Goal: Information Seeking & Learning: Find specific fact

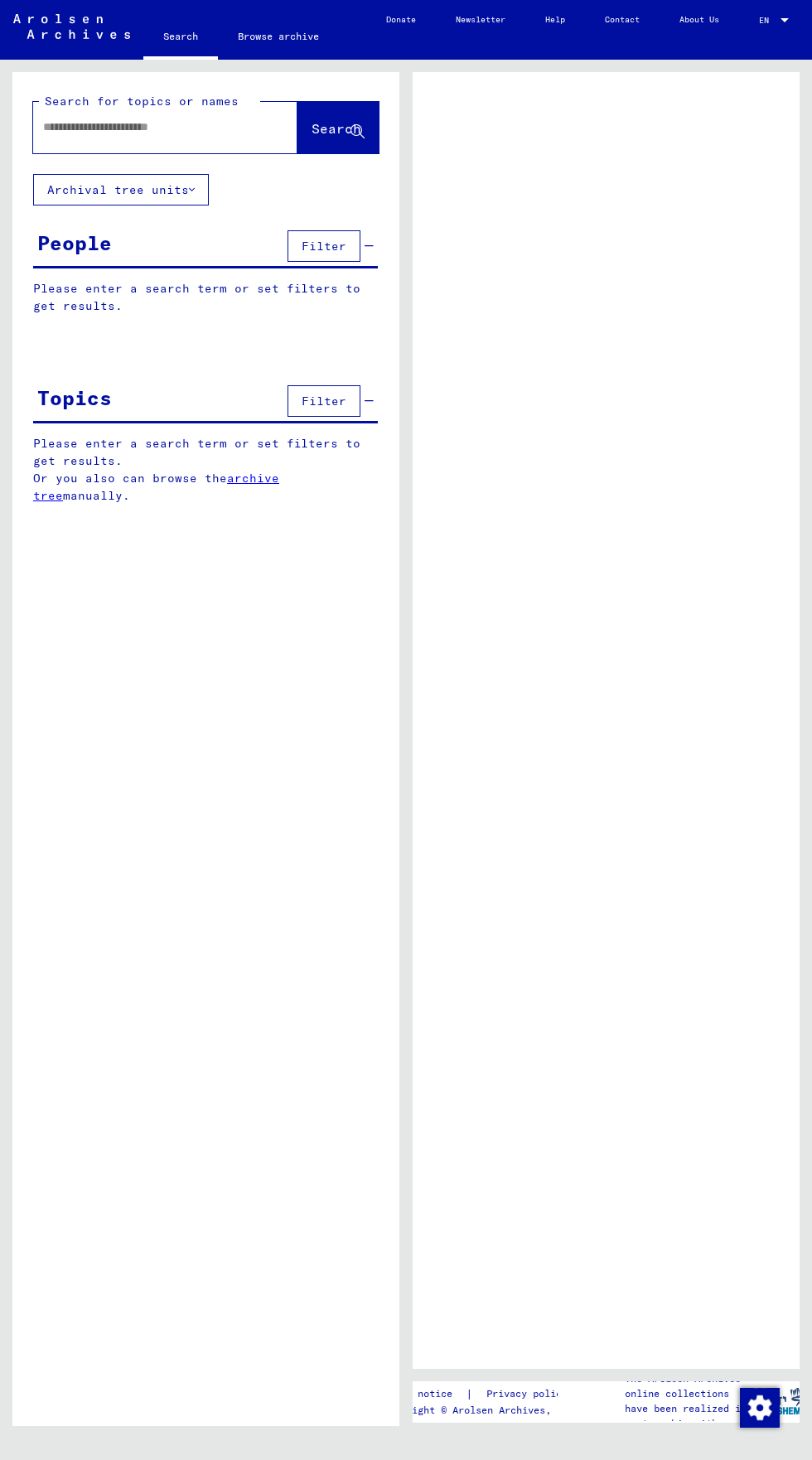
click at [70, 120] on input "text" at bounding box center [150, 127] width 215 height 17
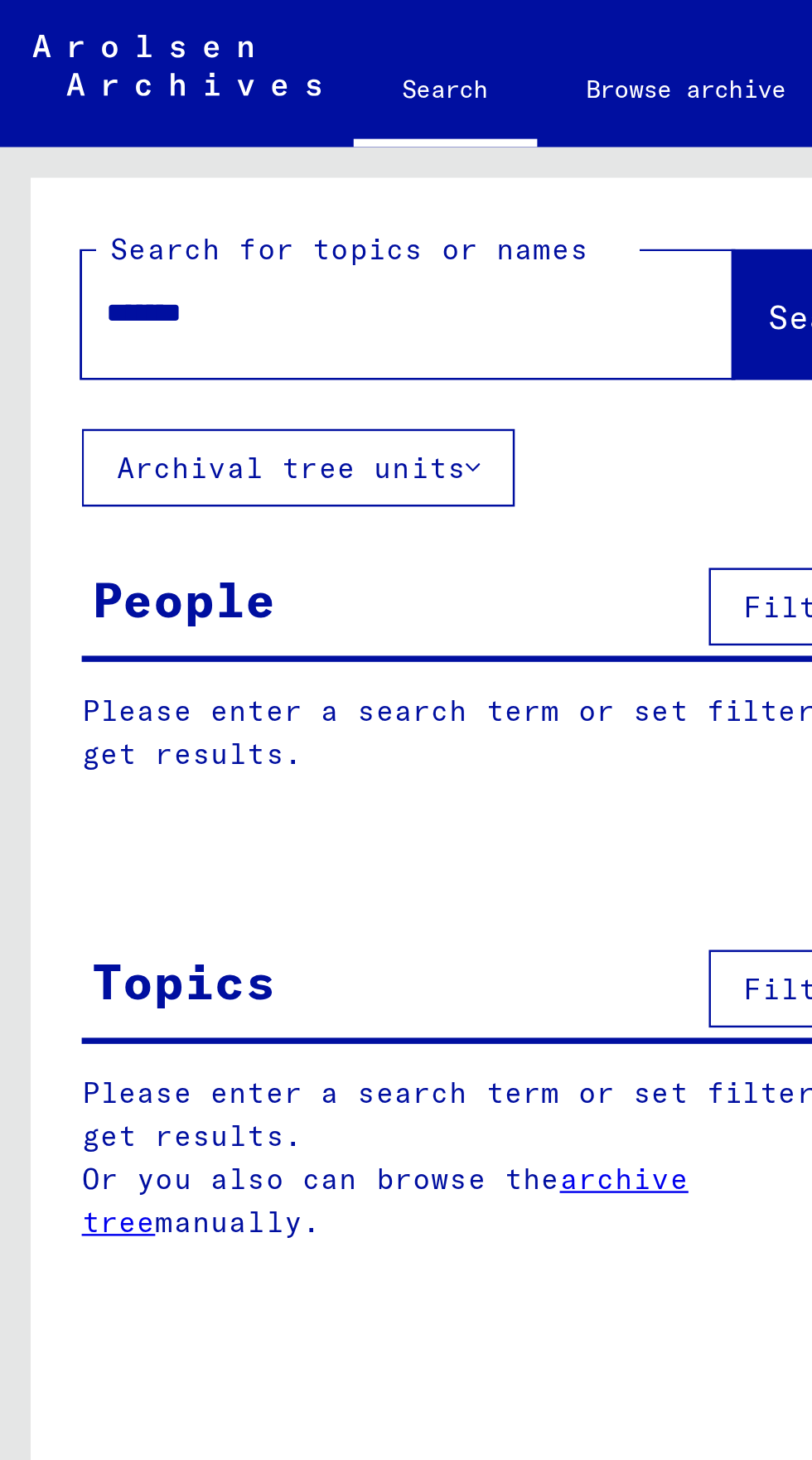
type input "*******"
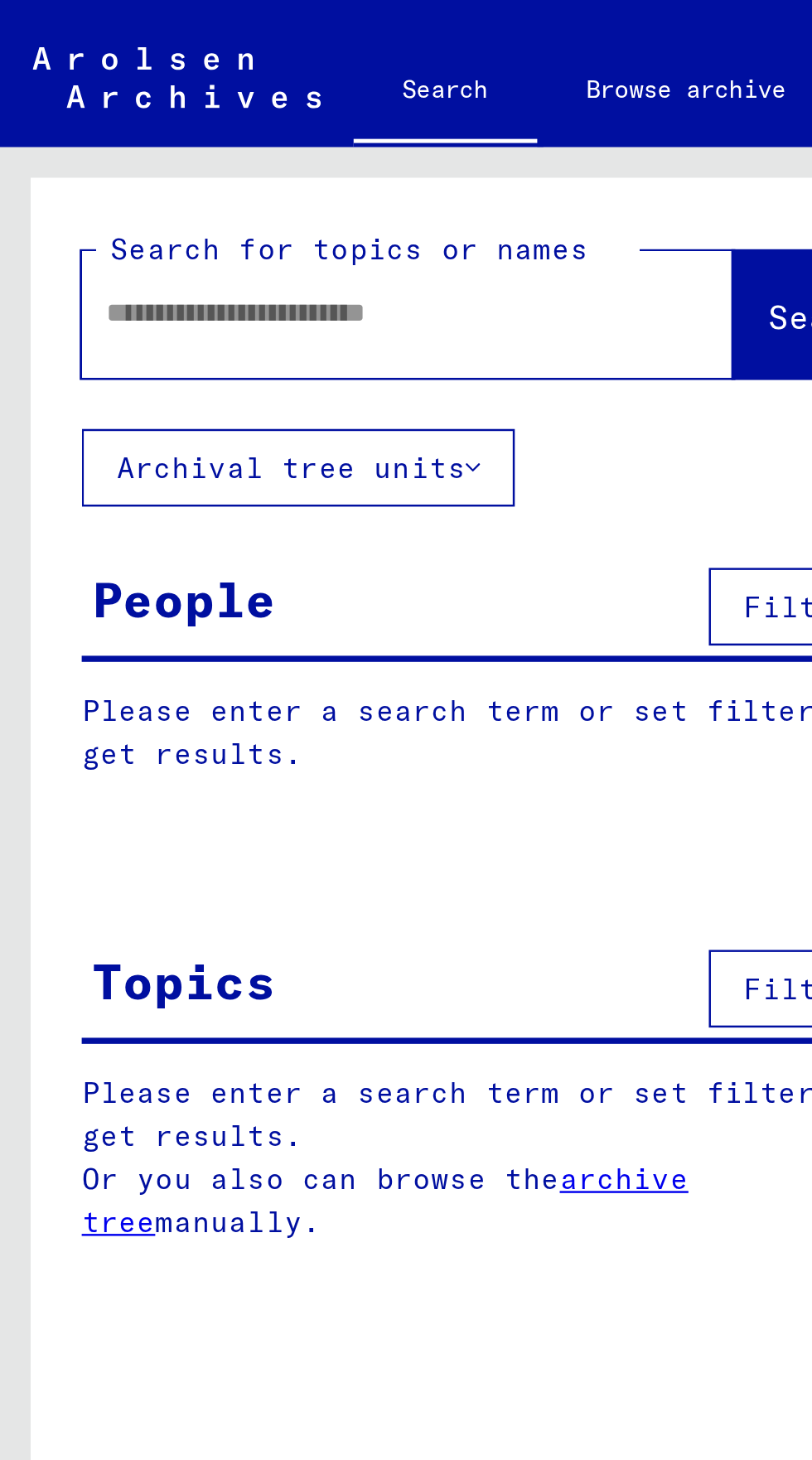
click at [62, 129] on input "text" at bounding box center [145, 127] width 205 height 17
click at [51, 134] on input "text" at bounding box center [145, 127] width 205 height 17
click at [312, 126] on span "Search" at bounding box center [337, 129] width 50 height 17
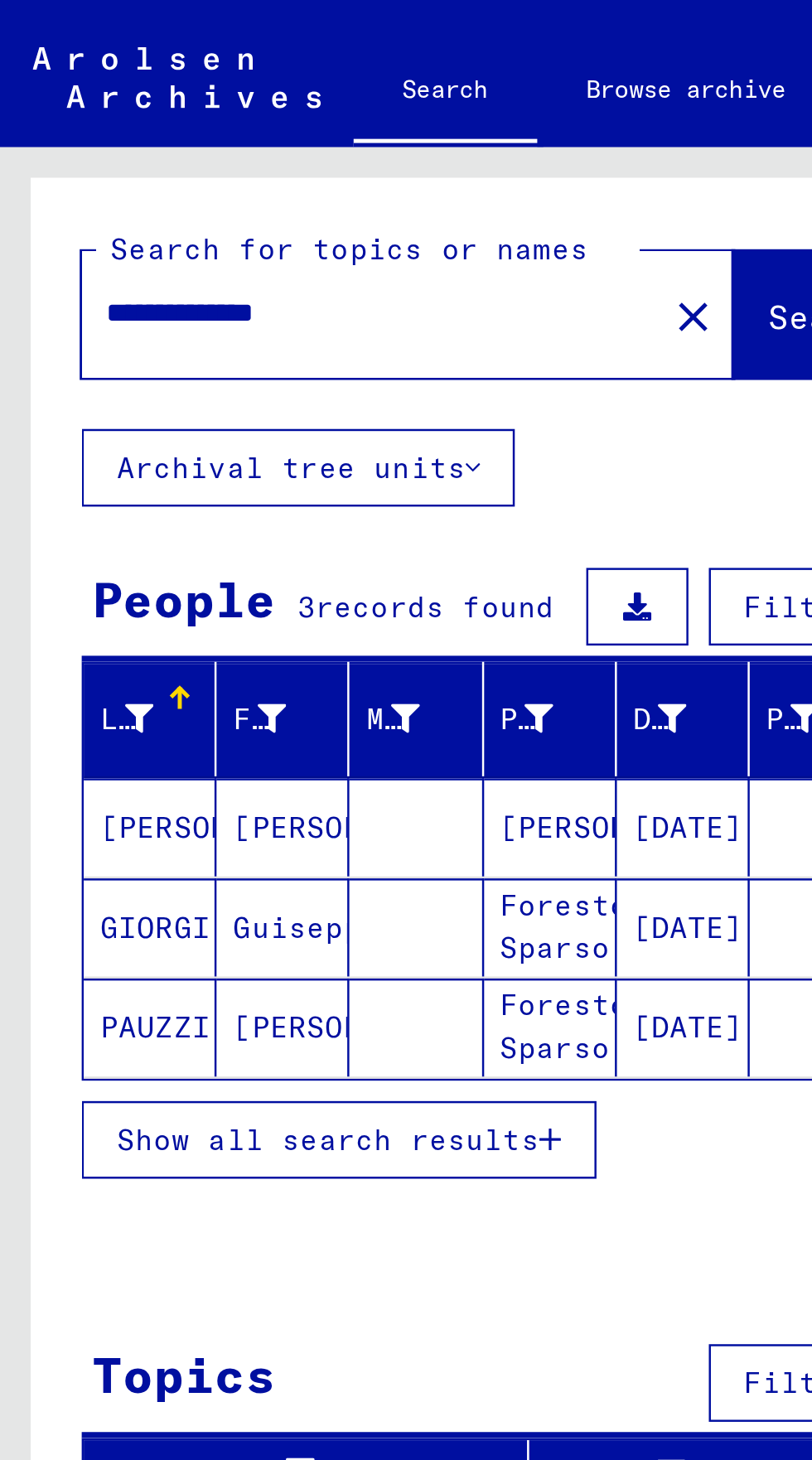
click at [149, 128] on input "**********" at bounding box center [145, 127] width 205 height 17
type input "****"
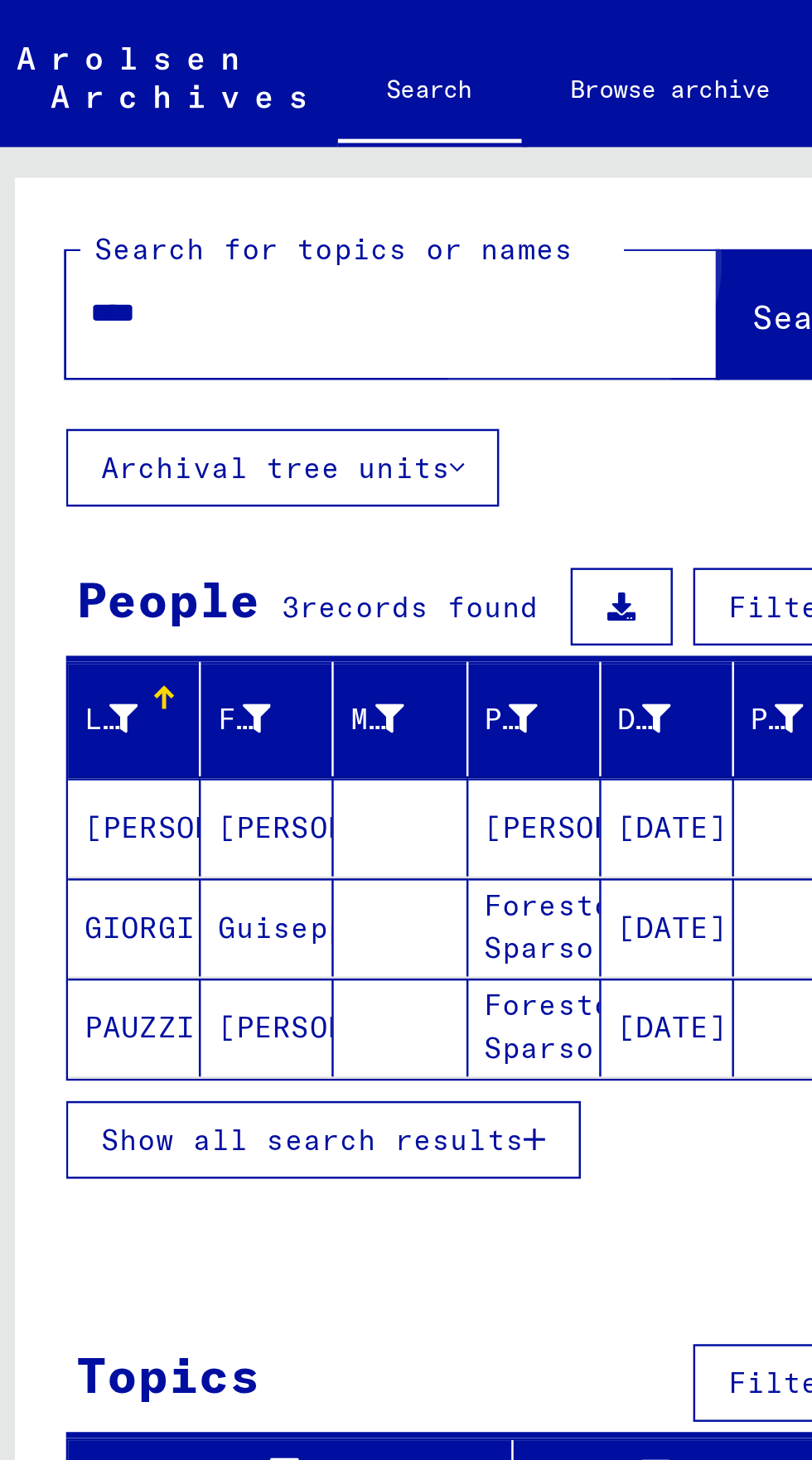
type input "****"
click at [312, 126] on span "Search" at bounding box center [337, 129] width 50 height 17
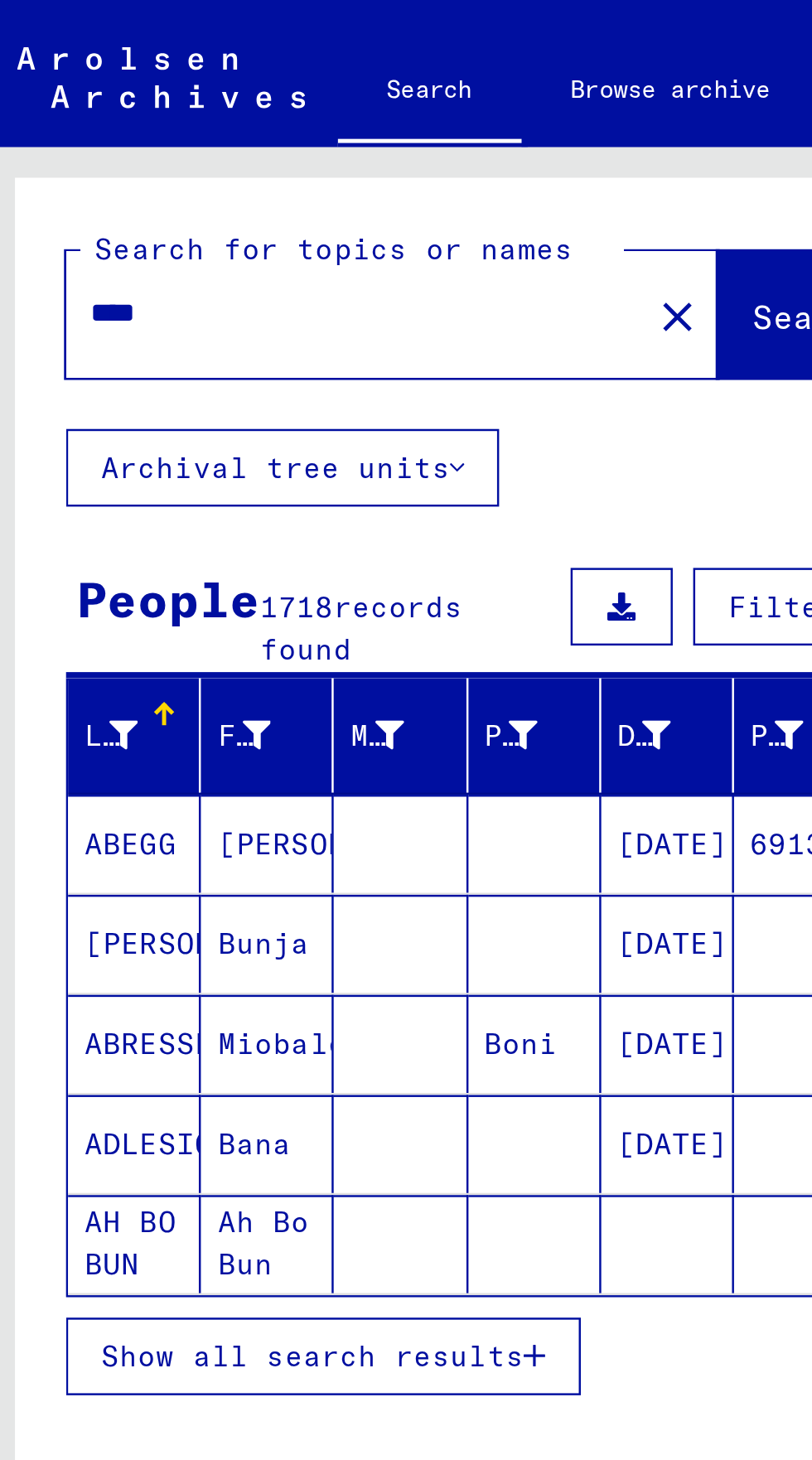
click at [191, 543] on span "Show all search results" at bounding box center [133, 550] width 172 height 15
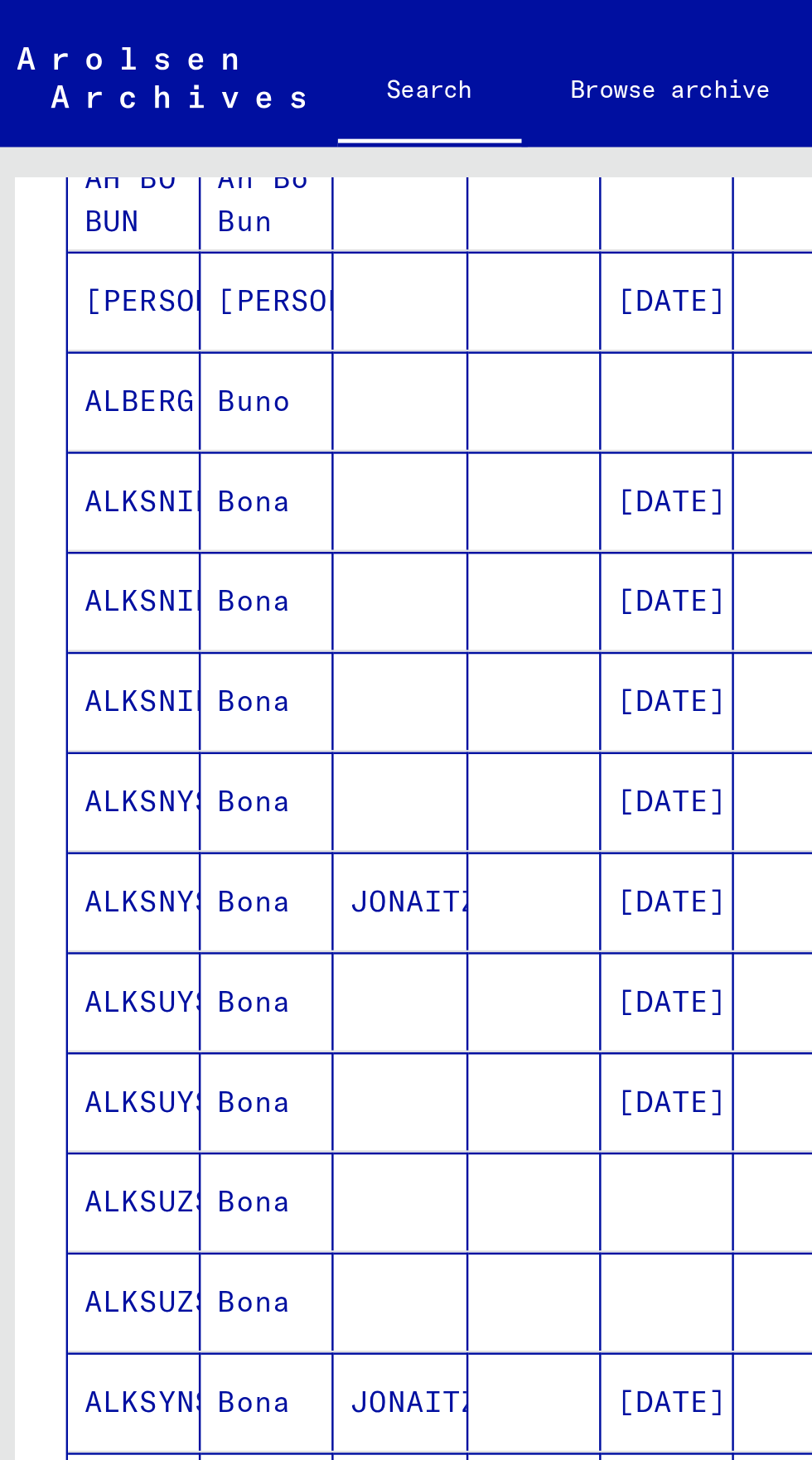
scroll to position [92, 0]
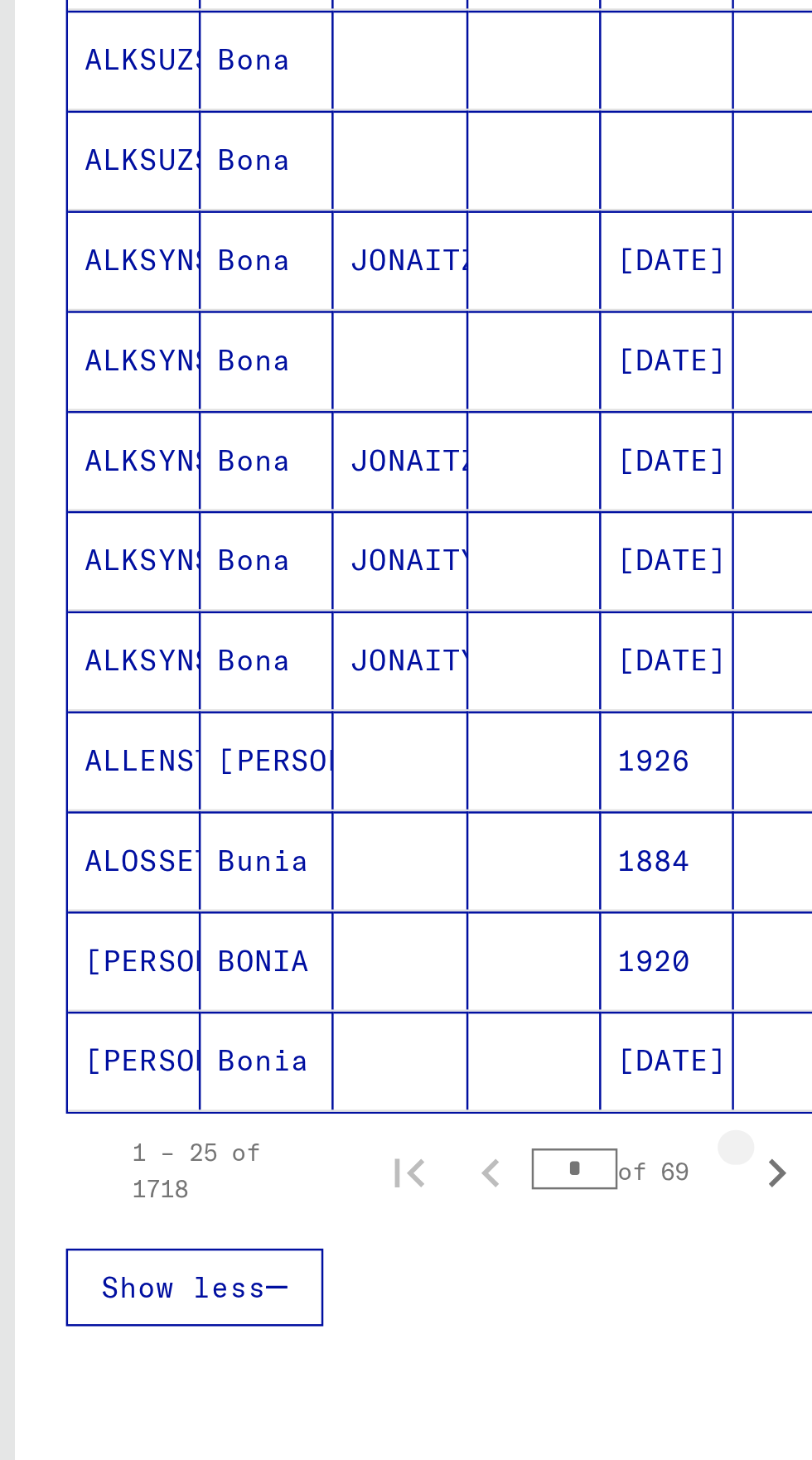
click at [324, 927] on icon "Next page" at bounding box center [322, 939] width 23 height 23
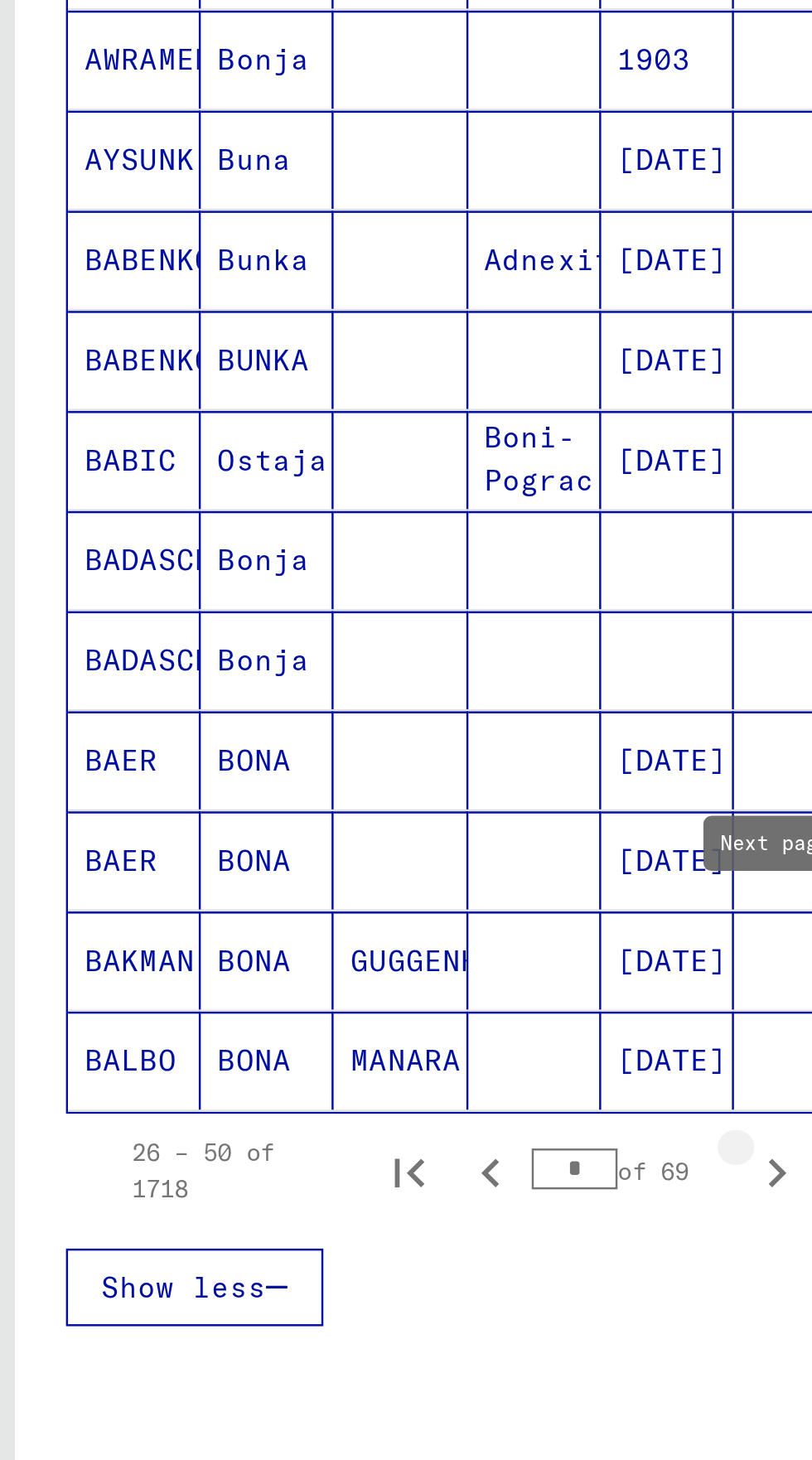
click at [318, 927] on icon "Next page" at bounding box center [322, 939] width 23 height 23
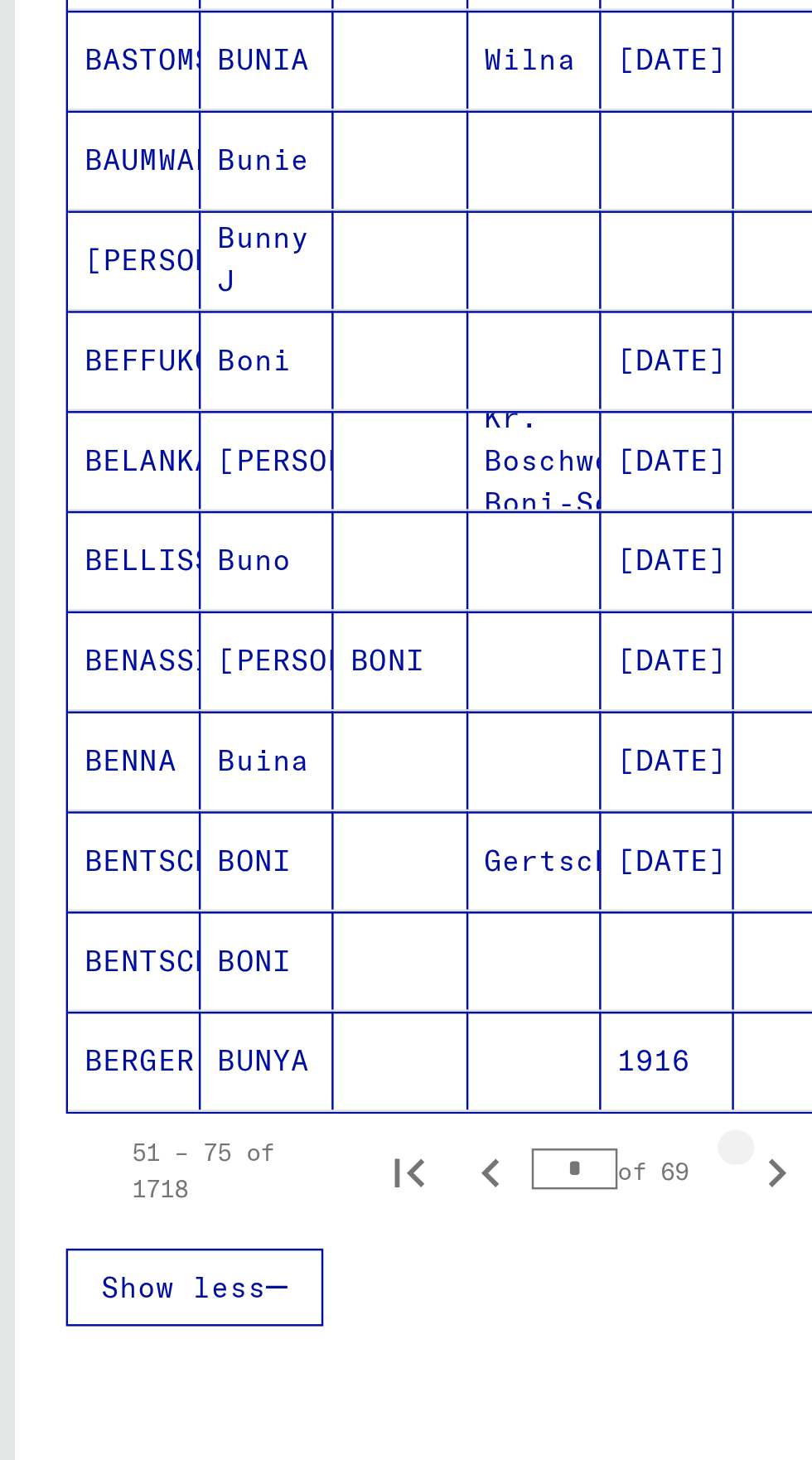
click at [325, 927] on icon "Next page" at bounding box center [322, 939] width 23 height 23
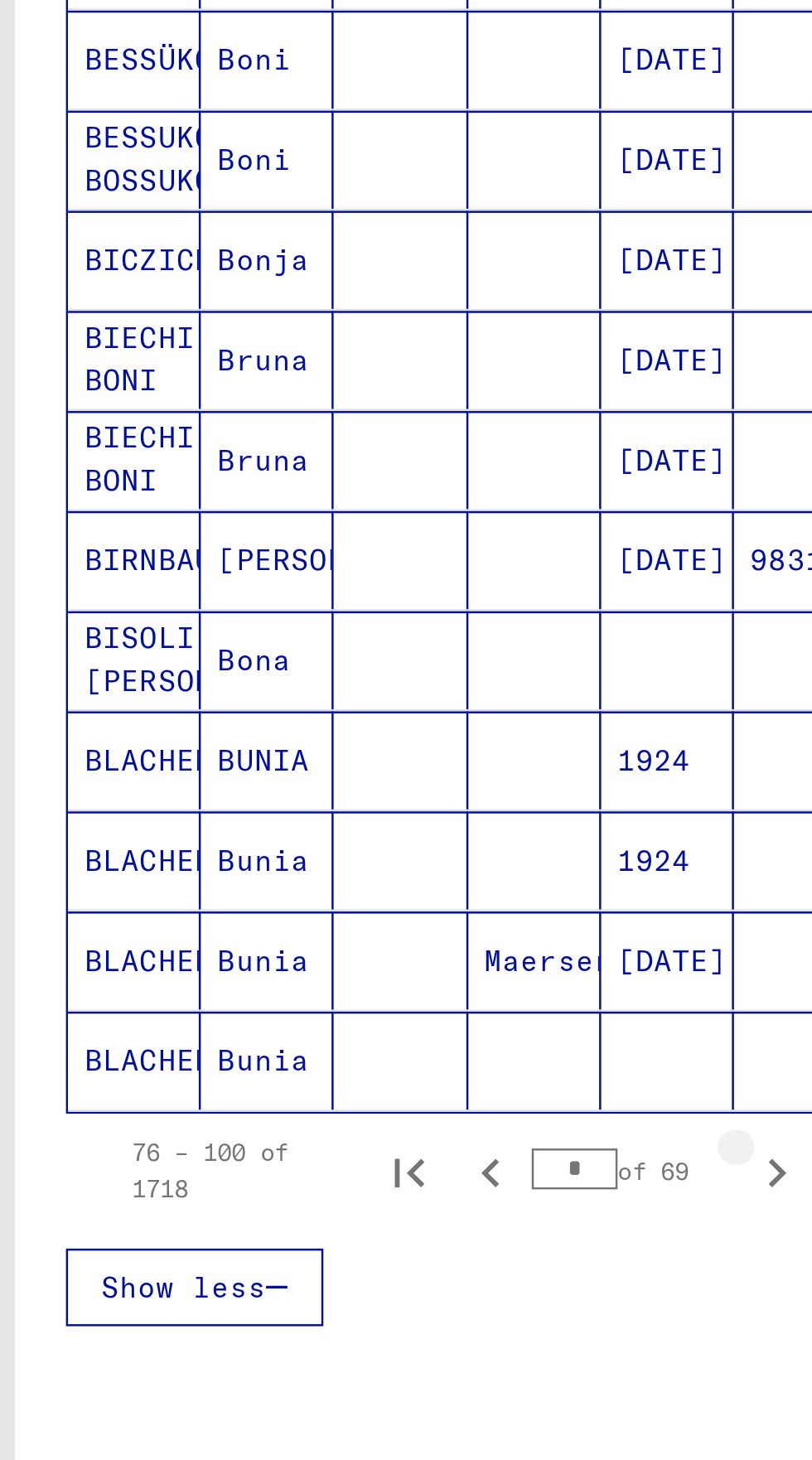
click at [322, 933] on icon "Next page" at bounding box center [322, 939] width 7 height 12
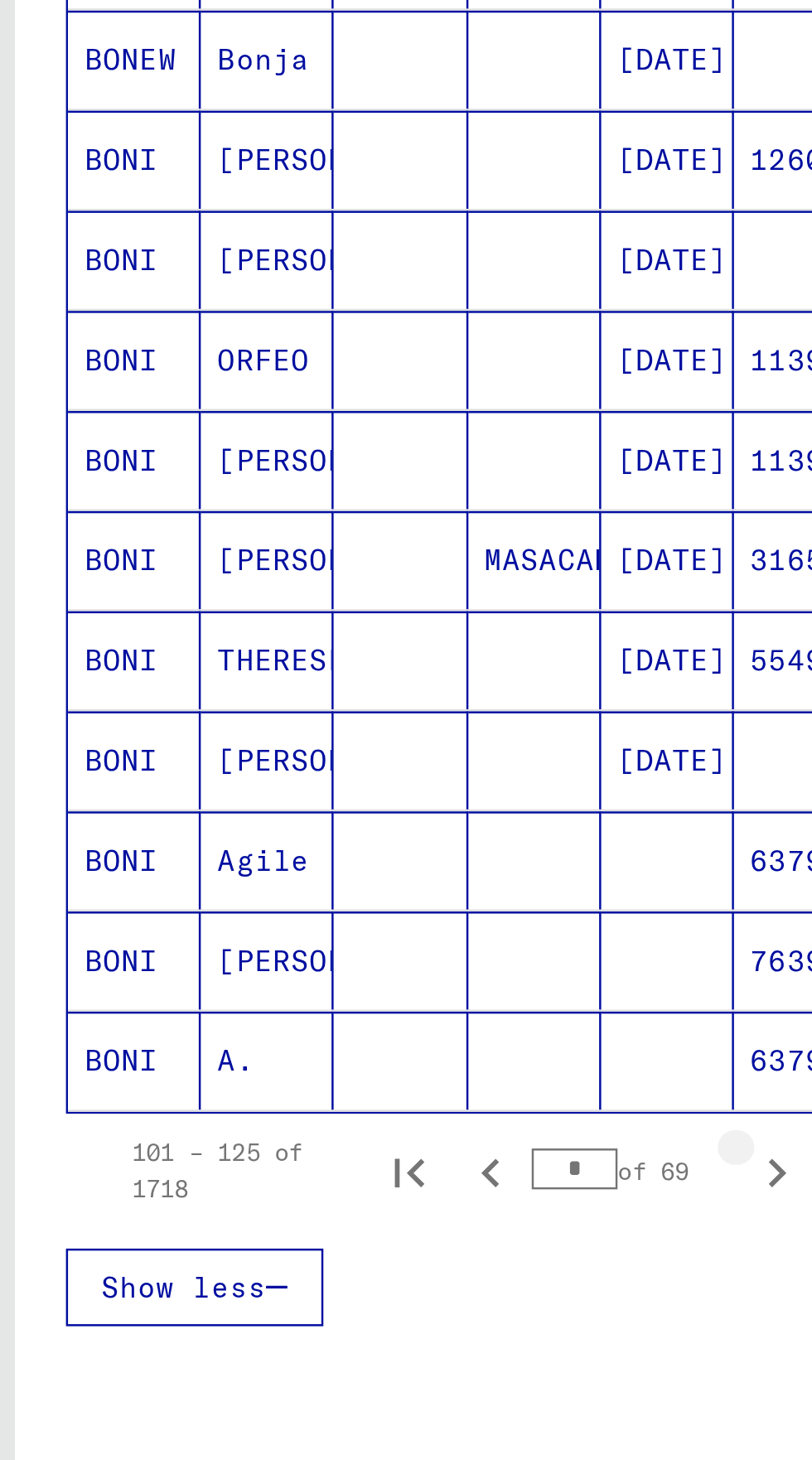
click at [322, 933] on icon "Next page" at bounding box center [322, 939] width 7 height 12
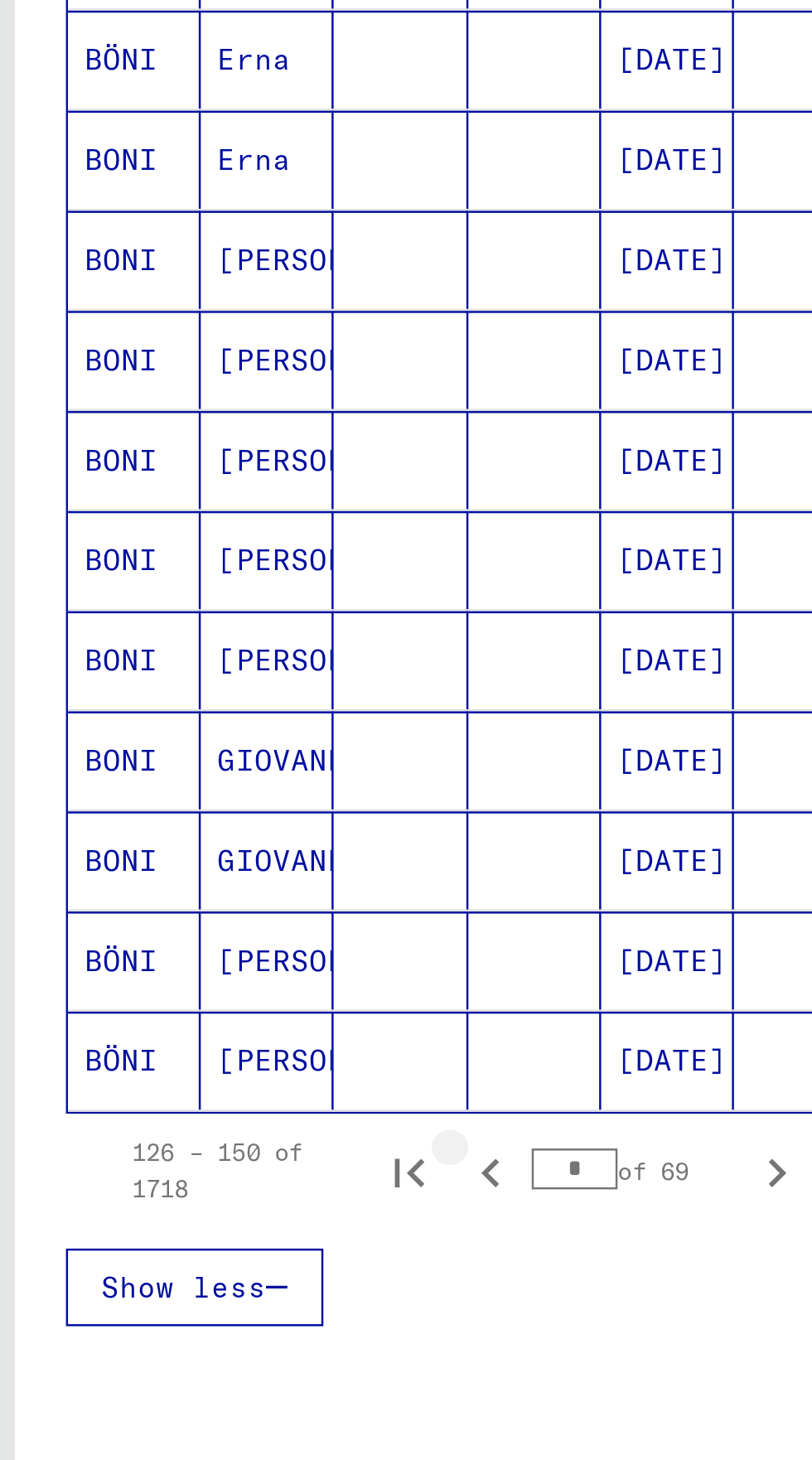
click at [214, 927] on icon "Previous page" at bounding box center [206, 939] width 23 height 23
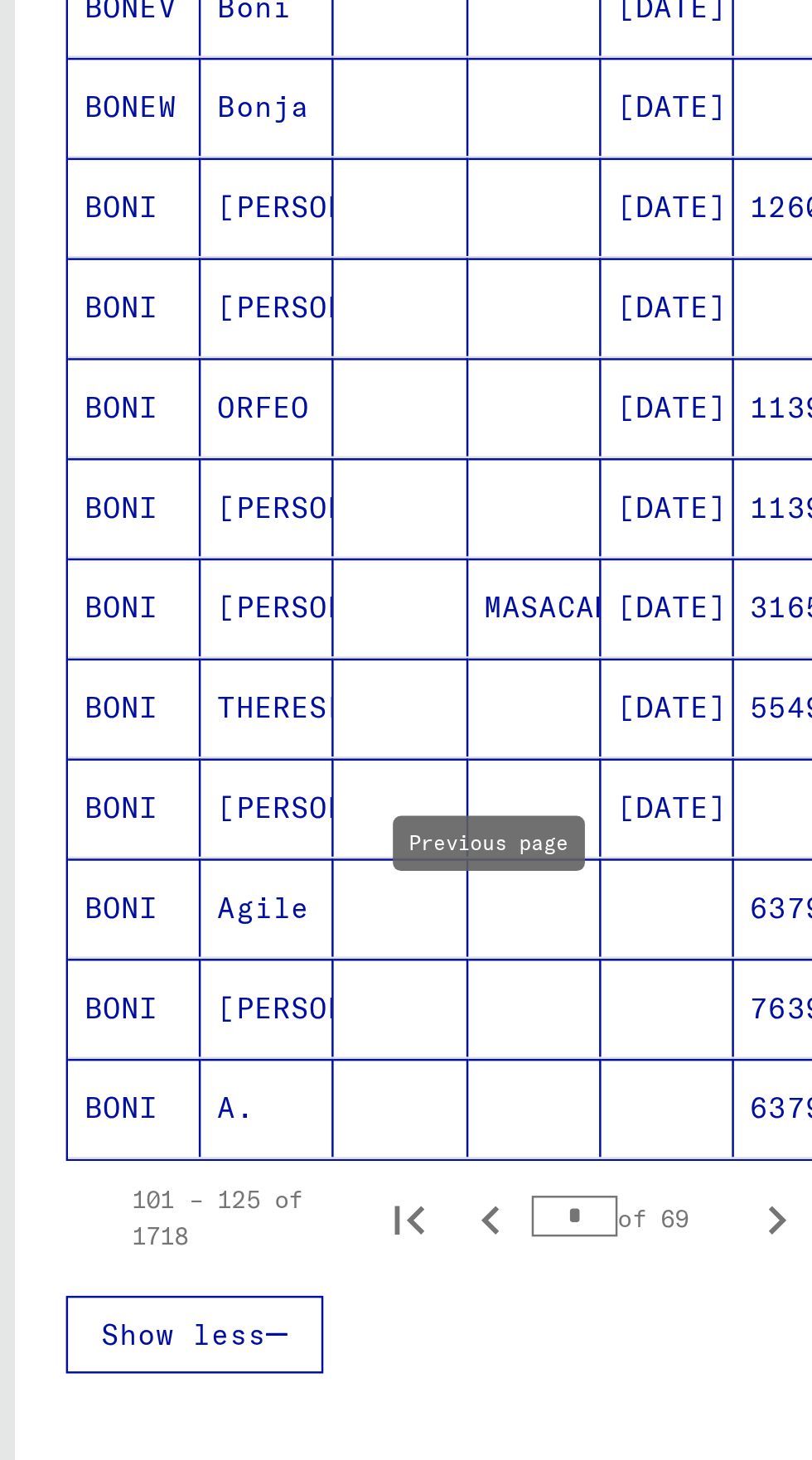
scroll to position [423, 0]
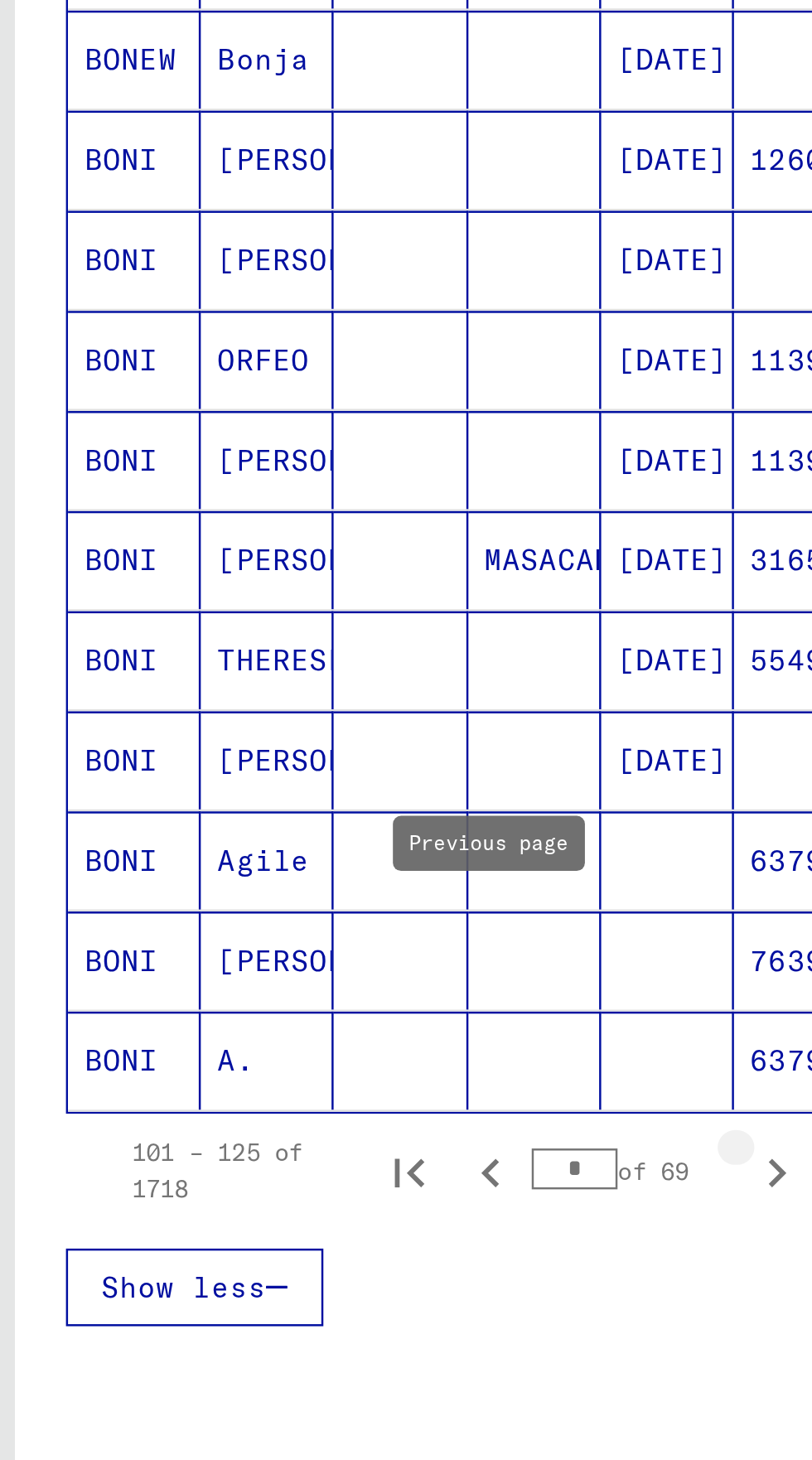
click at [327, 927] on icon "Next page" at bounding box center [322, 939] width 23 height 23
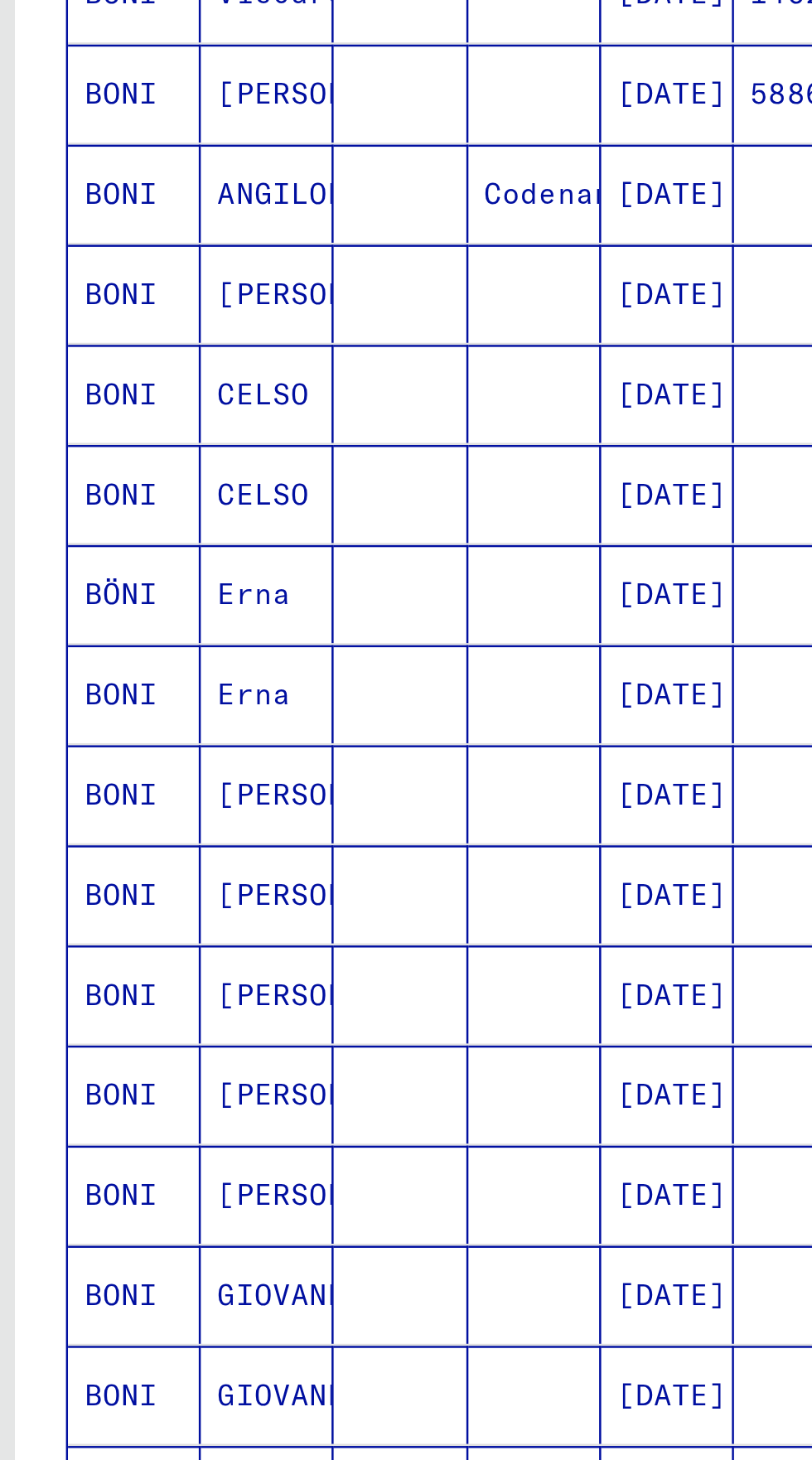
scroll to position [92, 0]
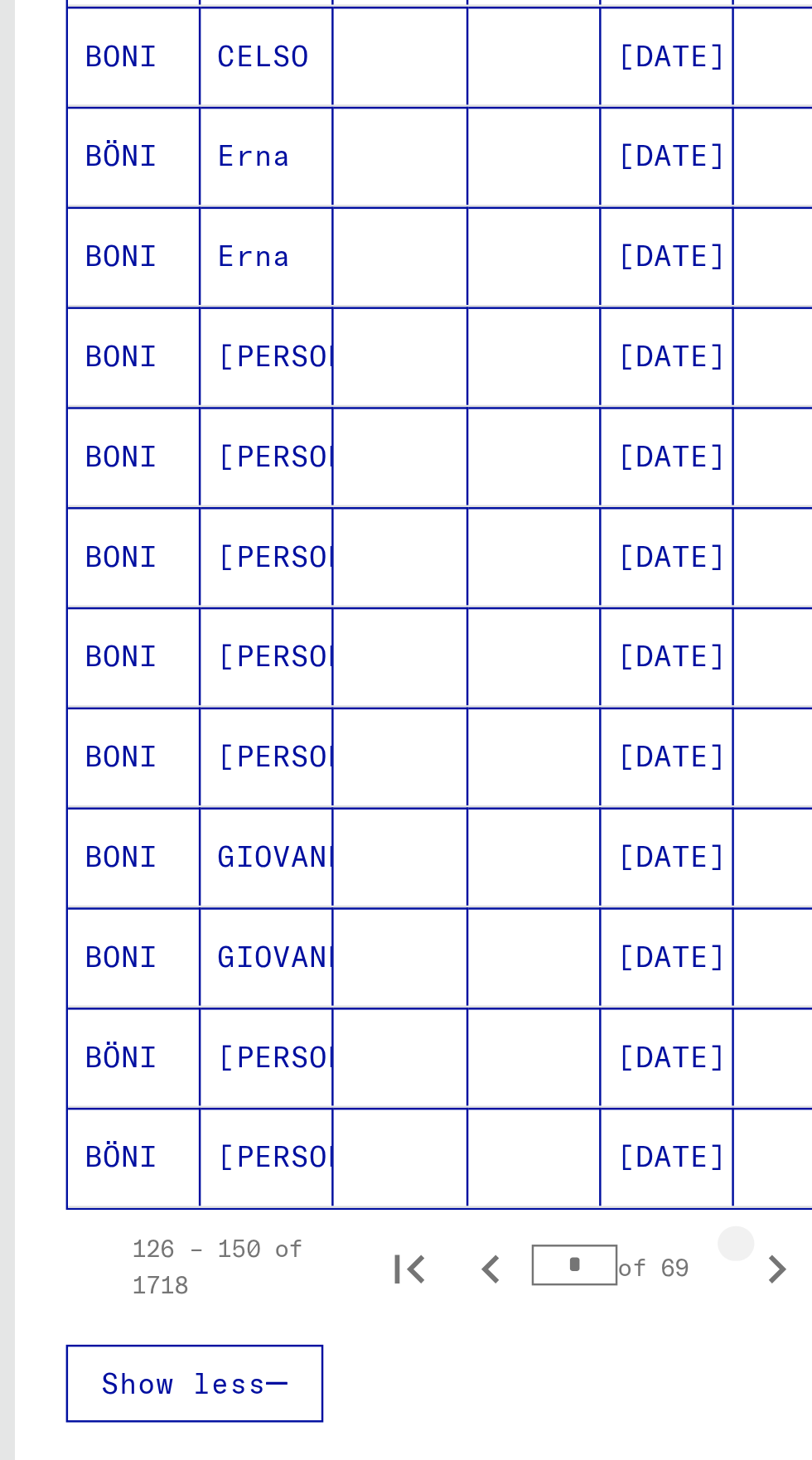
click at [326, 927] on icon "Next page" at bounding box center [322, 939] width 23 height 23
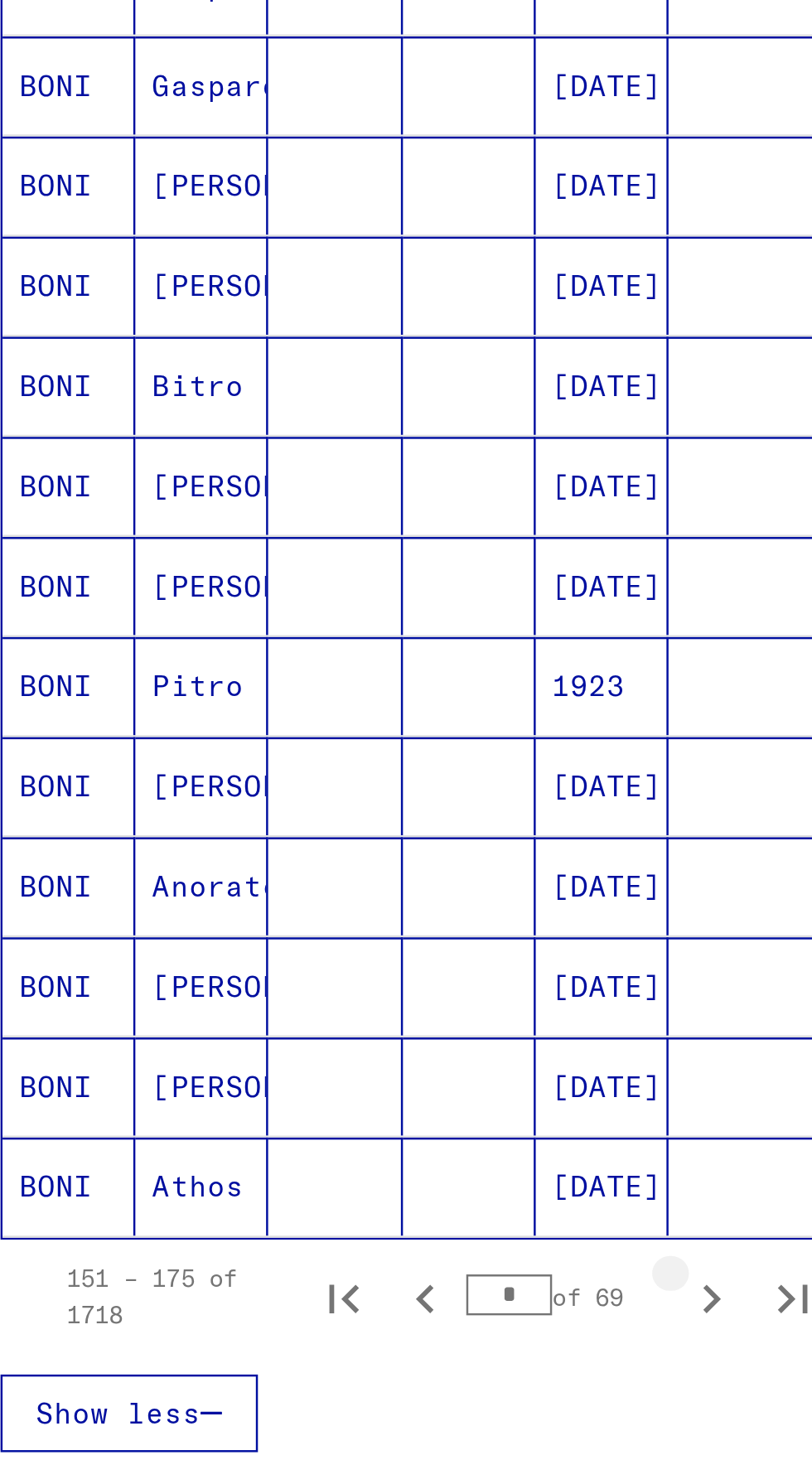
click at [328, 927] on icon "Next page" at bounding box center [322, 939] width 23 height 23
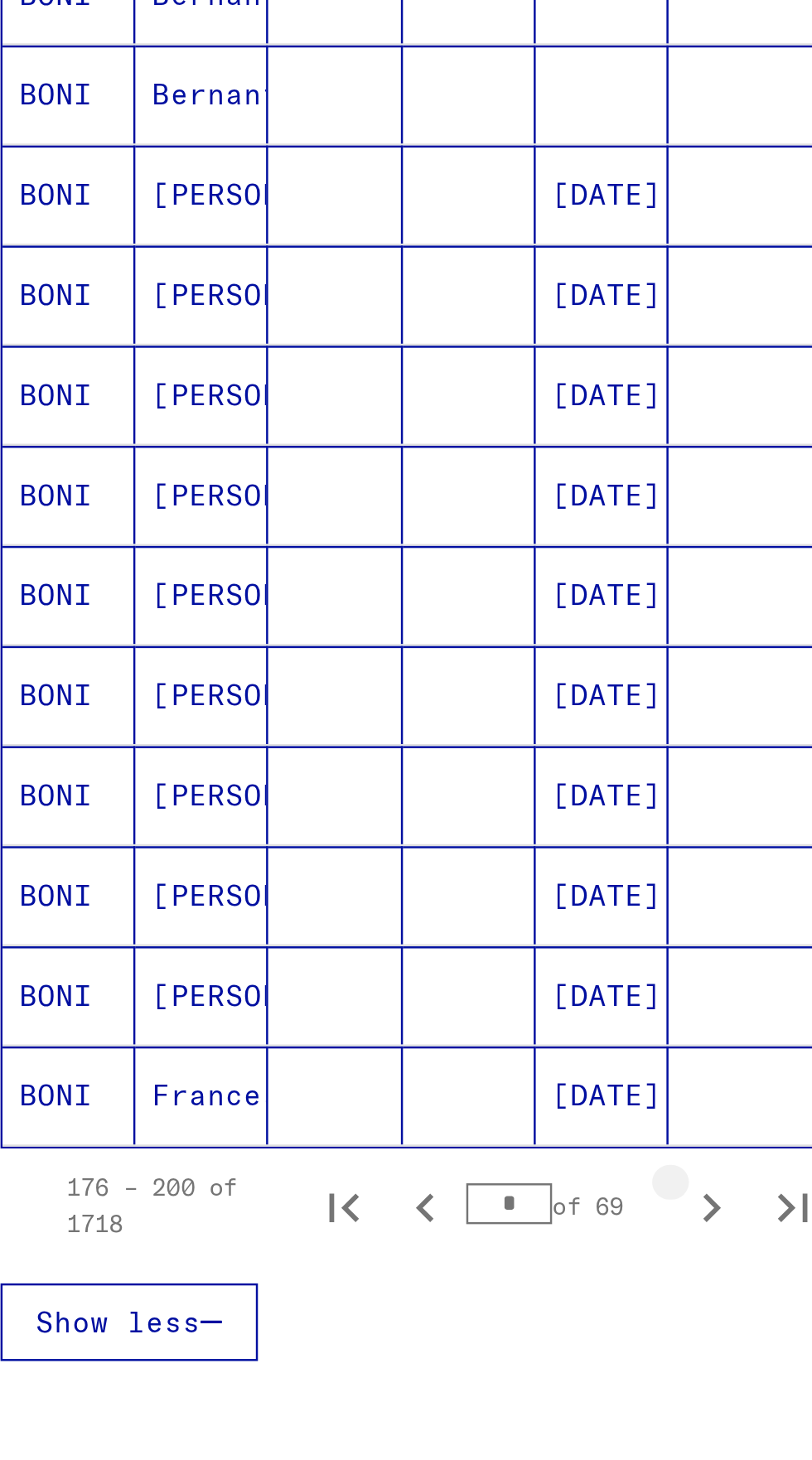
click at [327, 927] on icon "Next page" at bounding box center [322, 939] width 23 height 23
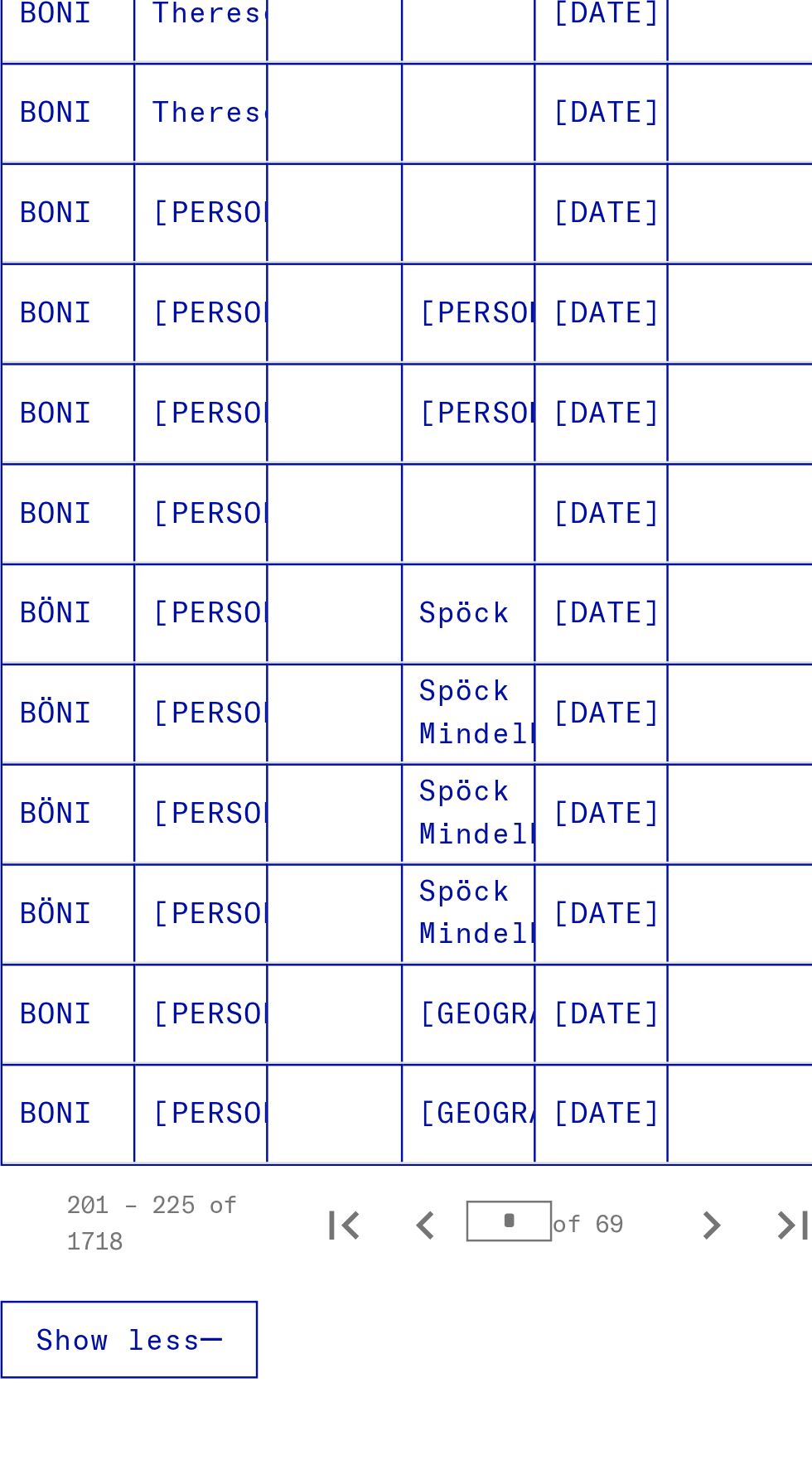
scroll to position [81, 0]
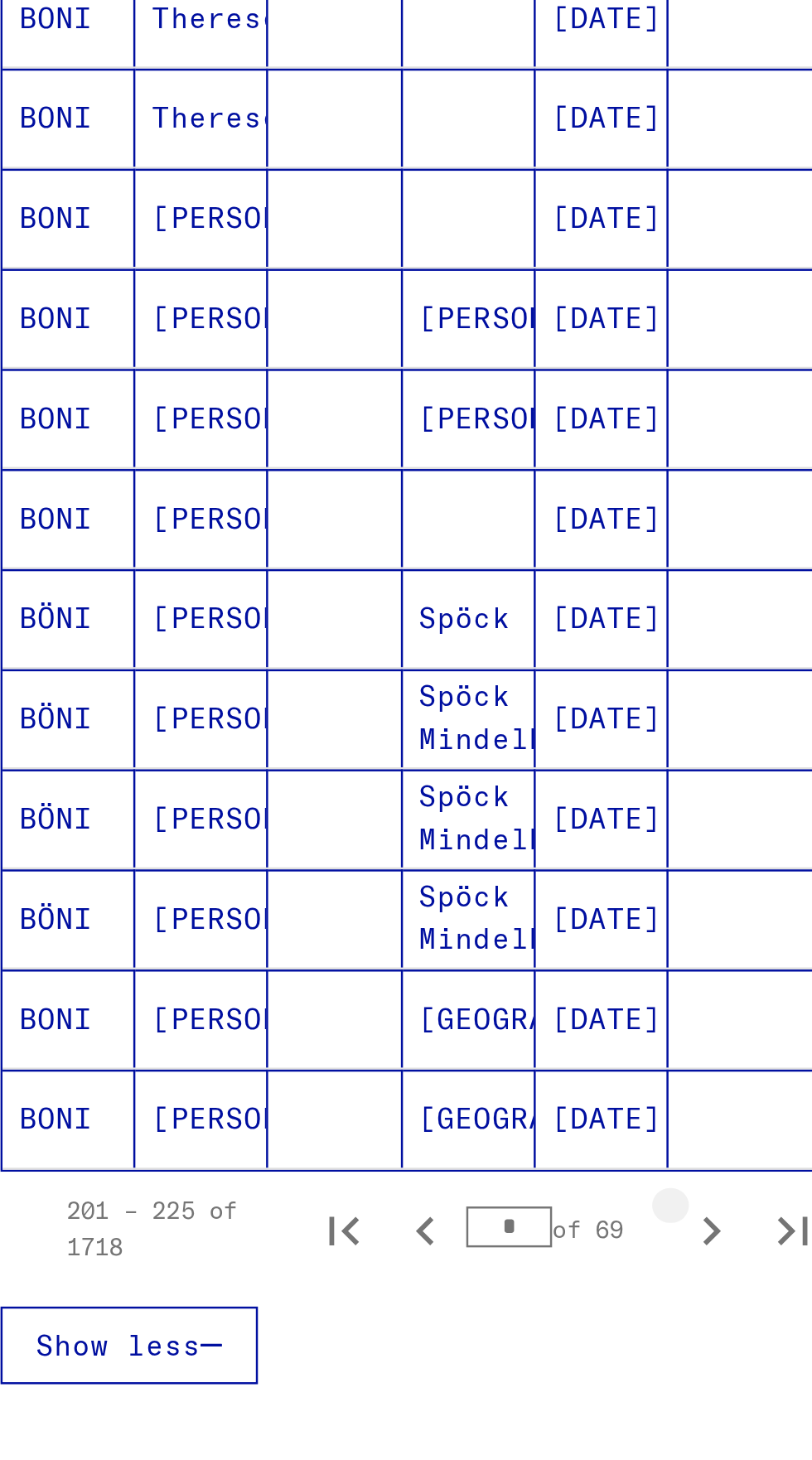
click at [329, 1269] on icon "Next page" at bounding box center [322, 1281] width 23 height 23
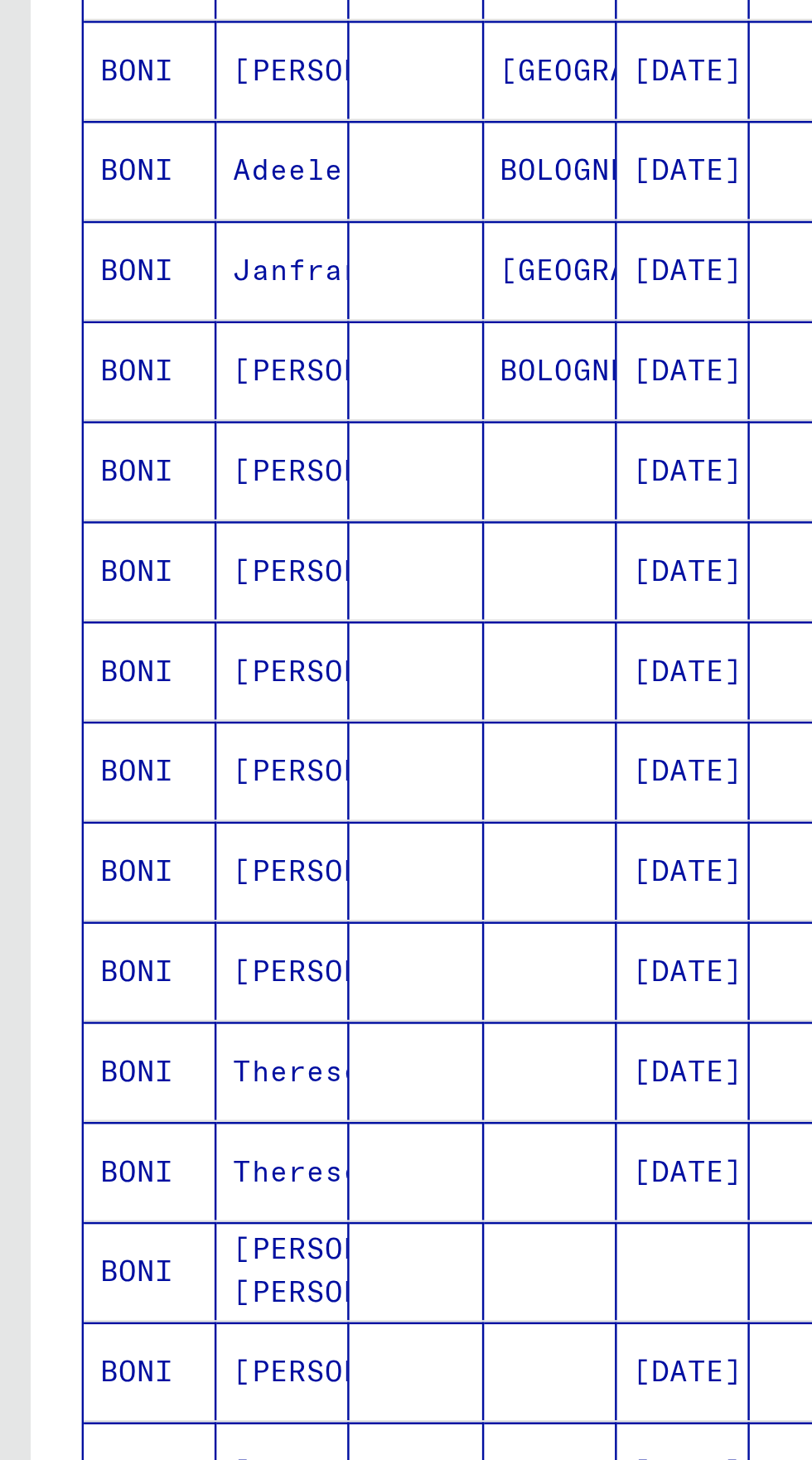
scroll to position [0, 0]
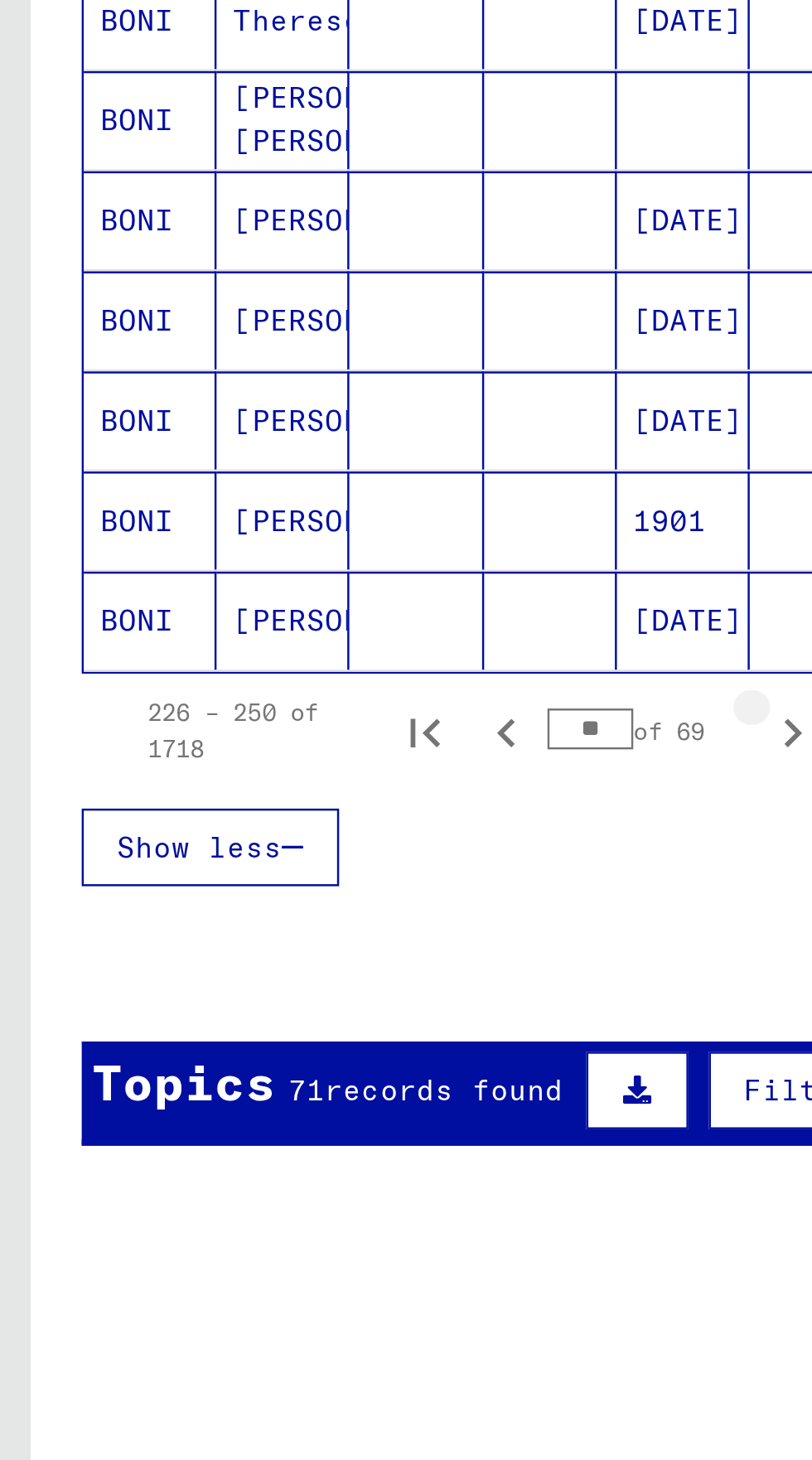
click at [326, 937] on icon "Next page" at bounding box center [322, 939] width 23 height 23
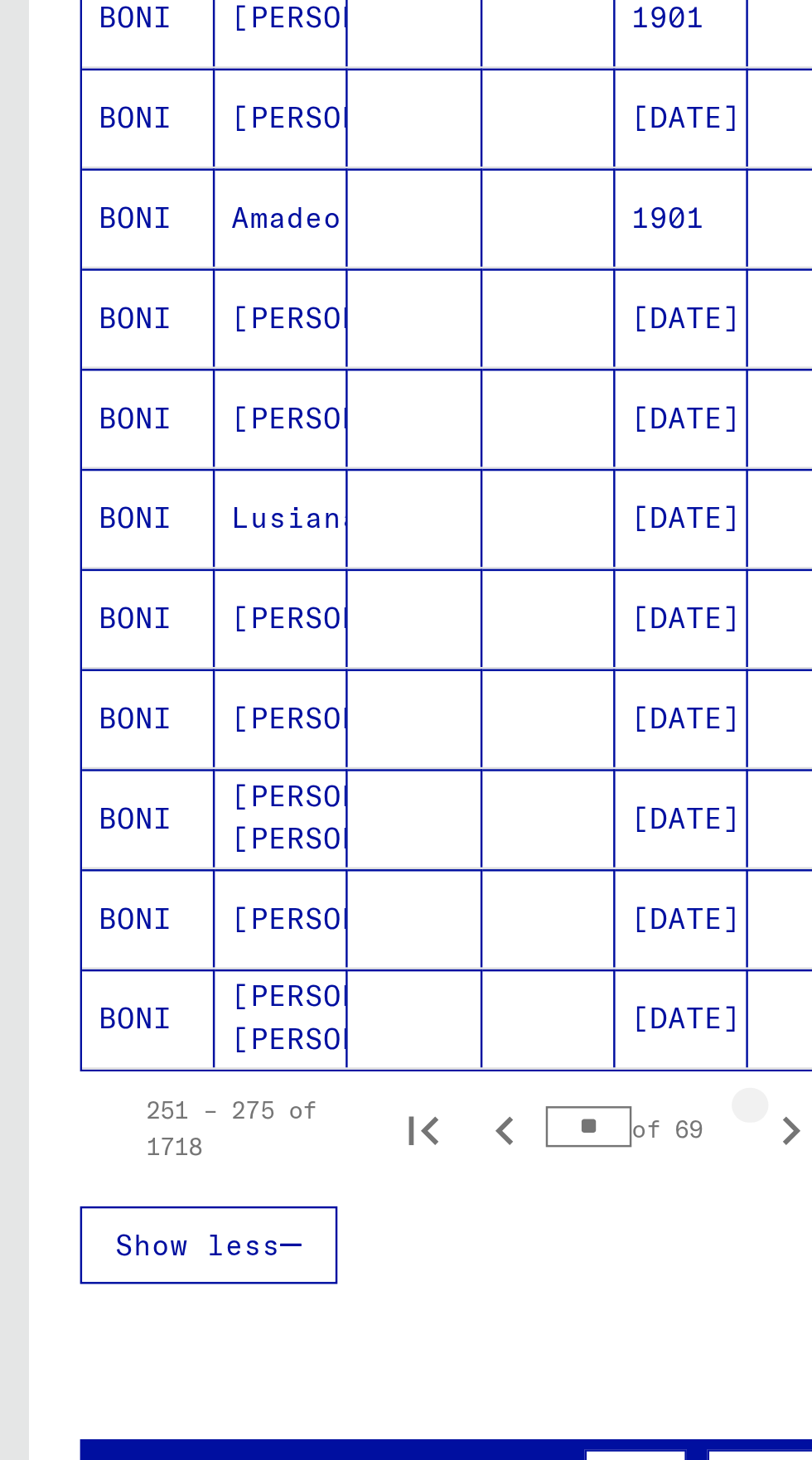
click at [320, 933] on icon "Next page" at bounding box center [322, 939] width 7 height 12
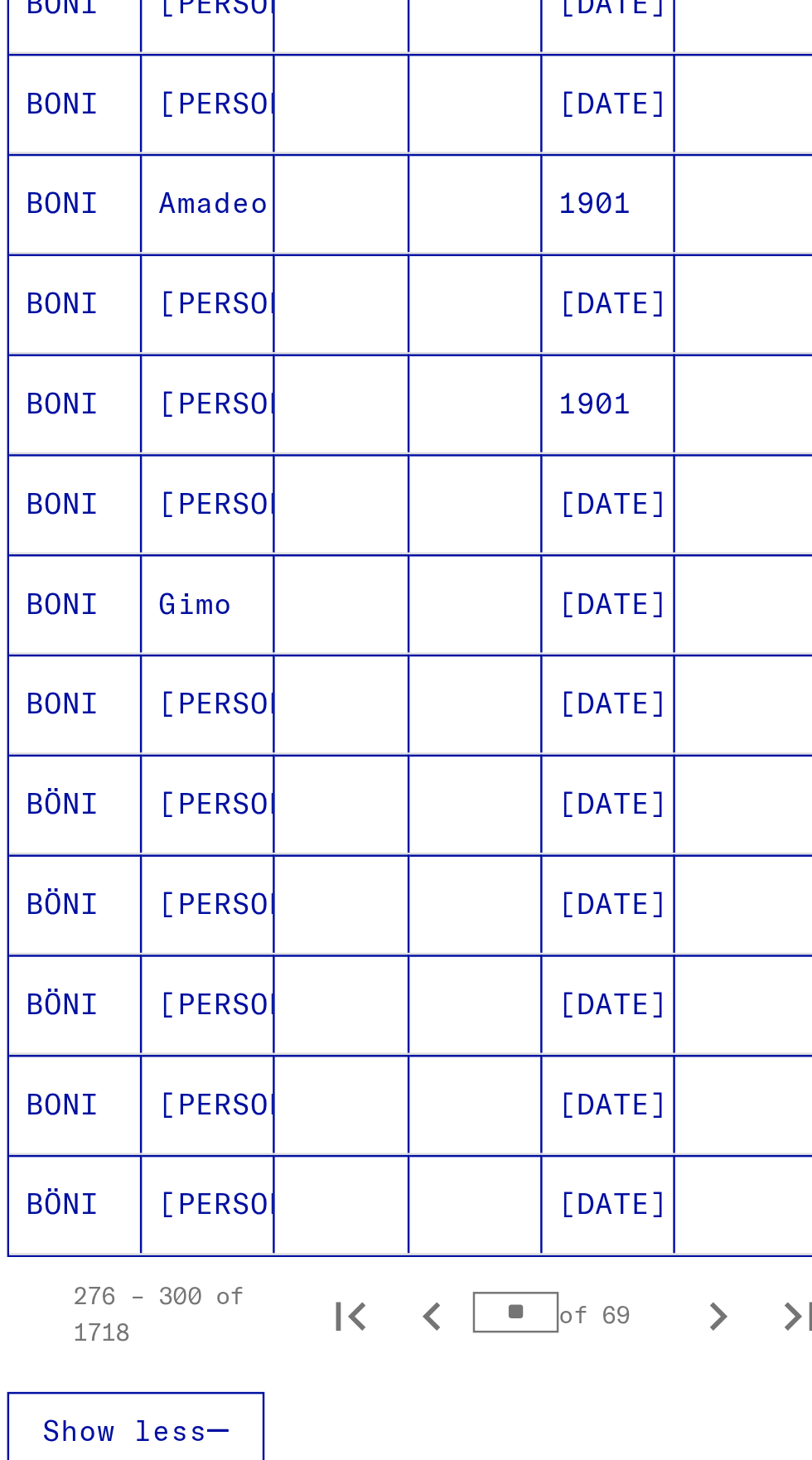
click at [296, 746] on mat-cell "[DATE]" at bounding box center [277, 766] width 54 height 40
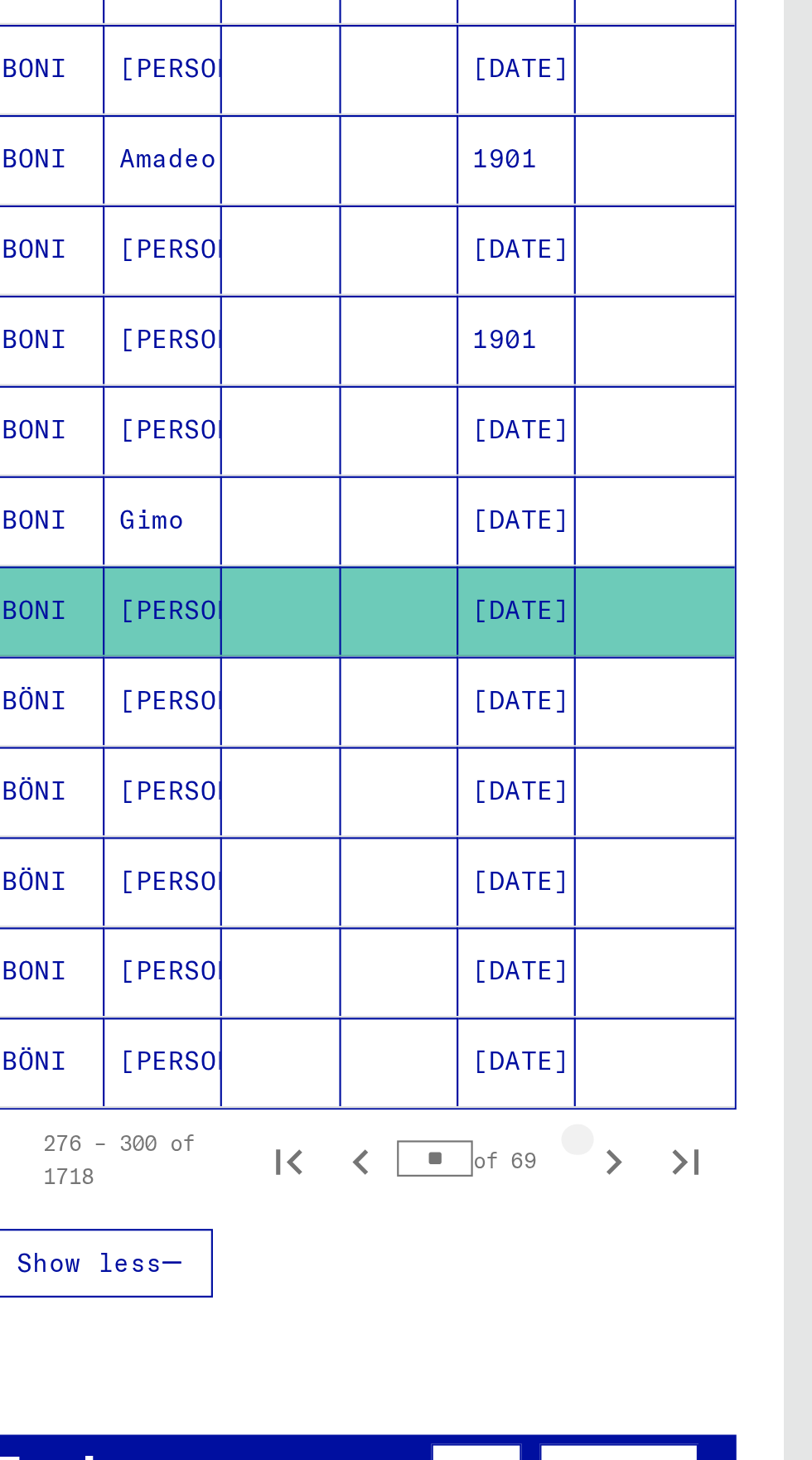
click at [326, 1025] on icon "Next page" at bounding box center [322, 1033] width 23 height 23
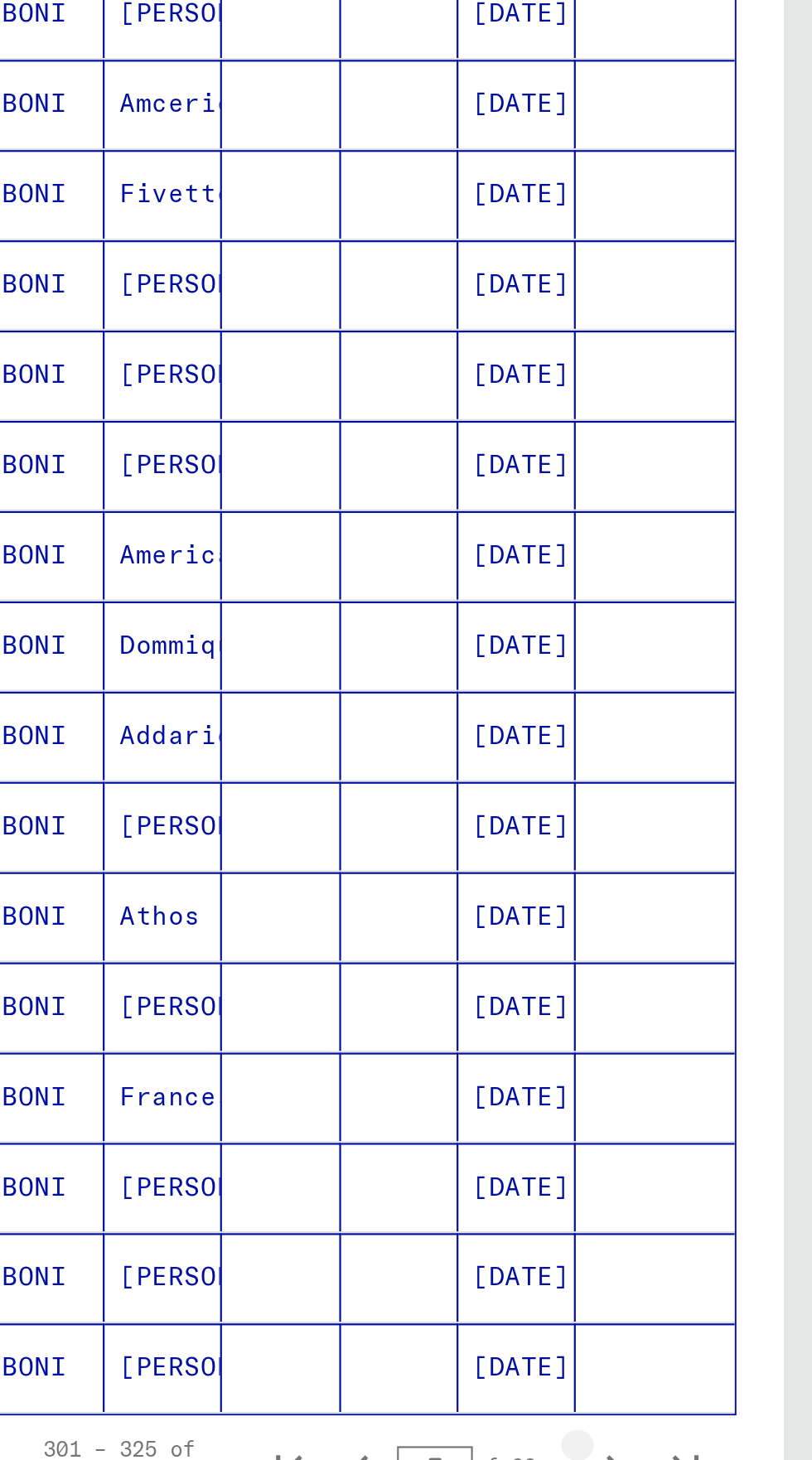
click at [323, 927] on icon "Next page" at bounding box center [322, 939] width 23 height 23
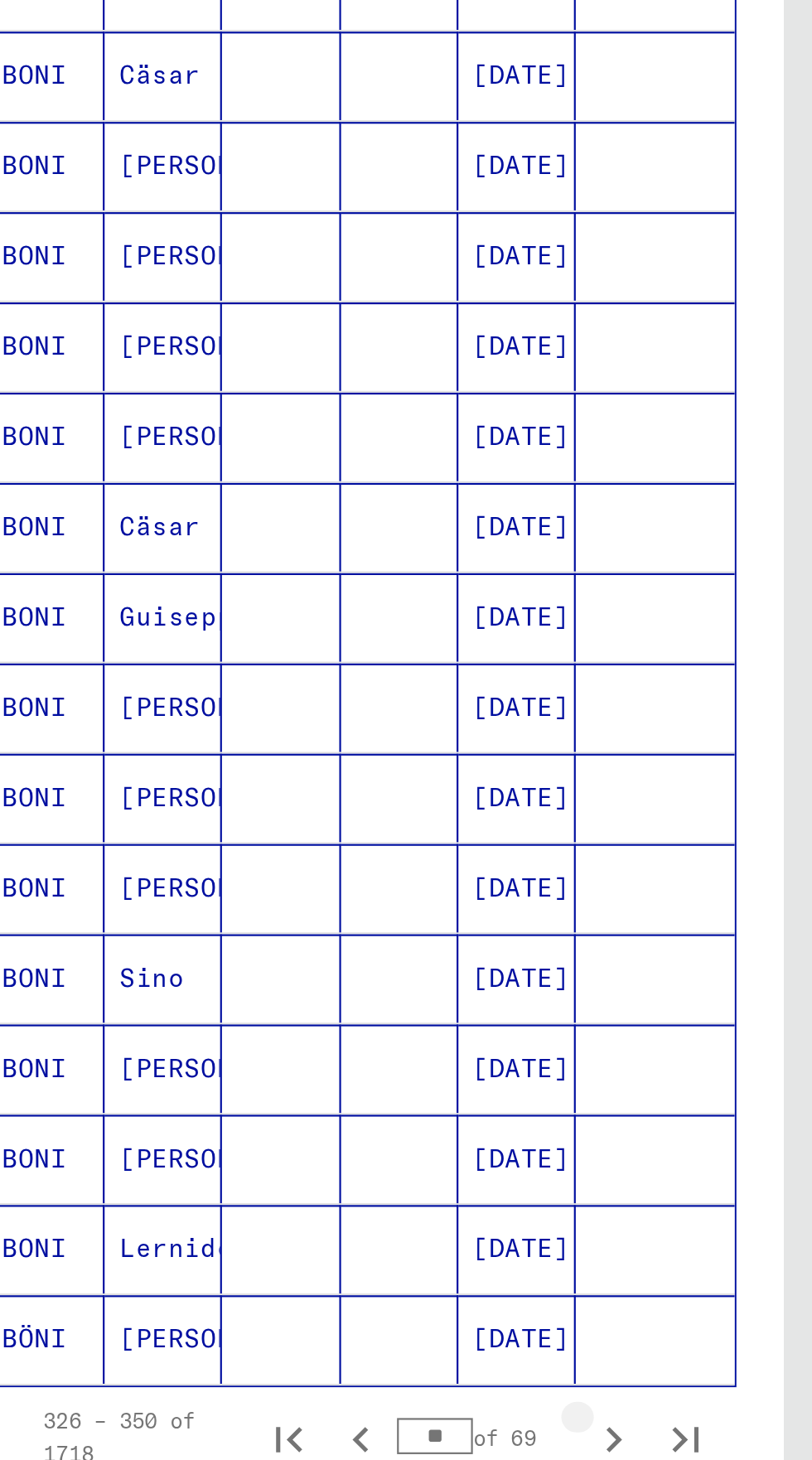
click at [334, 922] on button "Next page" at bounding box center [322, 938] width 33 height 33
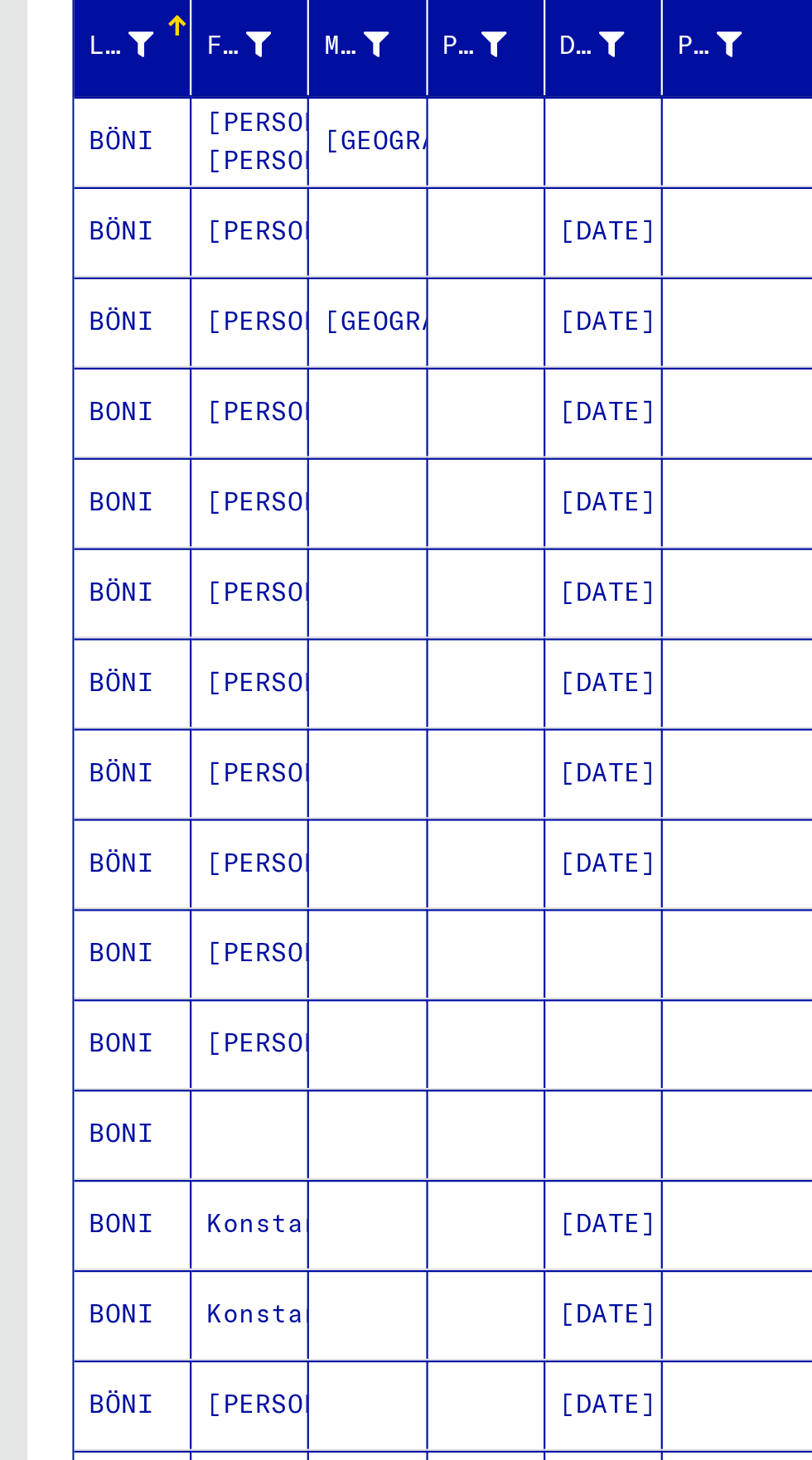
click at [73, 778] on mat-cell "BONI" at bounding box center [61, 798] width 54 height 41
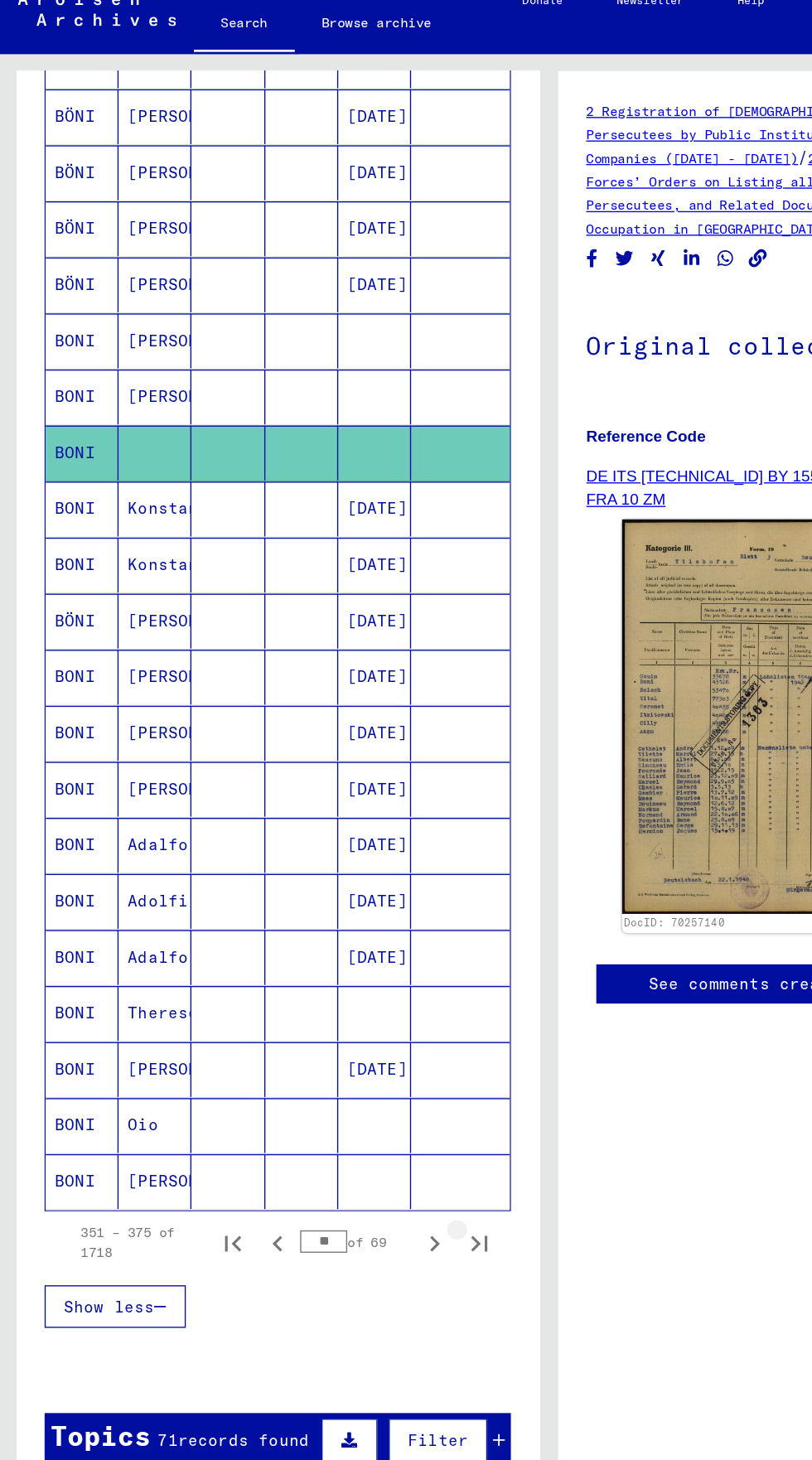
click at [358, 933] on icon "Last page" at bounding box center [354, 939] width 12 height 12
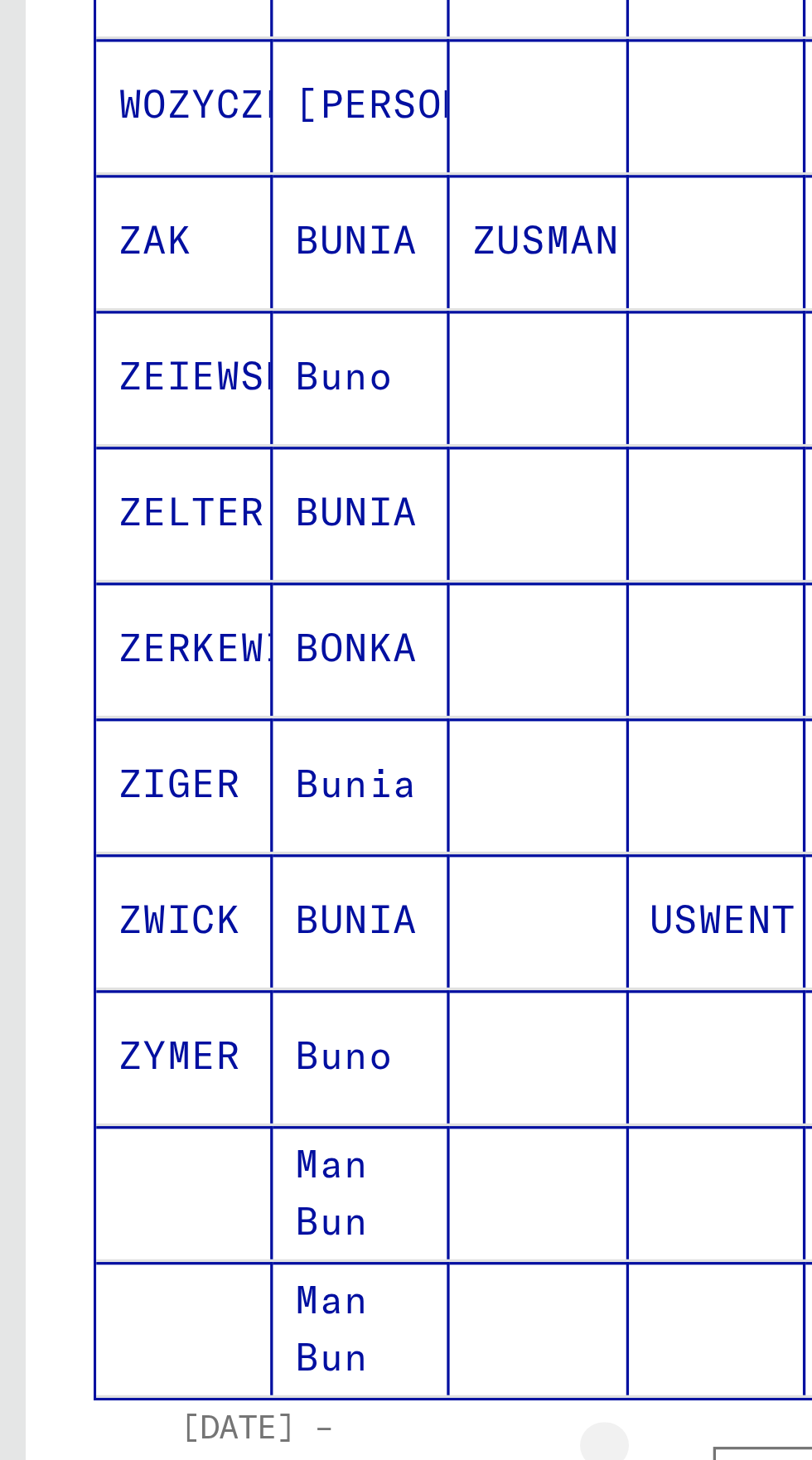
click at [207, 933] on icon "Previous page" at bounding box center [205, 939] width 7 height 12
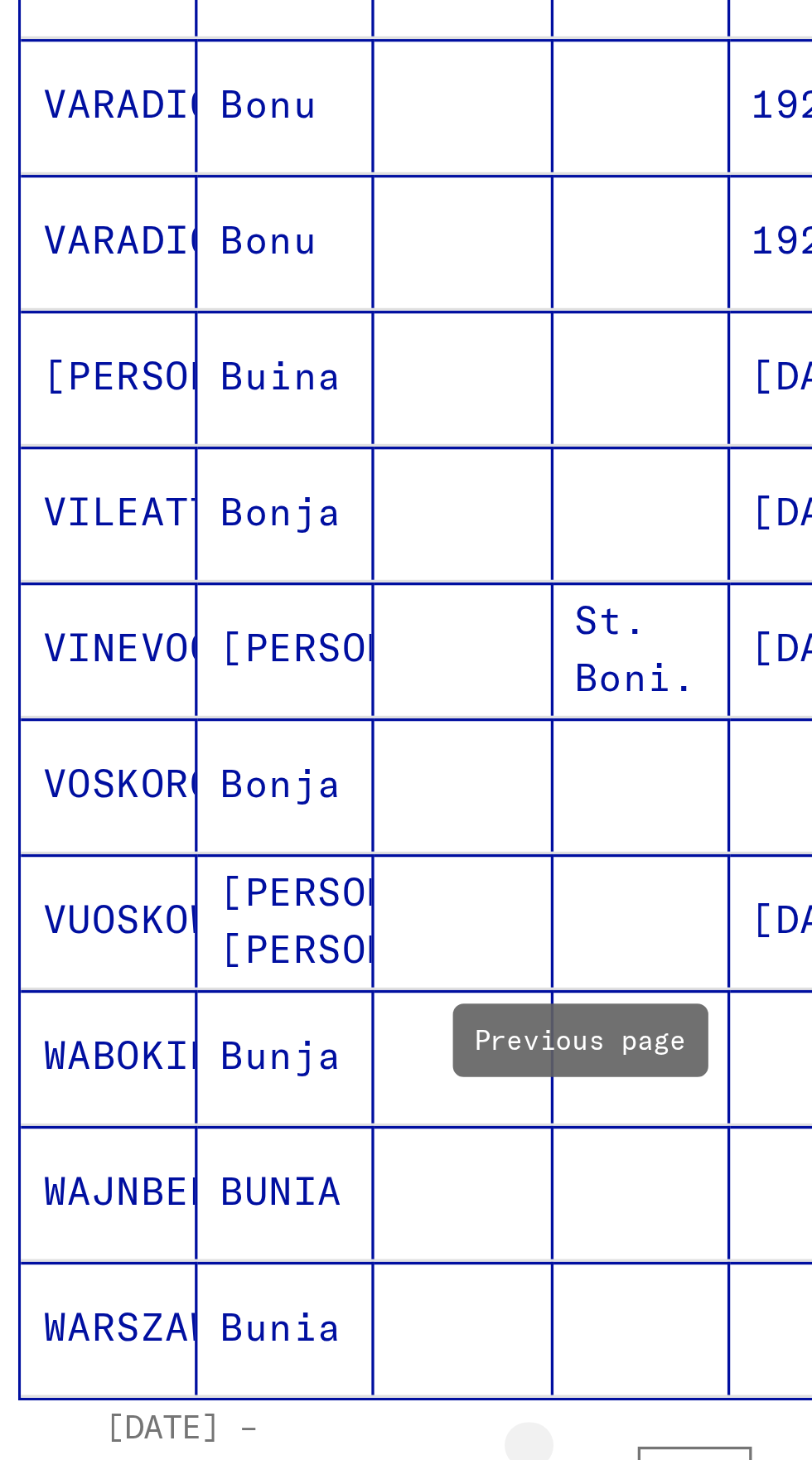
click at [208, 927] on icon "Previous page" at bounding box center [206, 939] width 23 height 23
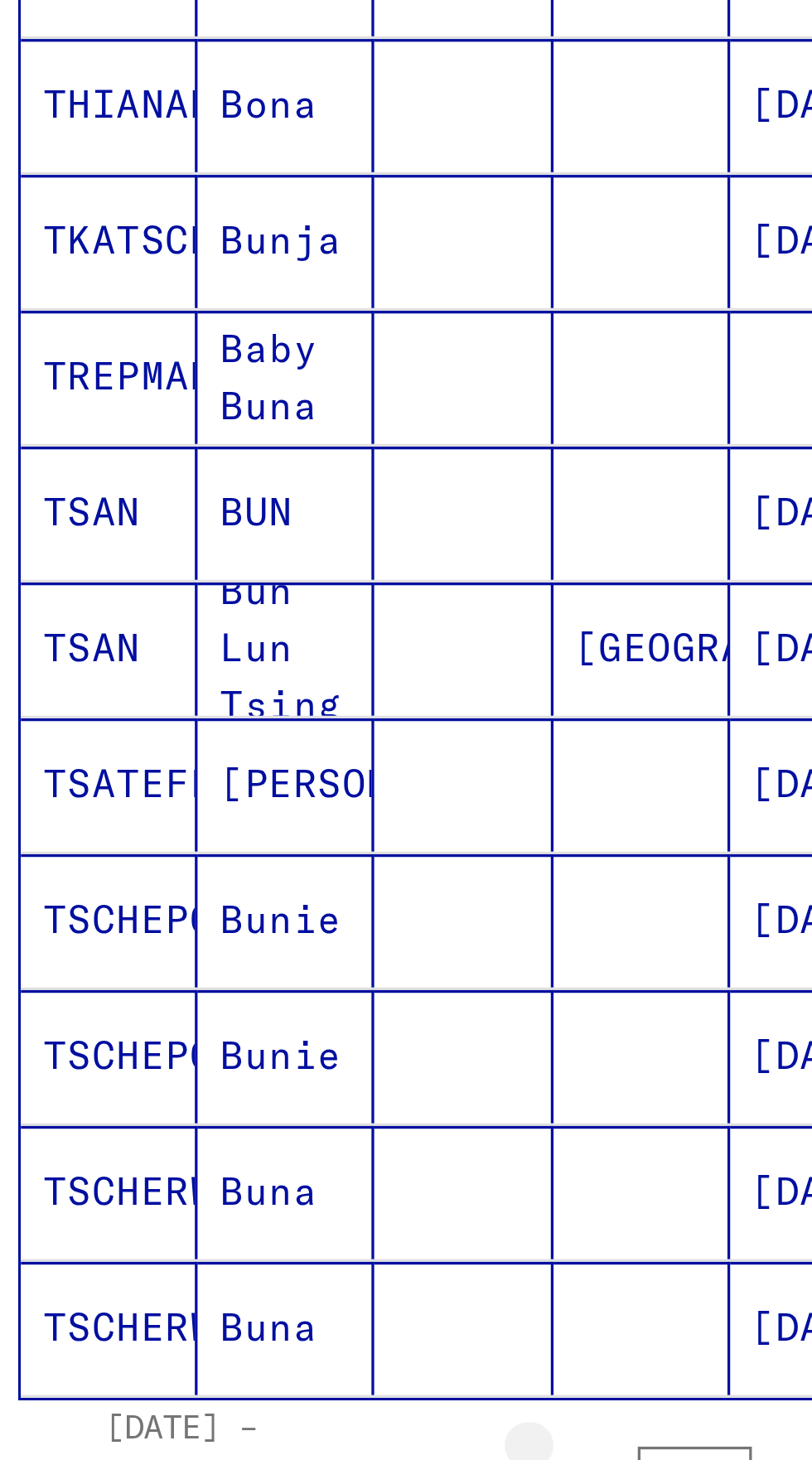
click at [205, 927] on icon "Previous page" at bounding box center [206, 939] width 23 height 23
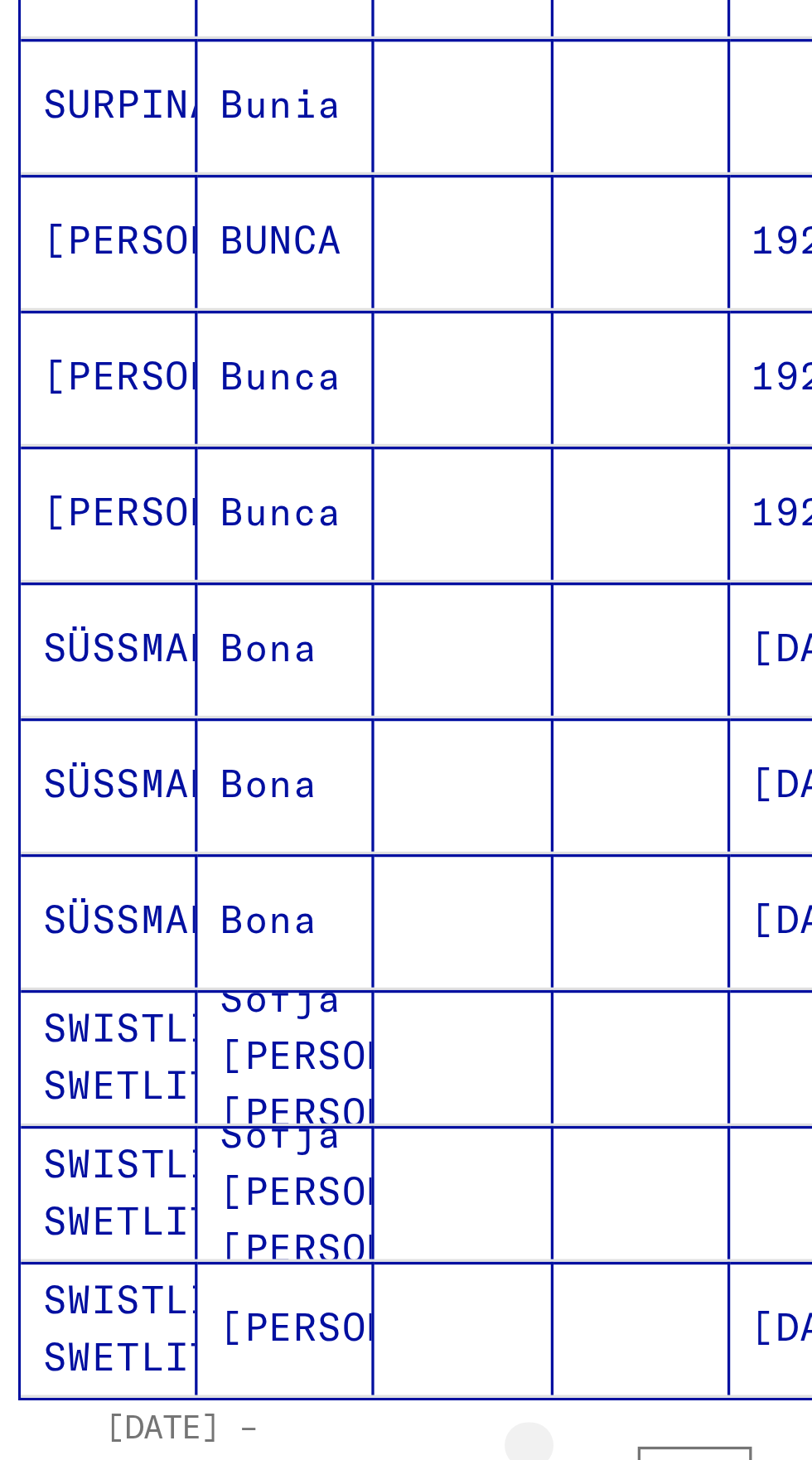
click at [203, 933] on icon "Previous page" at bounding box center [205, 939] width 7 height 12
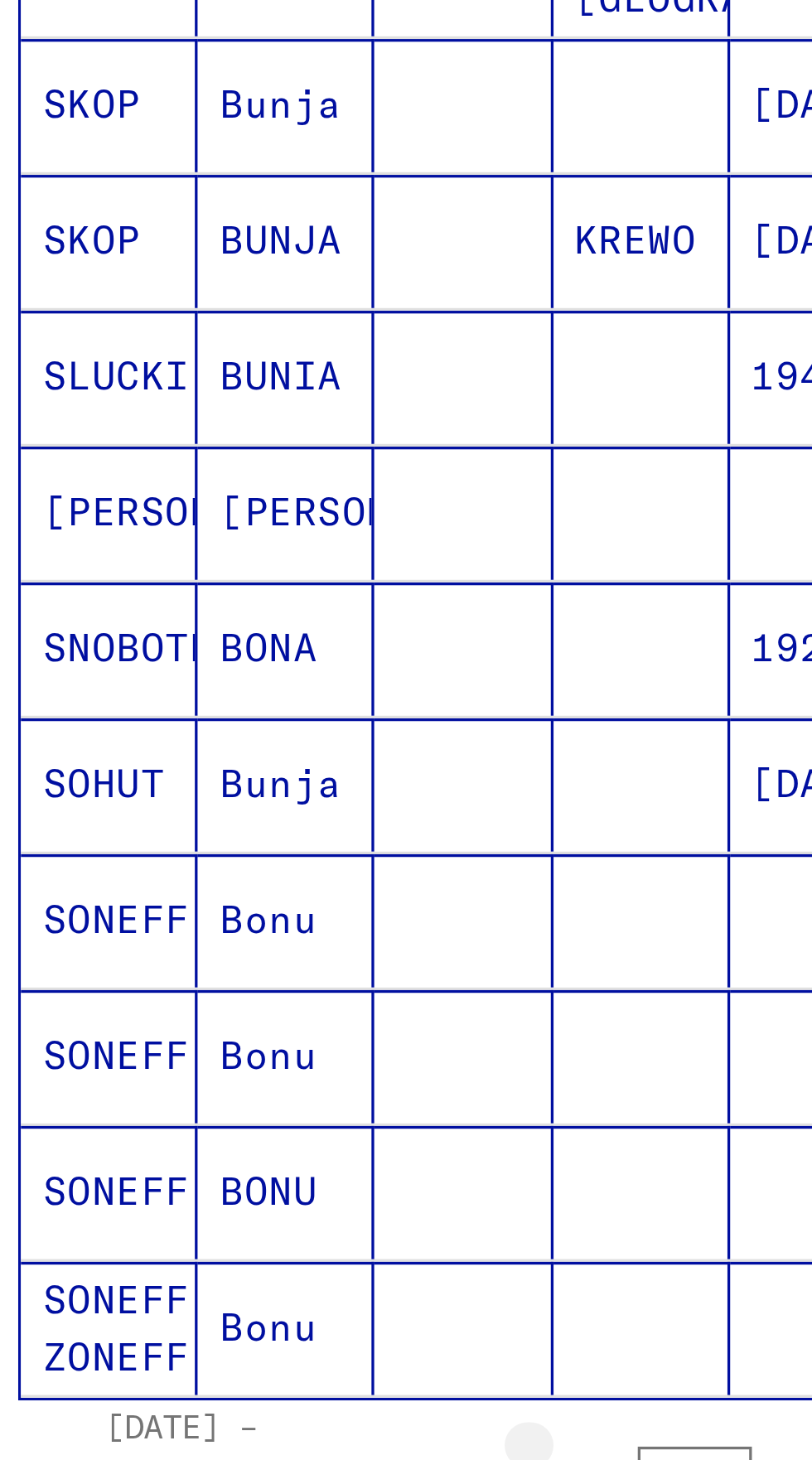
click at [203, 933] on icon "Previous page" at bounding box center [205, 939] width 7 height 12
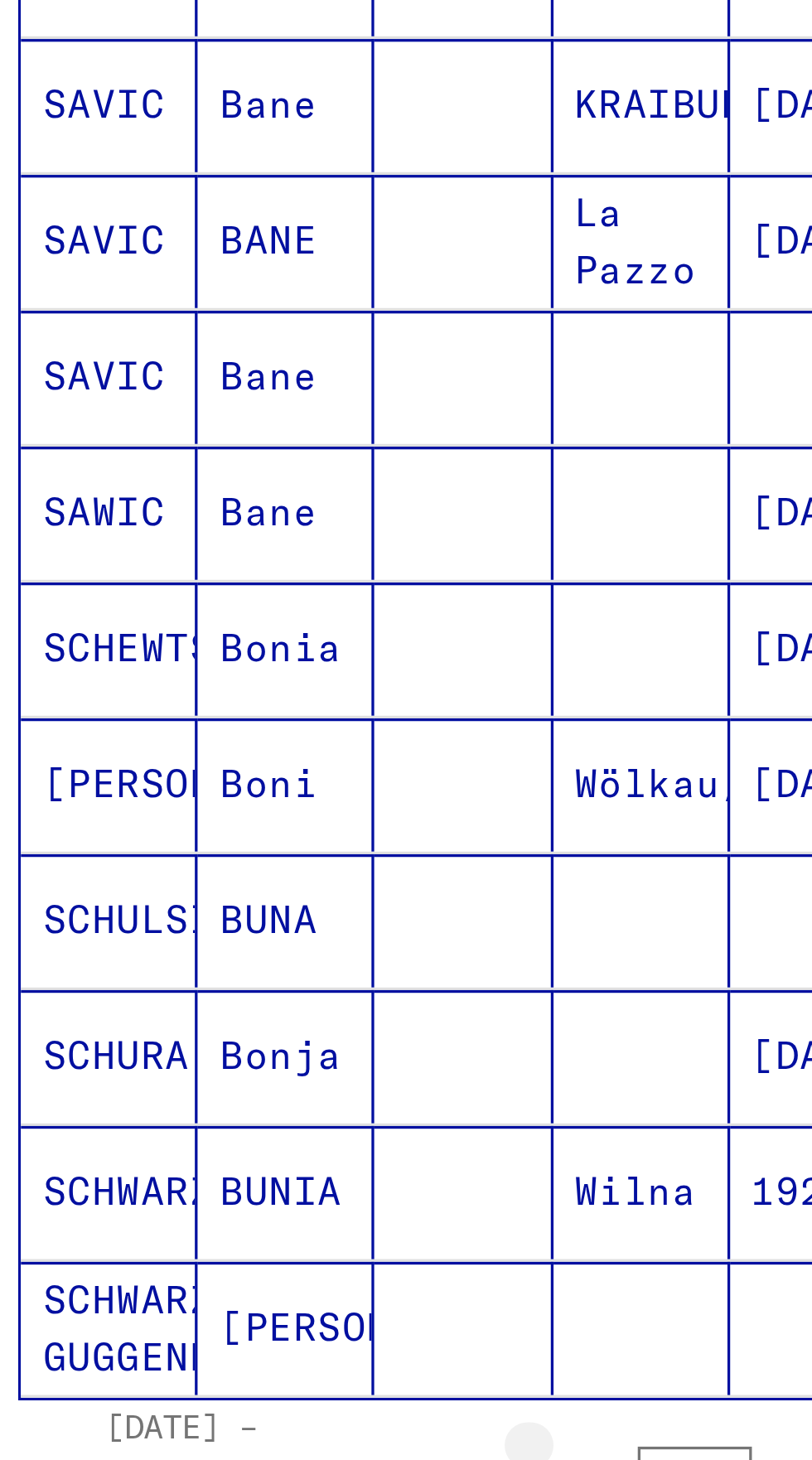
click at [202, 927] on icon "Previous page" at bounding box center [206, 939] width 23 height 23
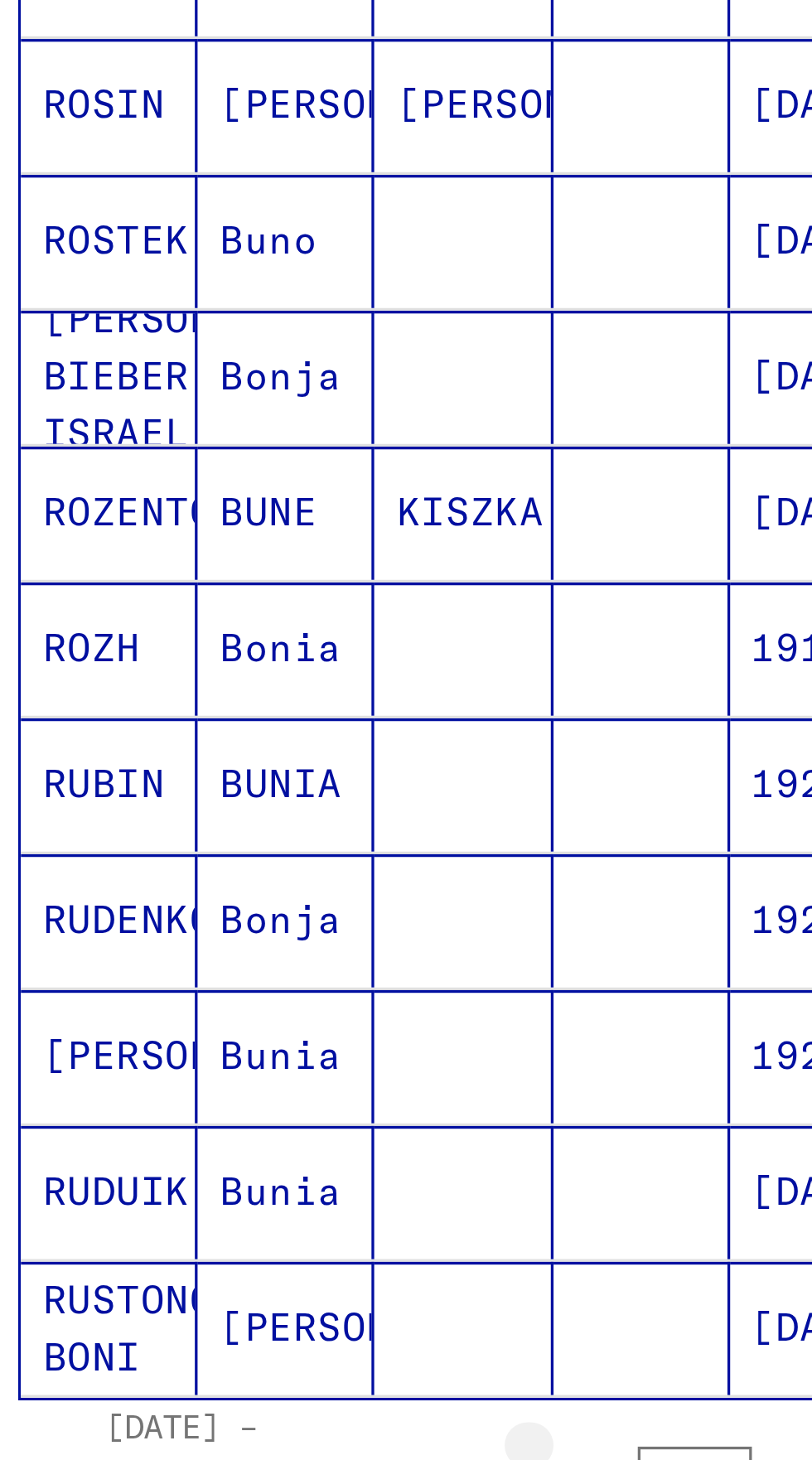
click at [205, 927] on icon "Previous page" at bounding box center [206, 939] width 23 height 23
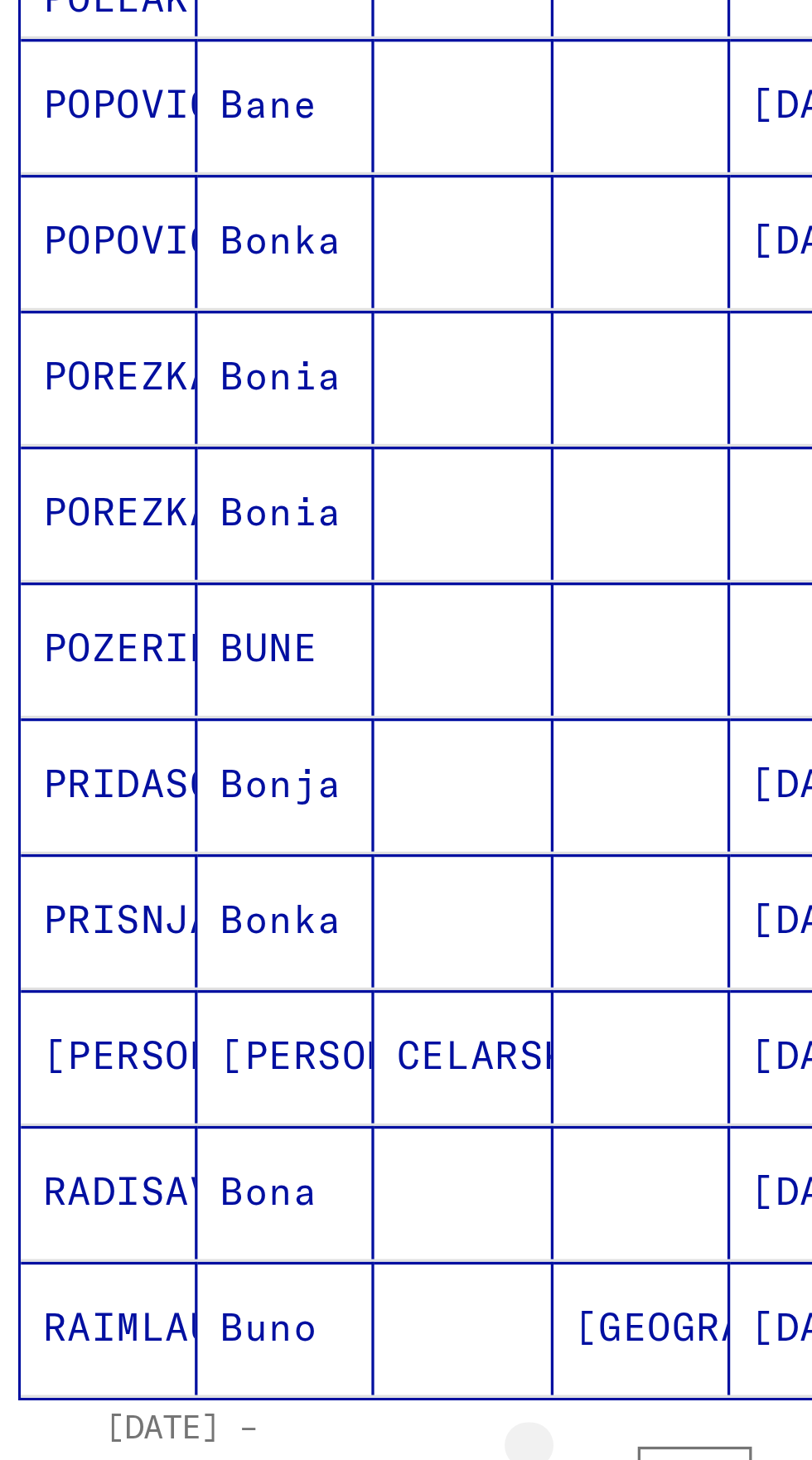
click at [205, 927] on icon "Previous page" at bounding box center [206, 939] width 23 height 23
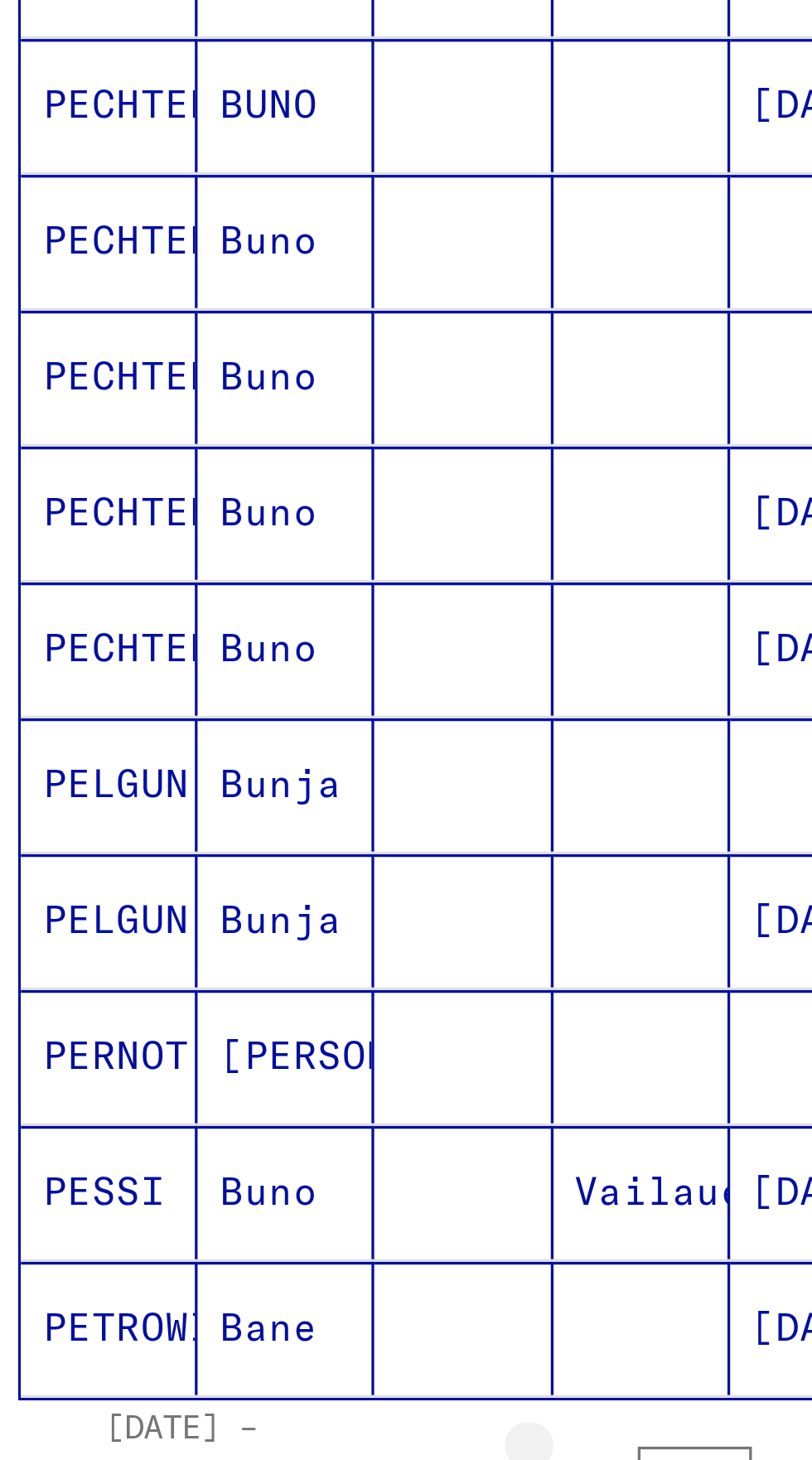
click at [204, 927] on icon "Previous page" at bounding box center [206, 939] width 23 height 23
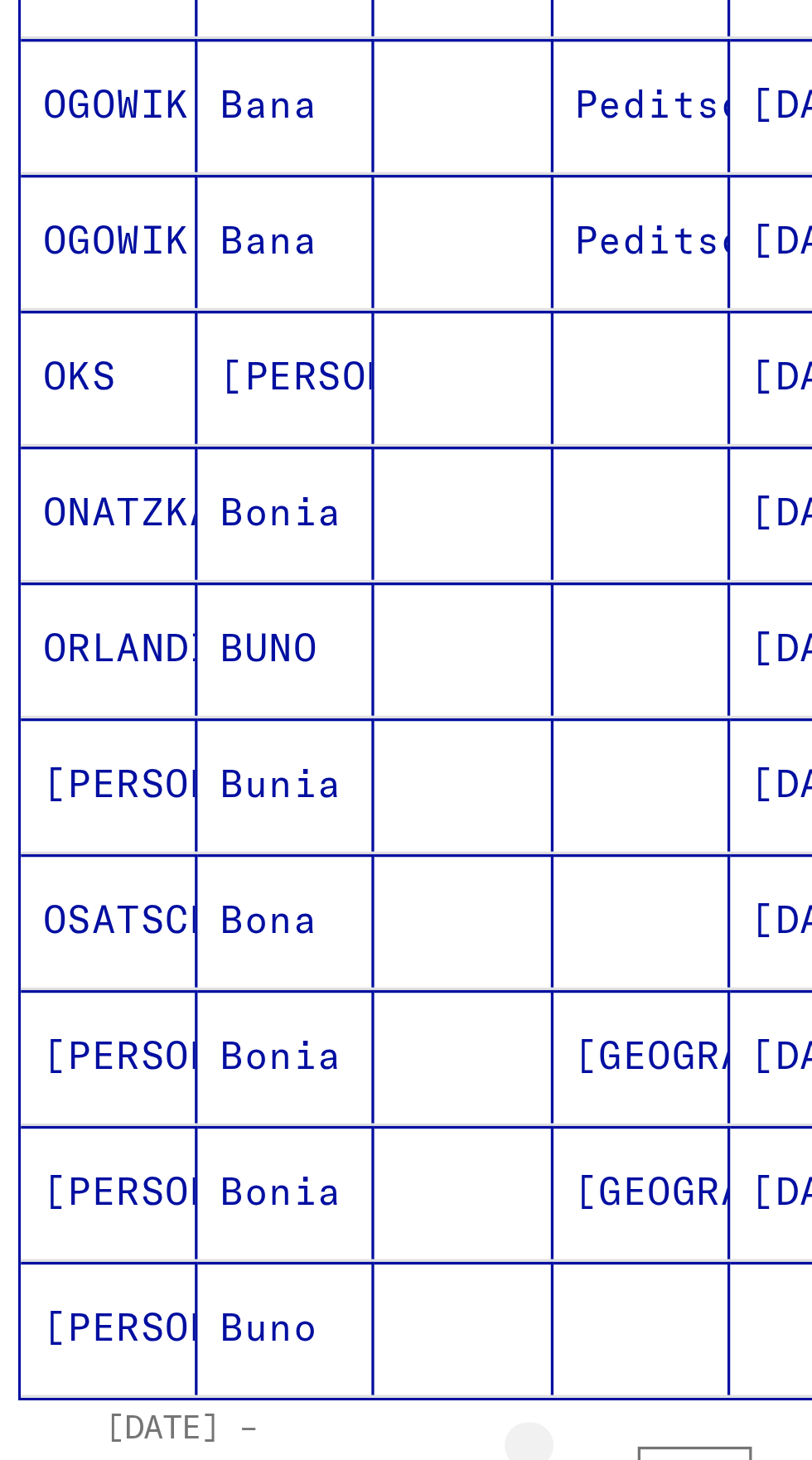
click at [202, 927] on icon "Previous page" at bounding box center [206, 939] width 23 height 23
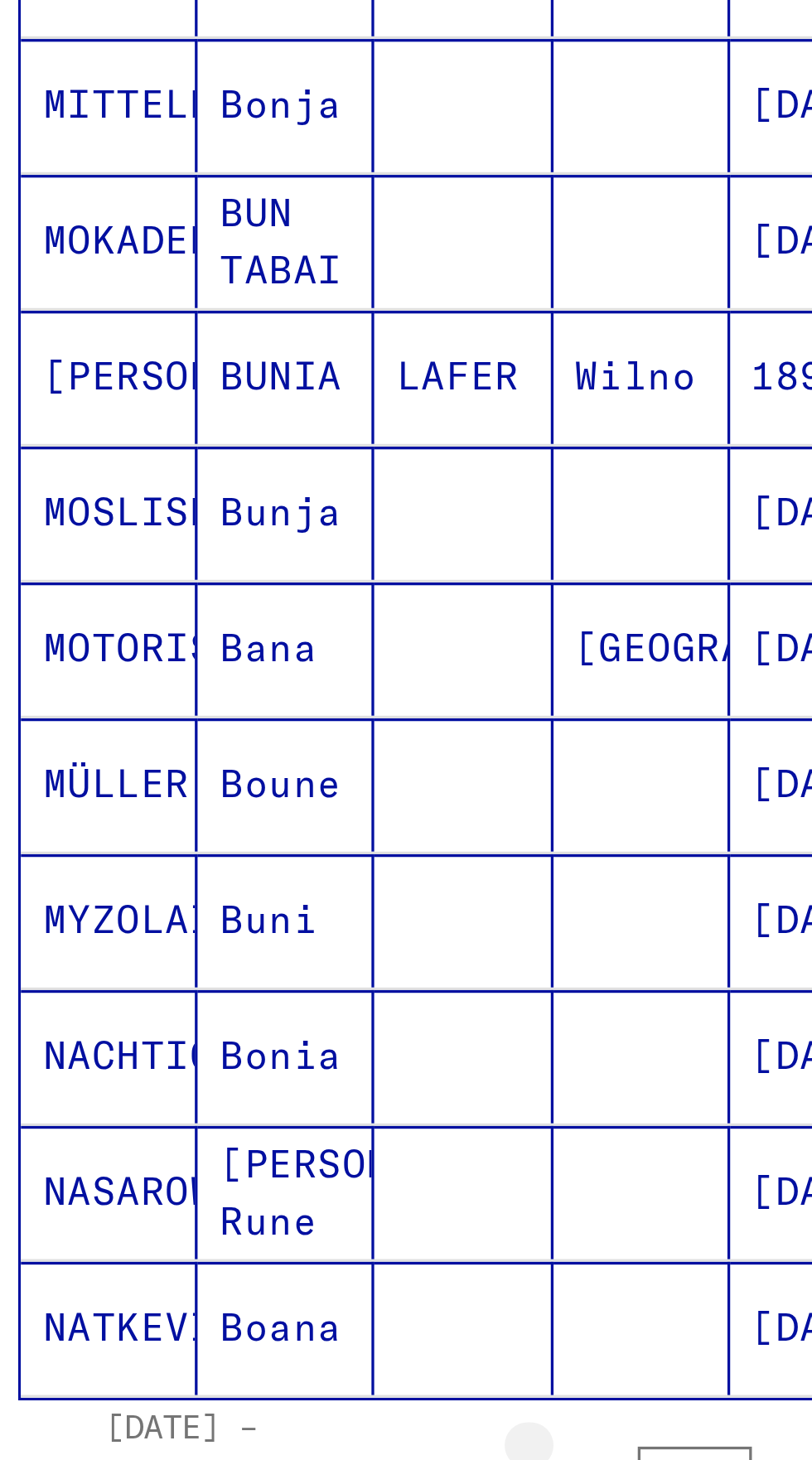
click at [204, 933] on icon "Previous page" at bounding box center [205, 939] width 7 height 12
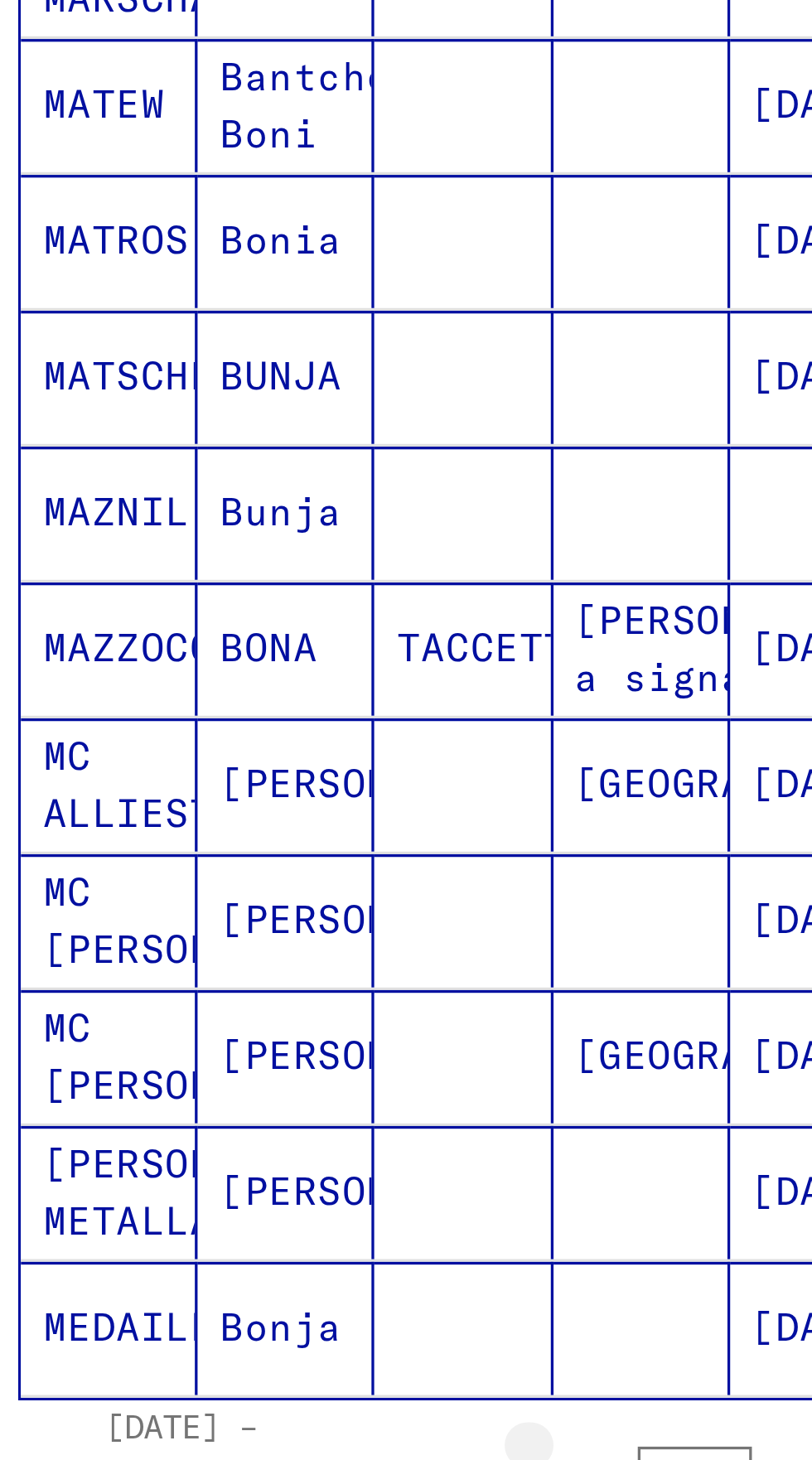
click at [203, 933] on icon "Previous page" at bounding box center [205, 939] width 7 height 12
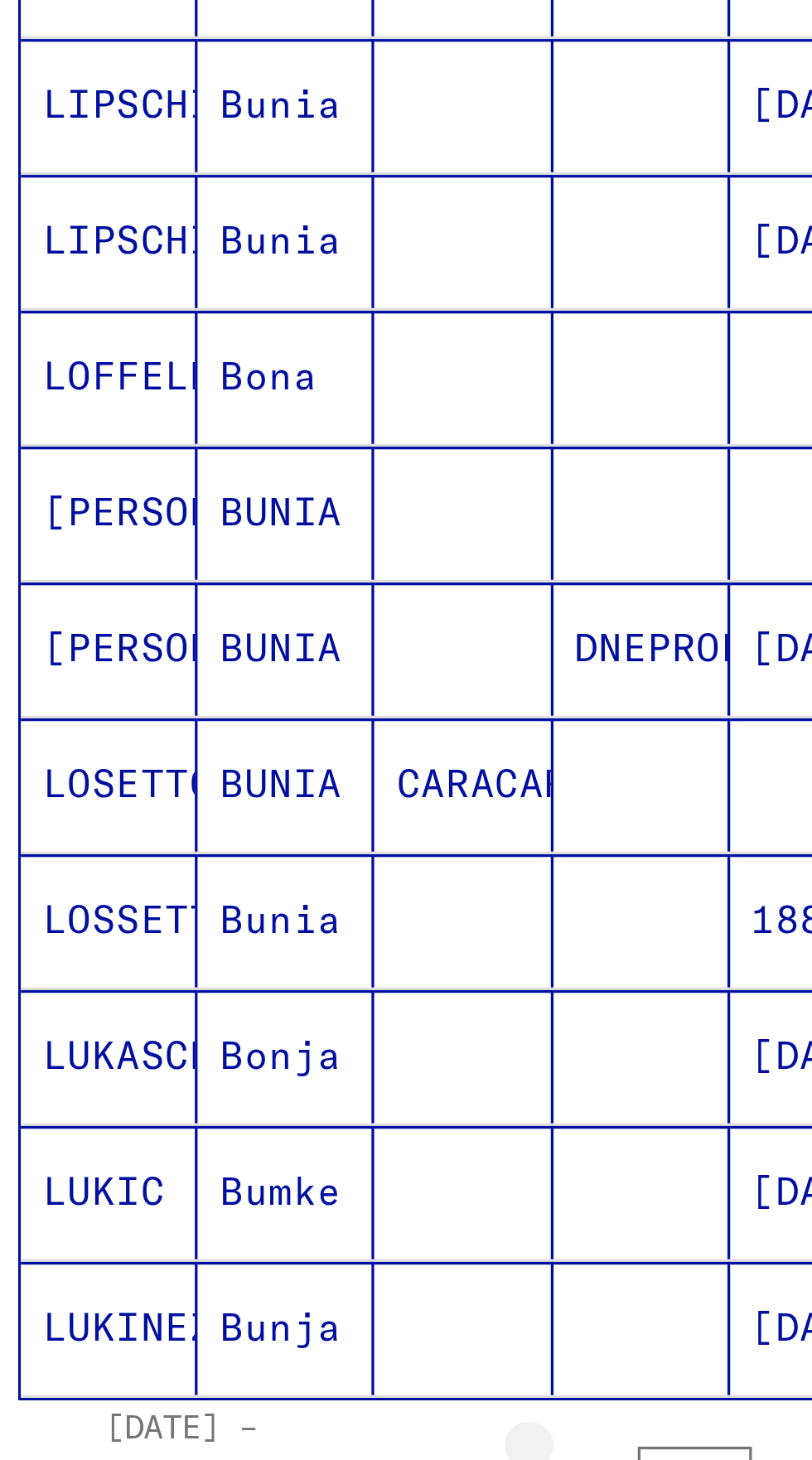
click at [202, 927] on icon "Previous page" at bounding box center [206, 939] width 23 height 23
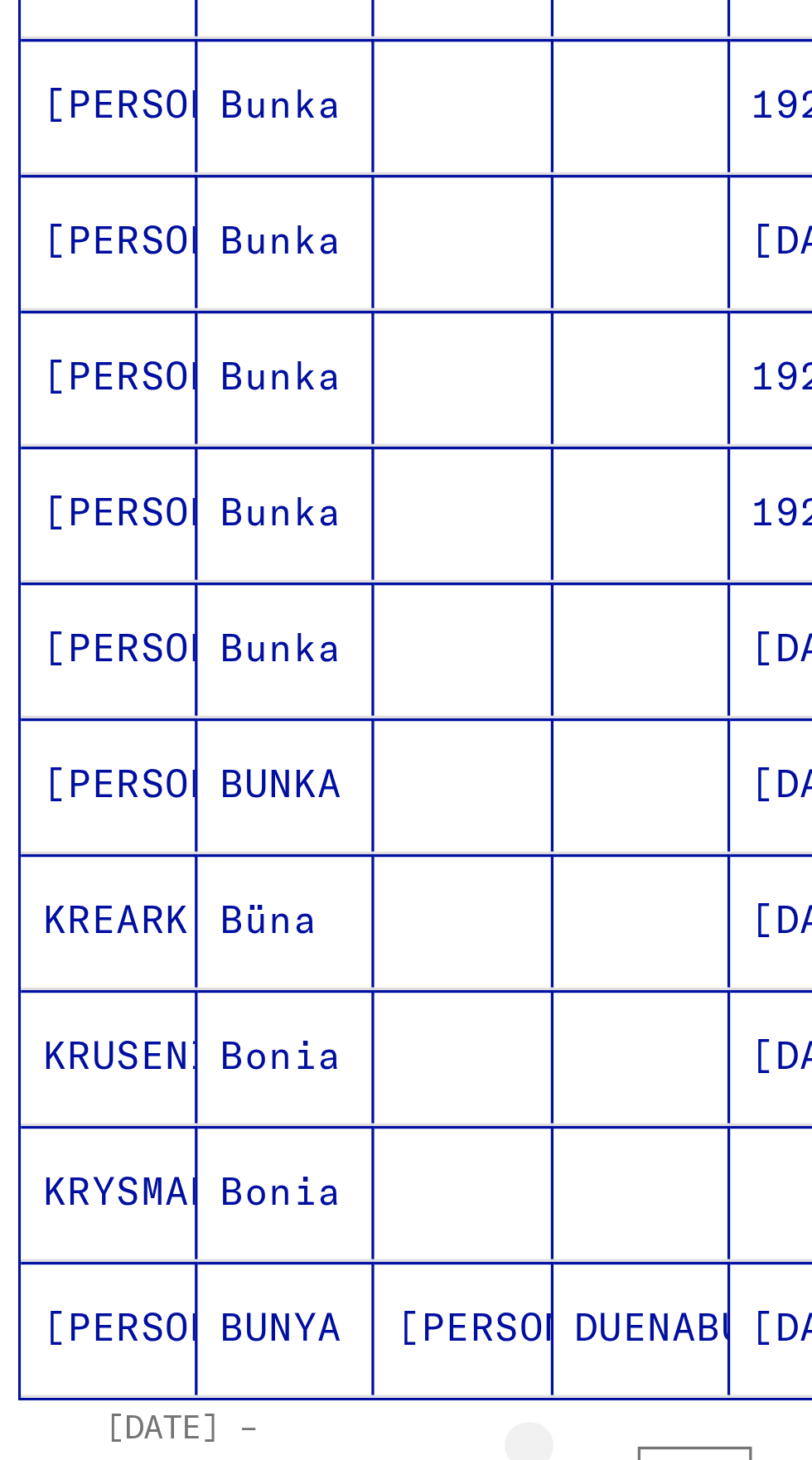
click at [202, 927] on icon "Previous page" at bounding box center [206, 939] width 23 height 23
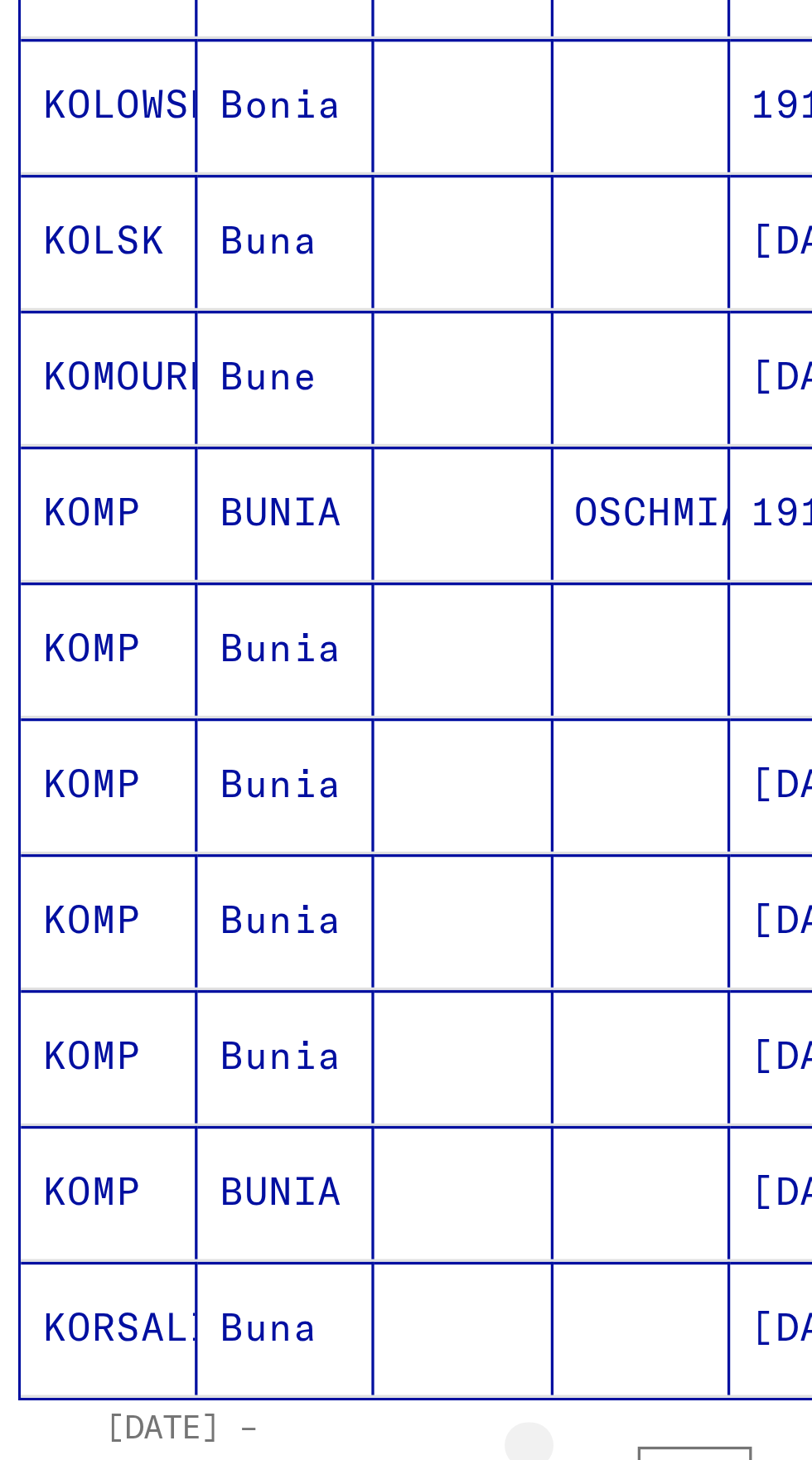
click at [202, 927] on icon "Previous page" at bounding box center [206, 939] width 23 height 23
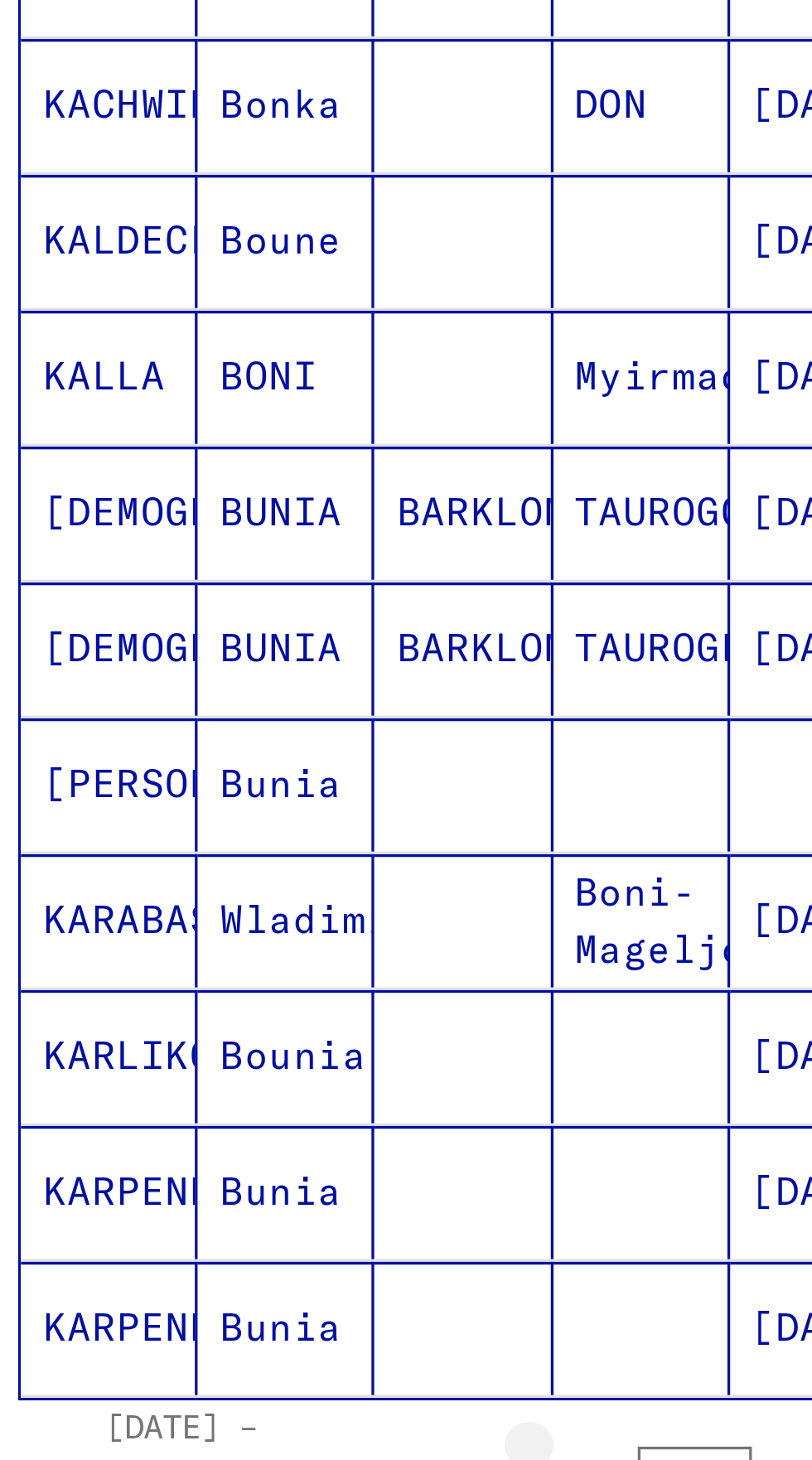
click at [202, 927] on icon "Previous page" at bounding box center [206, 939] width 23 height 23
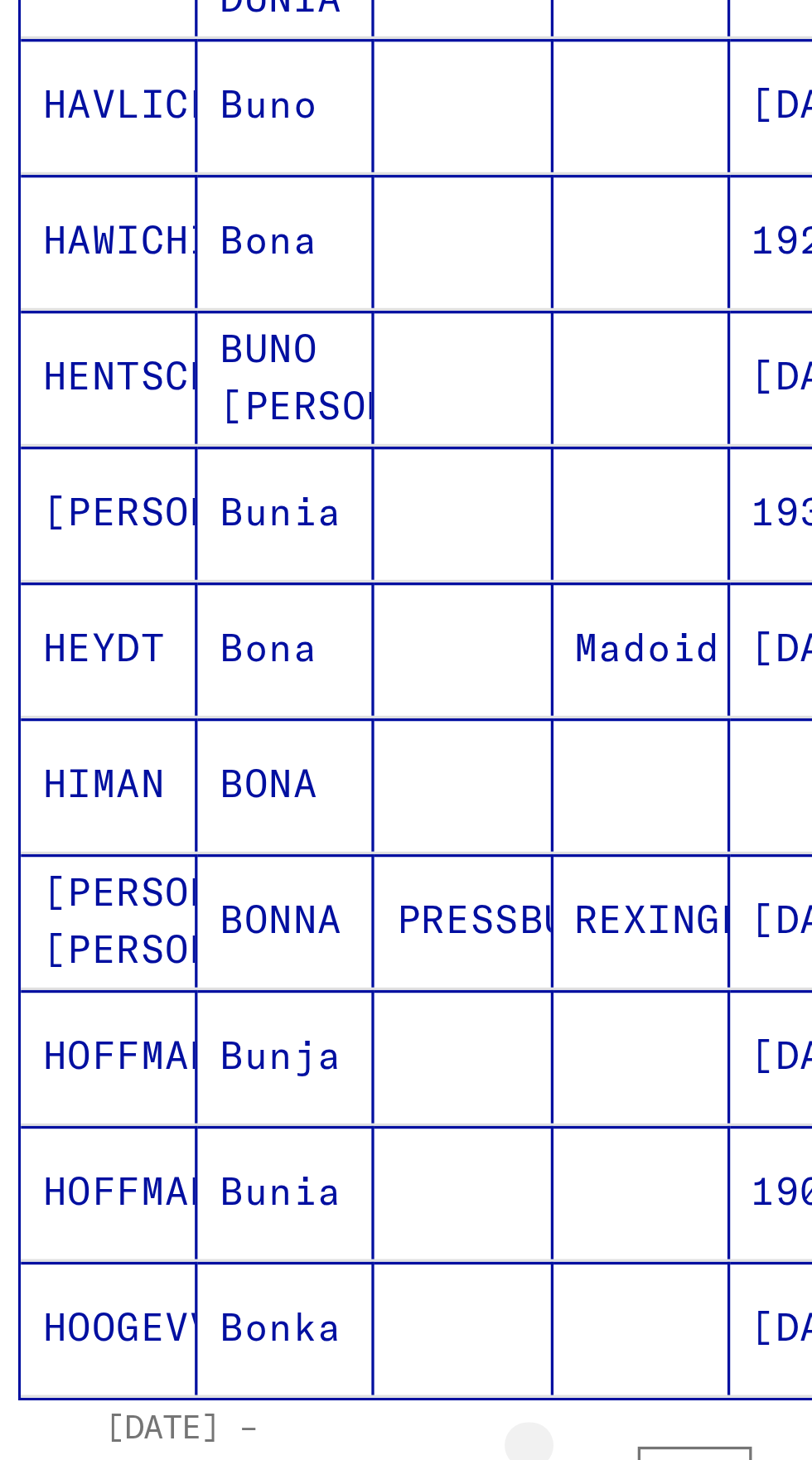
click at [202, 927] on icon "Previous page" at bounding box center [206, 939] width 23 height 23
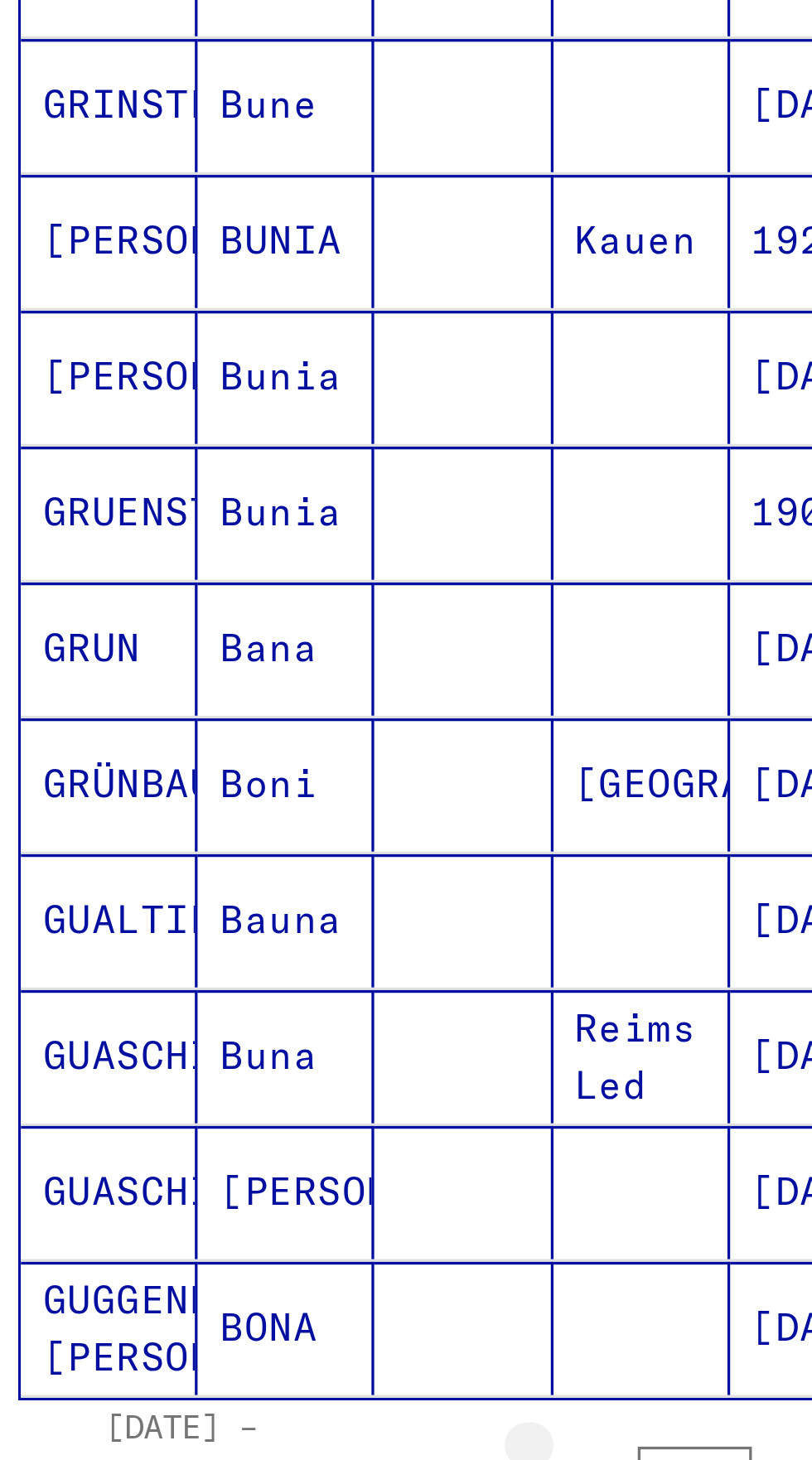
click at [202, 927] on icon "Previous page" at bounding box center [206, 939] width 23 height 23
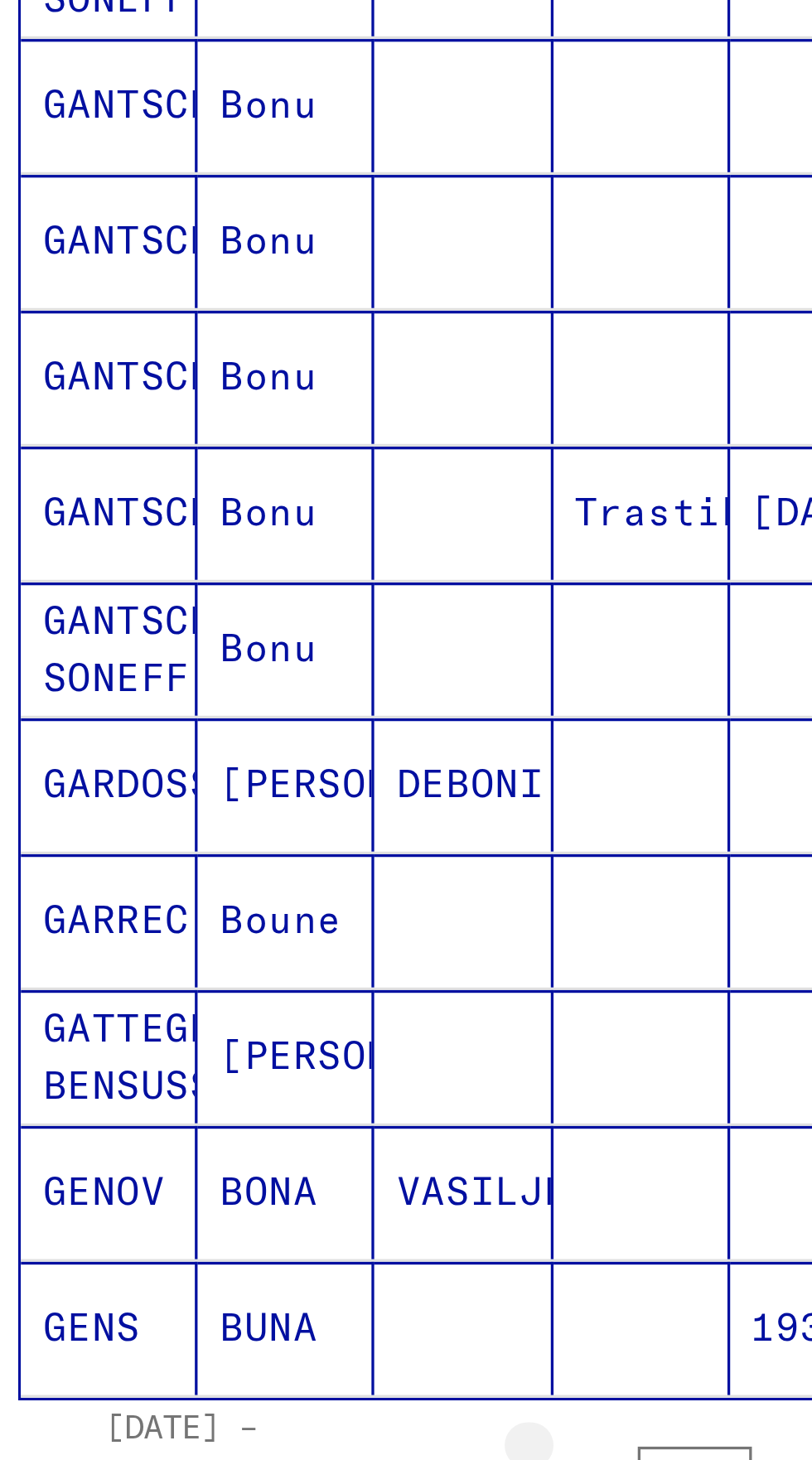
click at [202, 927] on icon "Previous page" at bounding box center [206, 939] width 23 height 23
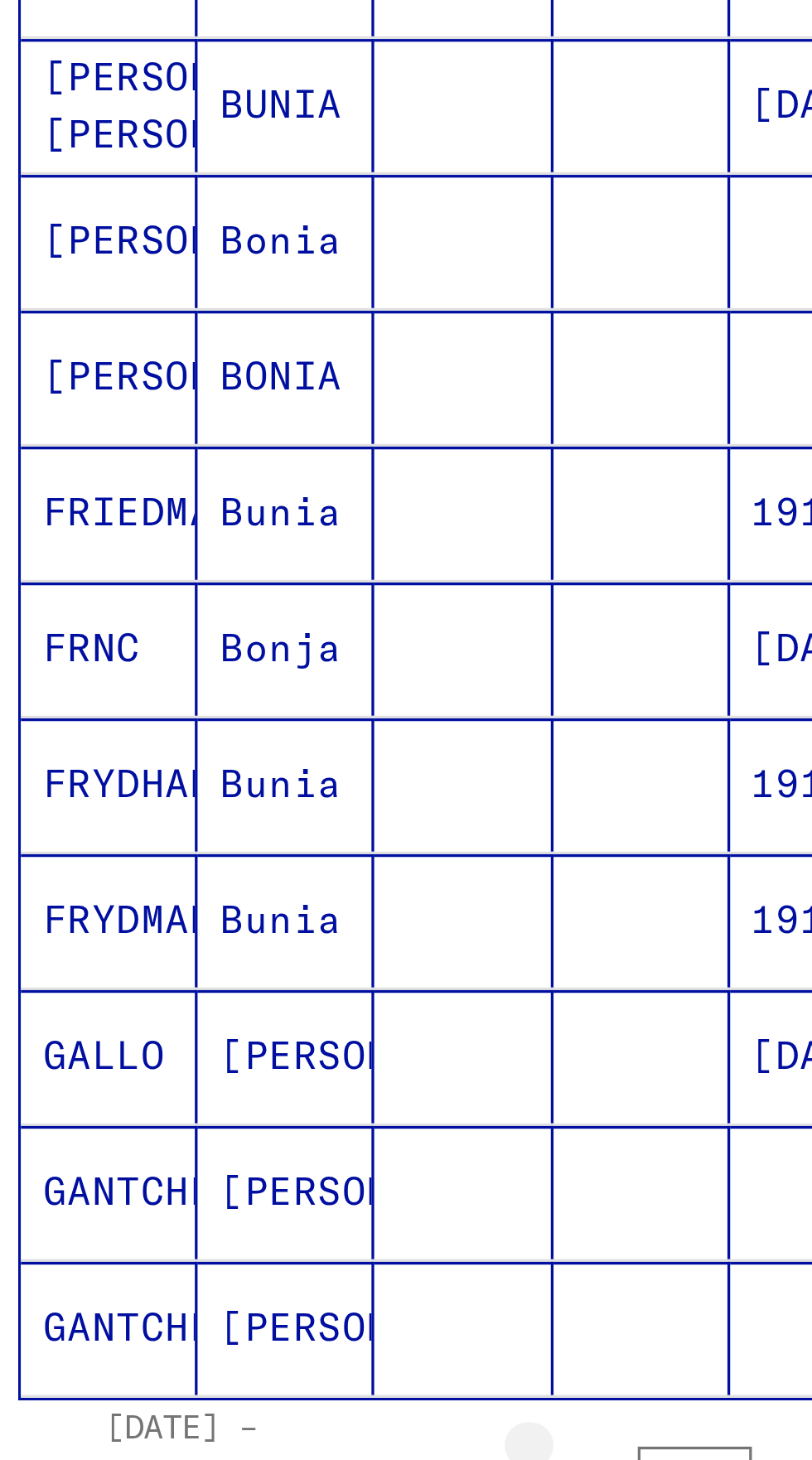
click at [202, 927] on icon "Previous page" at bounding box center [206, 939] width 23 height 23
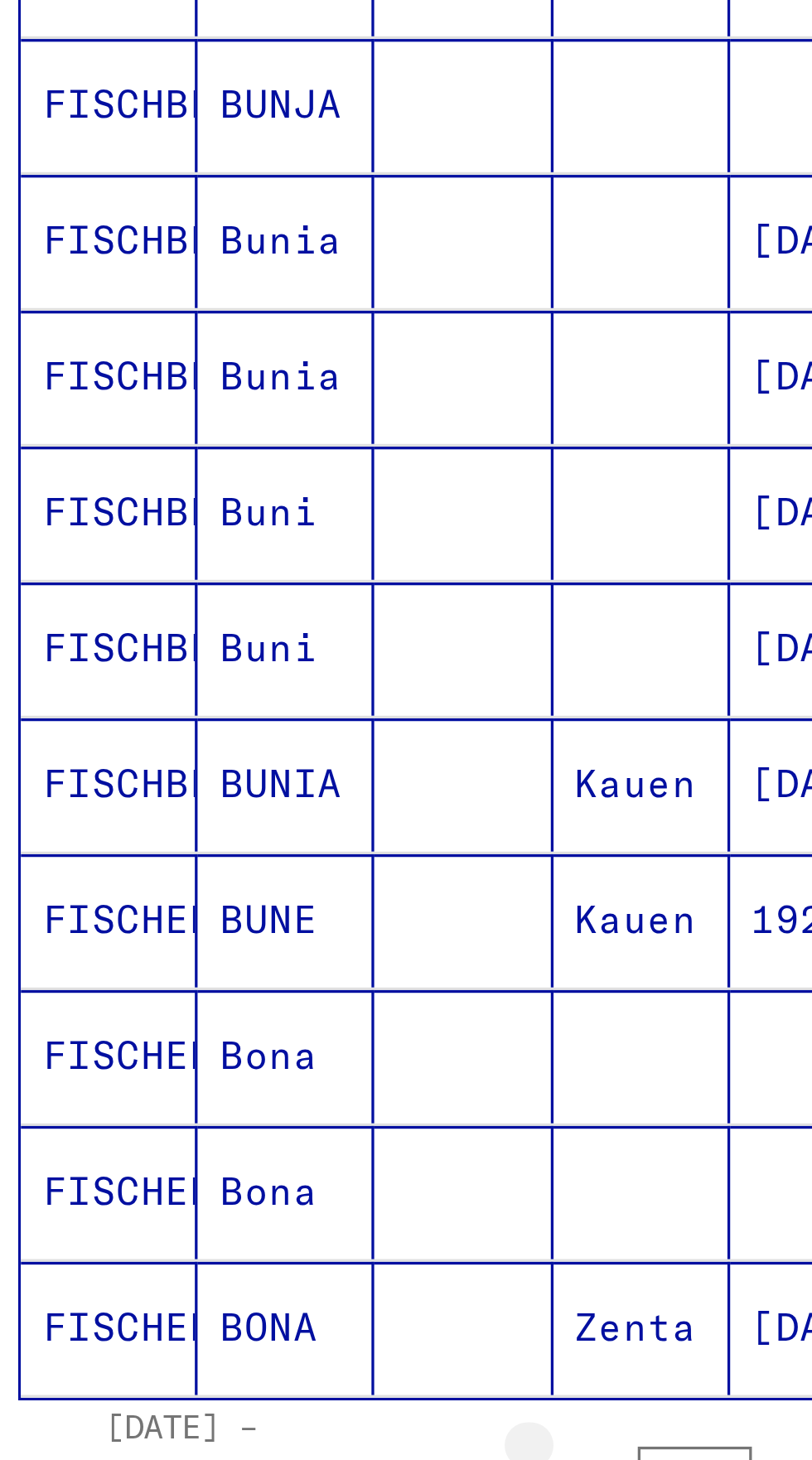
click at [202, 927] on icon "Previous page" at bounding box center [206, 939] width 23 height 23
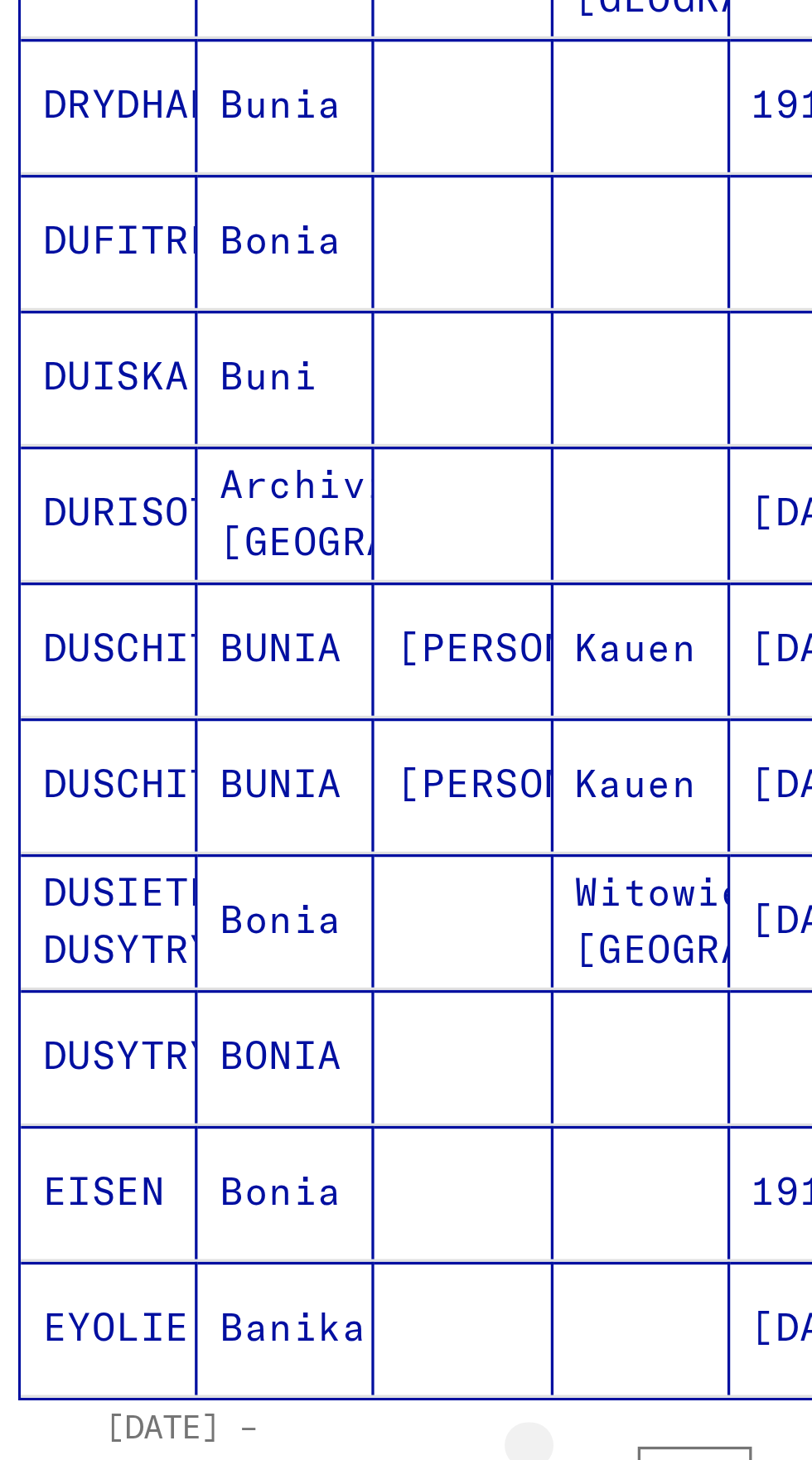
click at [202, 927] on icon "Previous page" at bounding box center [206, 939] width 23 height 23
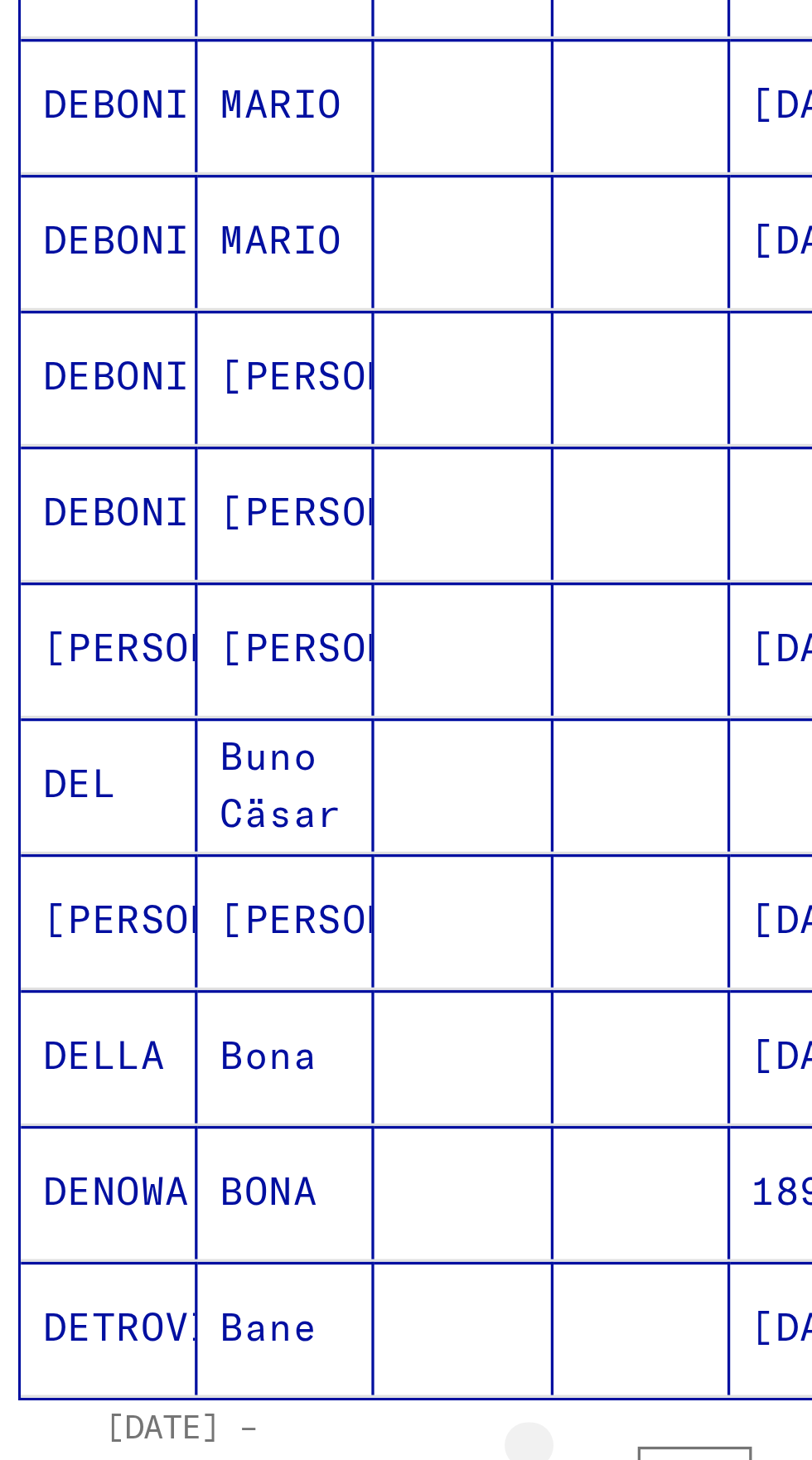
click at [201, 927] on icon "Previous page" at bounding box center [206, 939] width 23 height 23
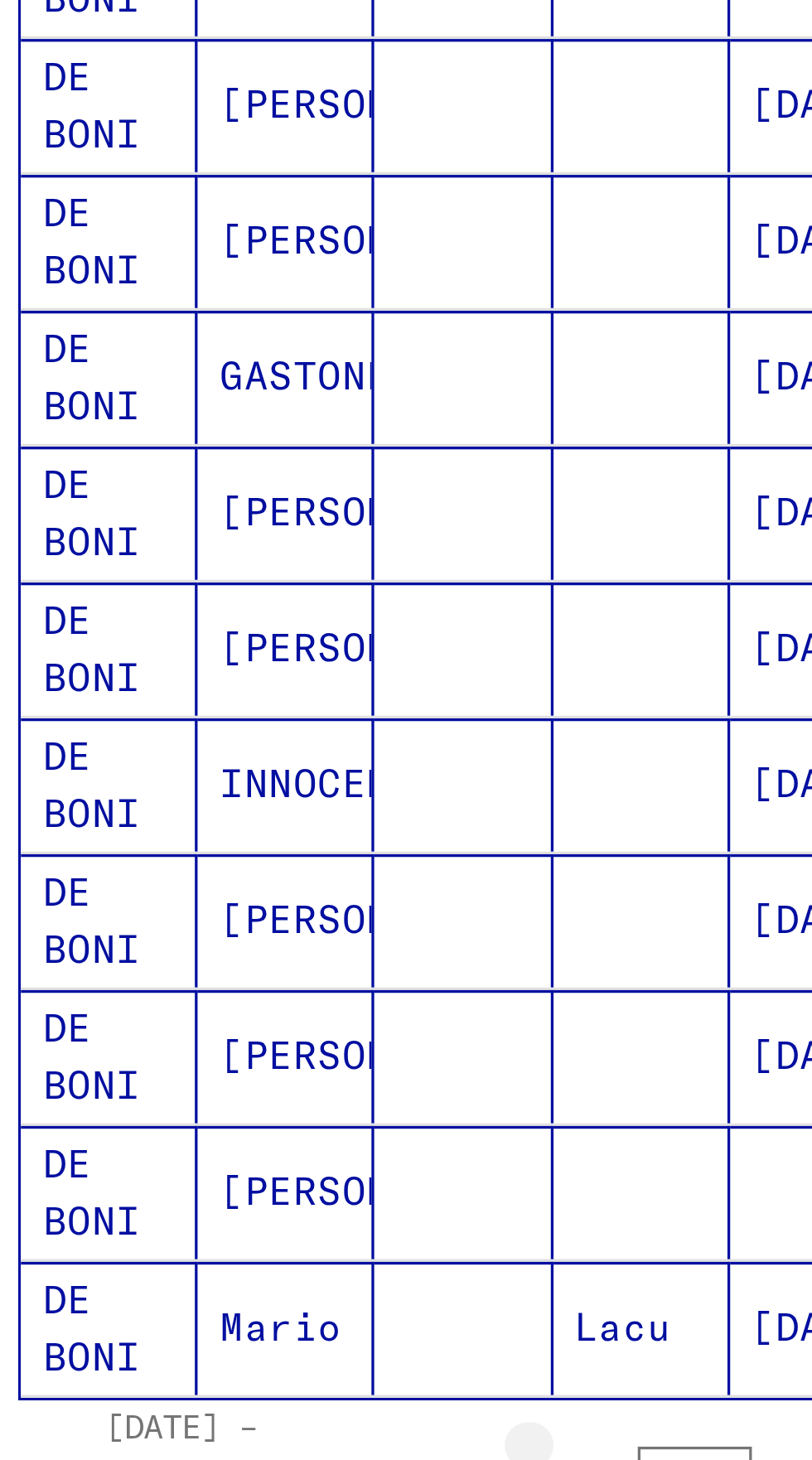
click at [201, 927] on icon "Previous page" at bounding box center [206, 939] width 23 height 23
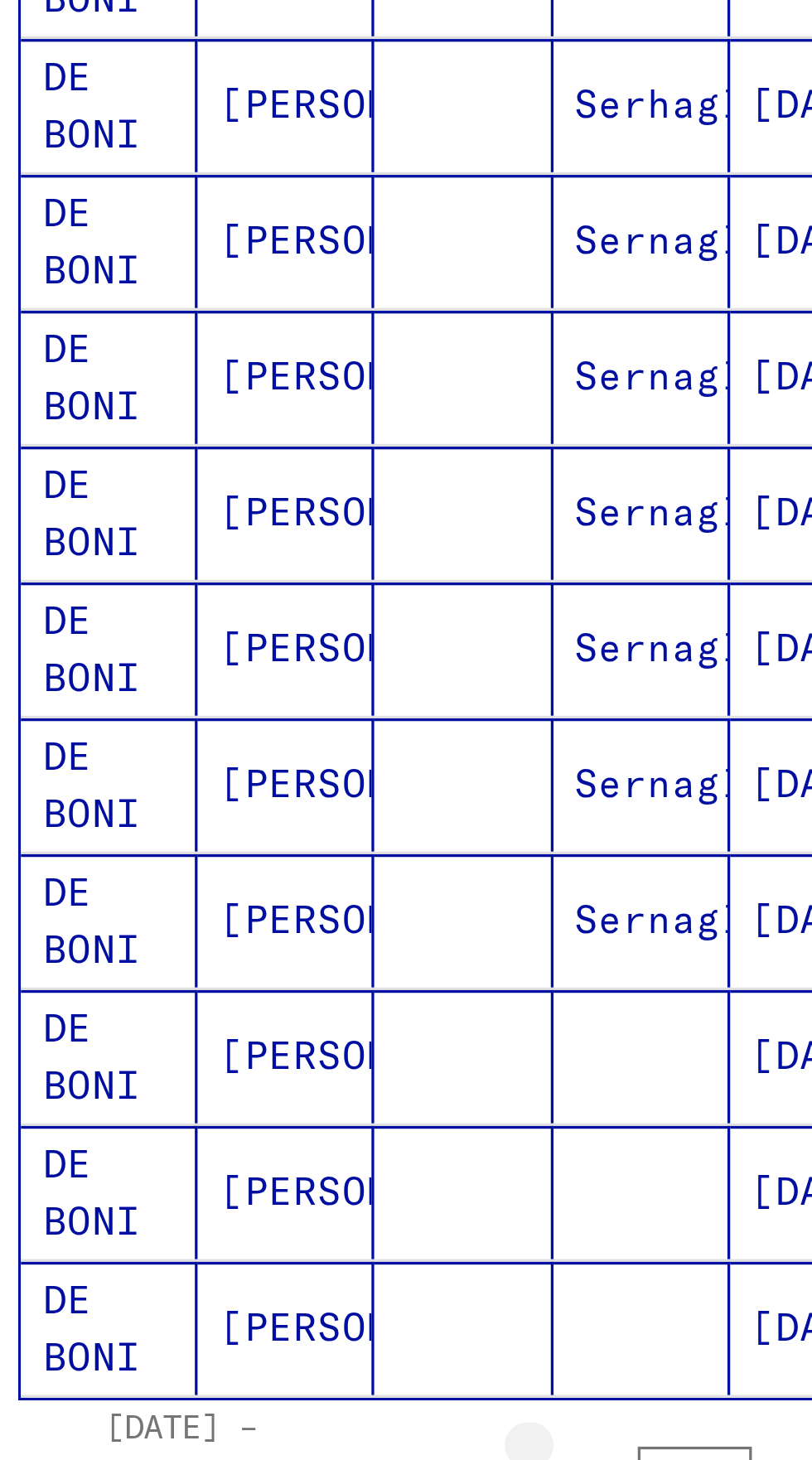
click at [202, 927] on icon "Previous page" at bounding box center [206, 939] width 23 height 23
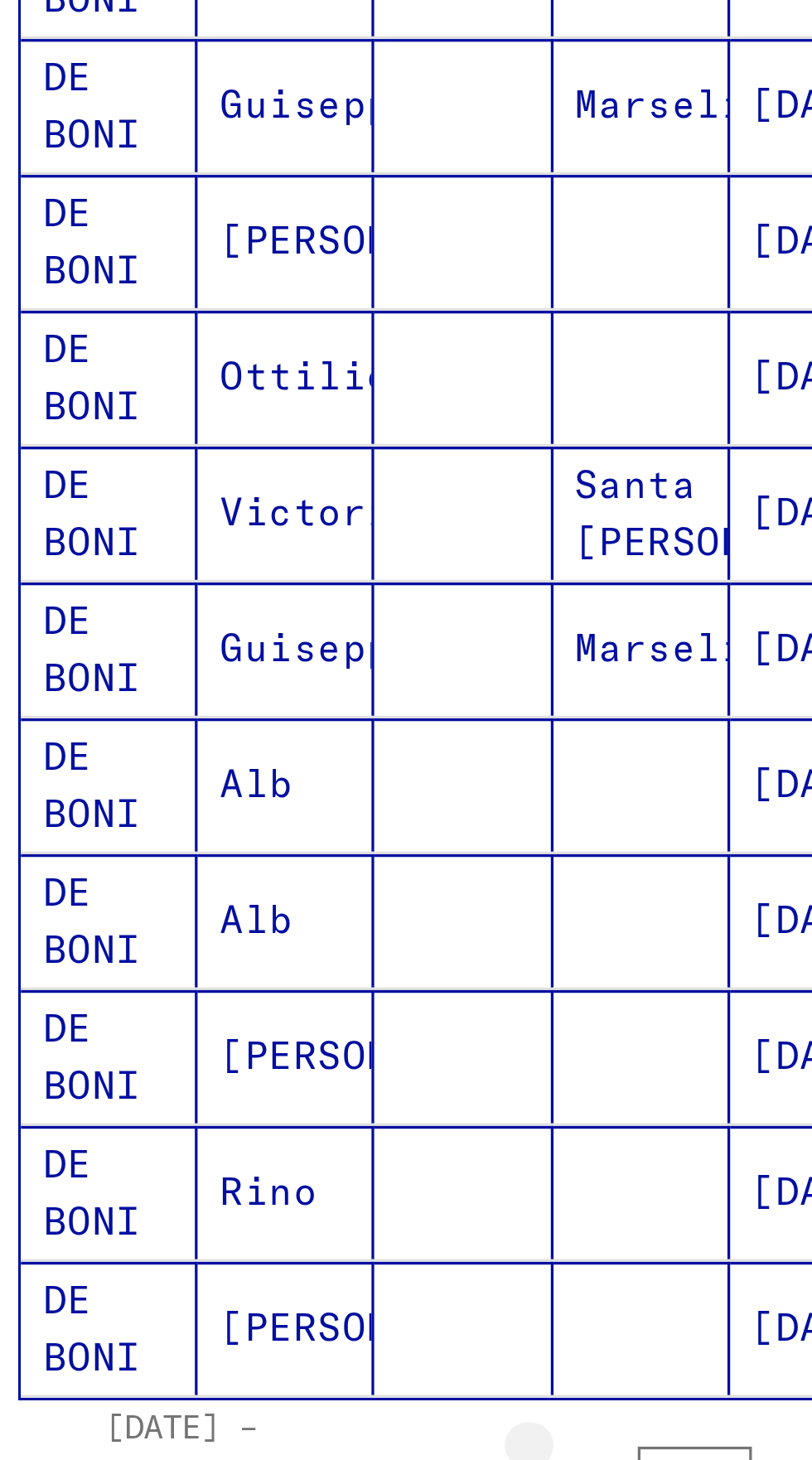
click at [207, 927] on icon "Previous page" at bounding box center [206, 939] width 23 height 23
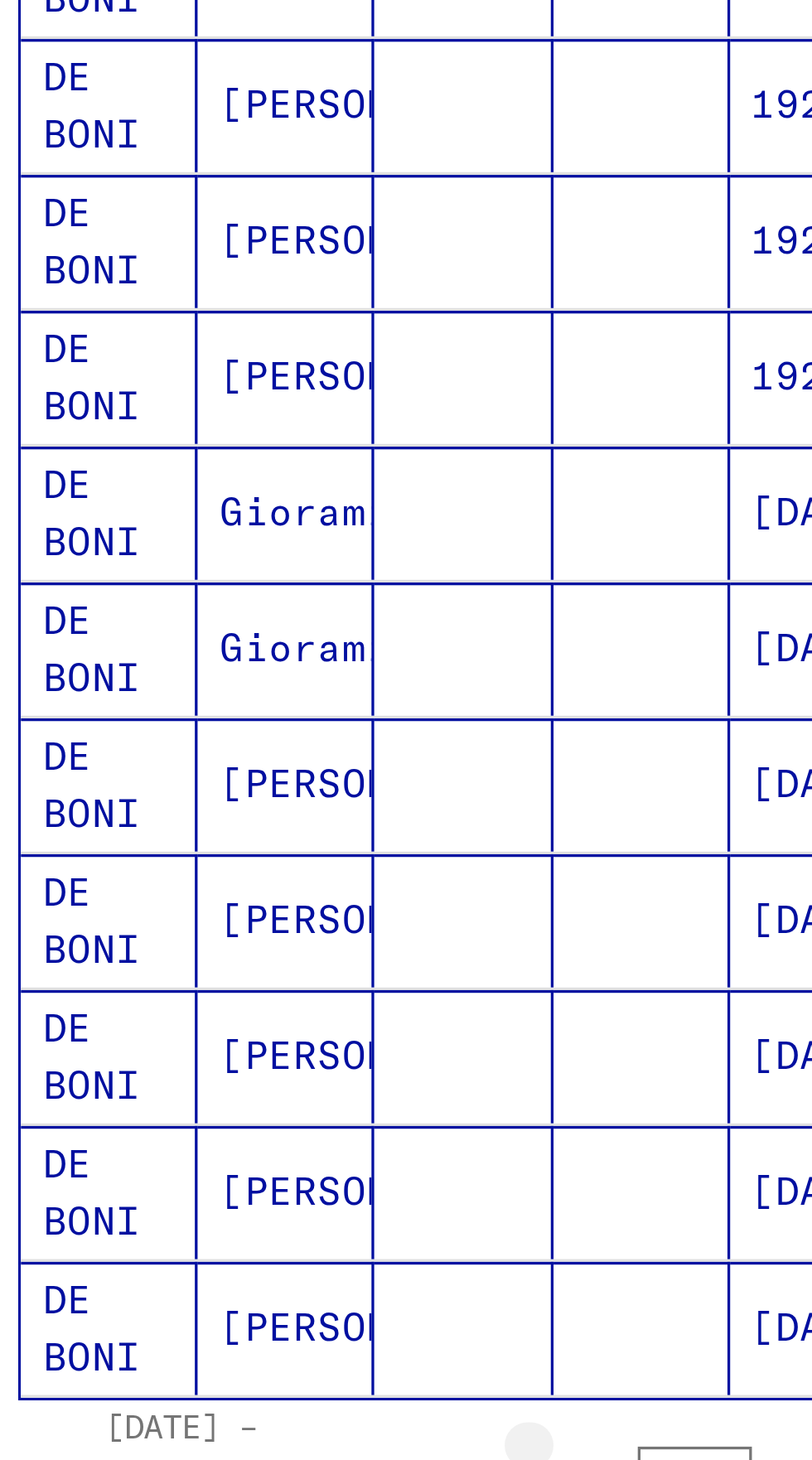
click at [205, 927] on icon "Previous page" at bounding box center [206, 939] width 23 height 23
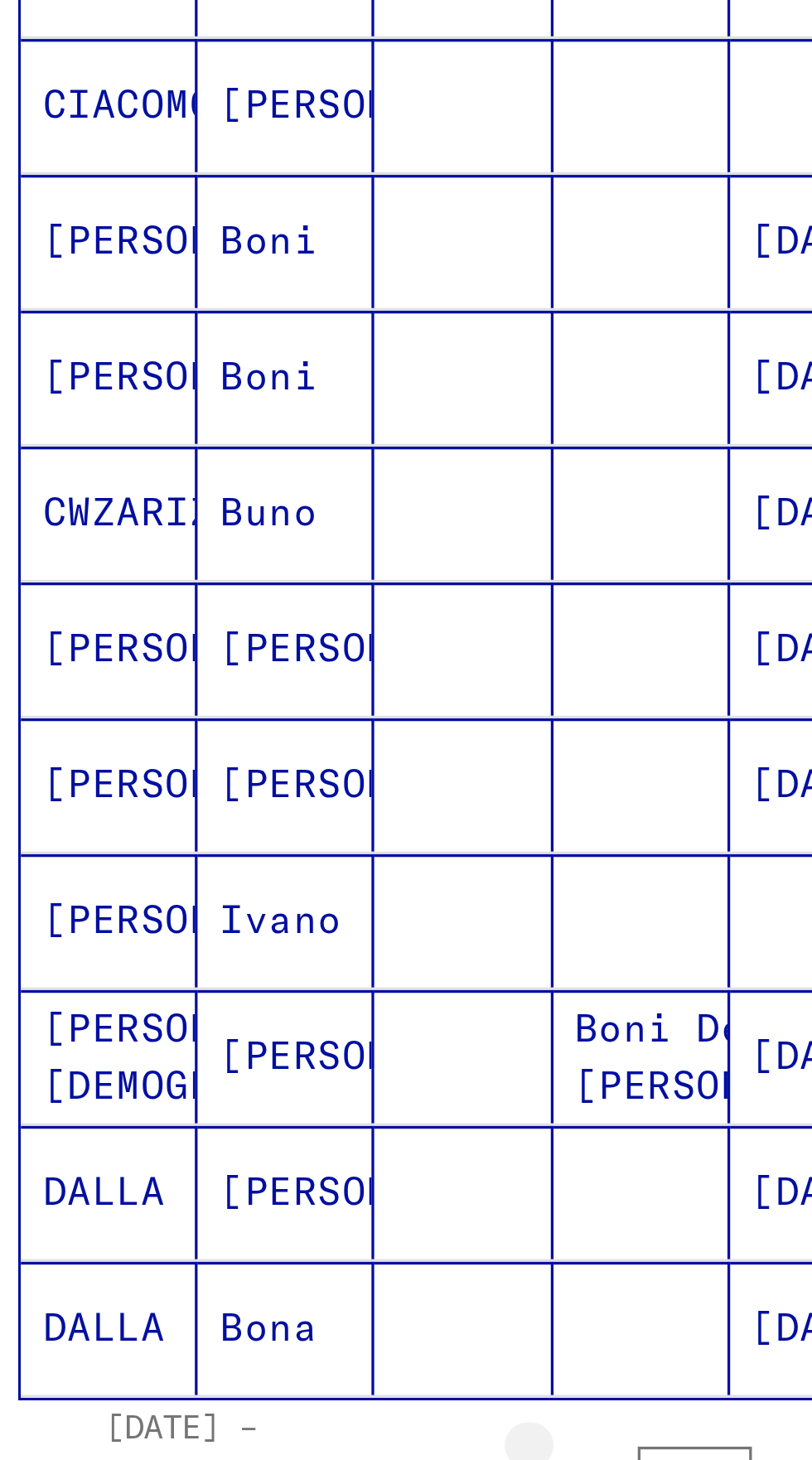
click at [205, 927] on icon "Previous page" at bounding box center [206, 939] width 23 height 23
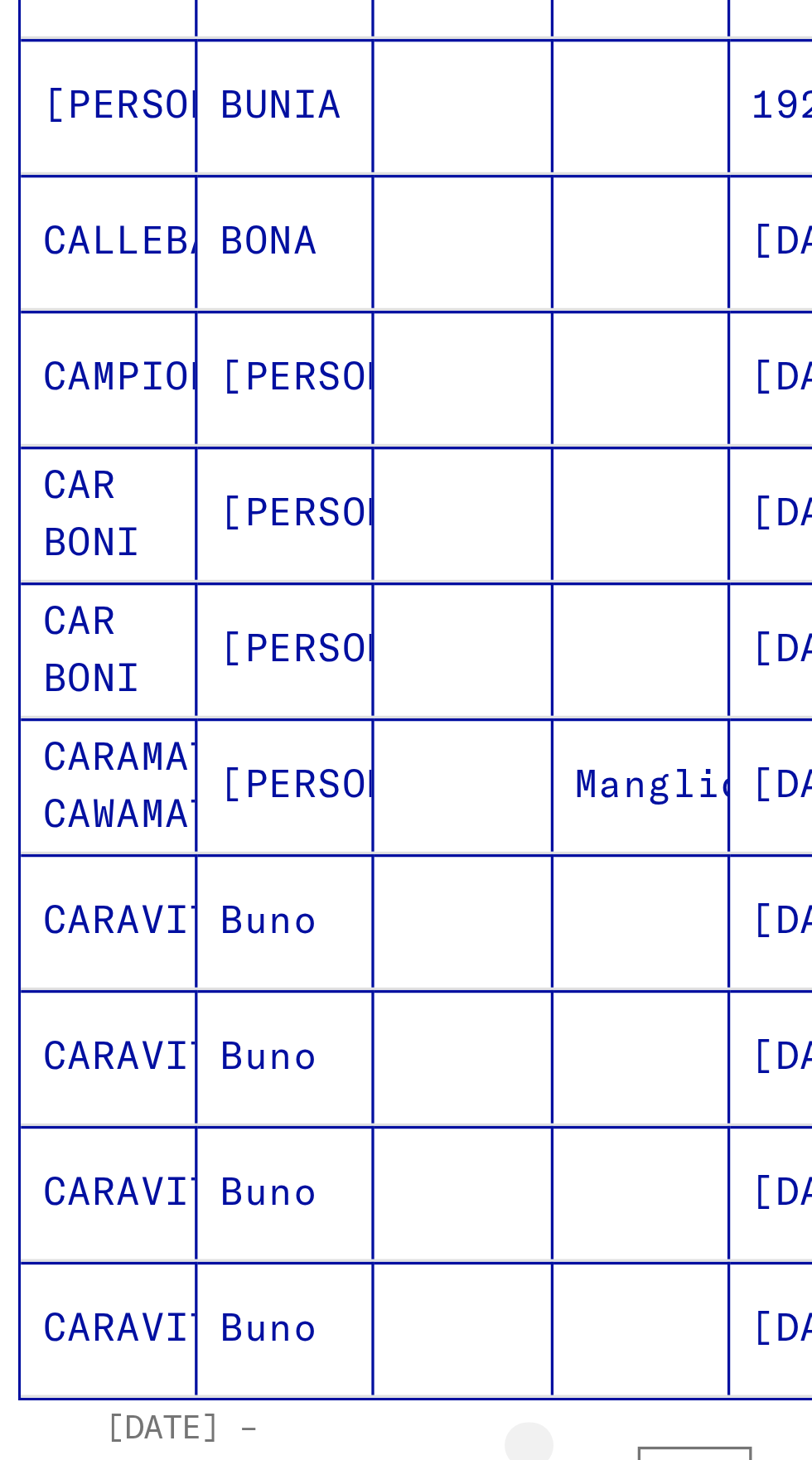
click at [208, 927] on icon "Previous page" at bounding box center [206, 939] width 23 height 23
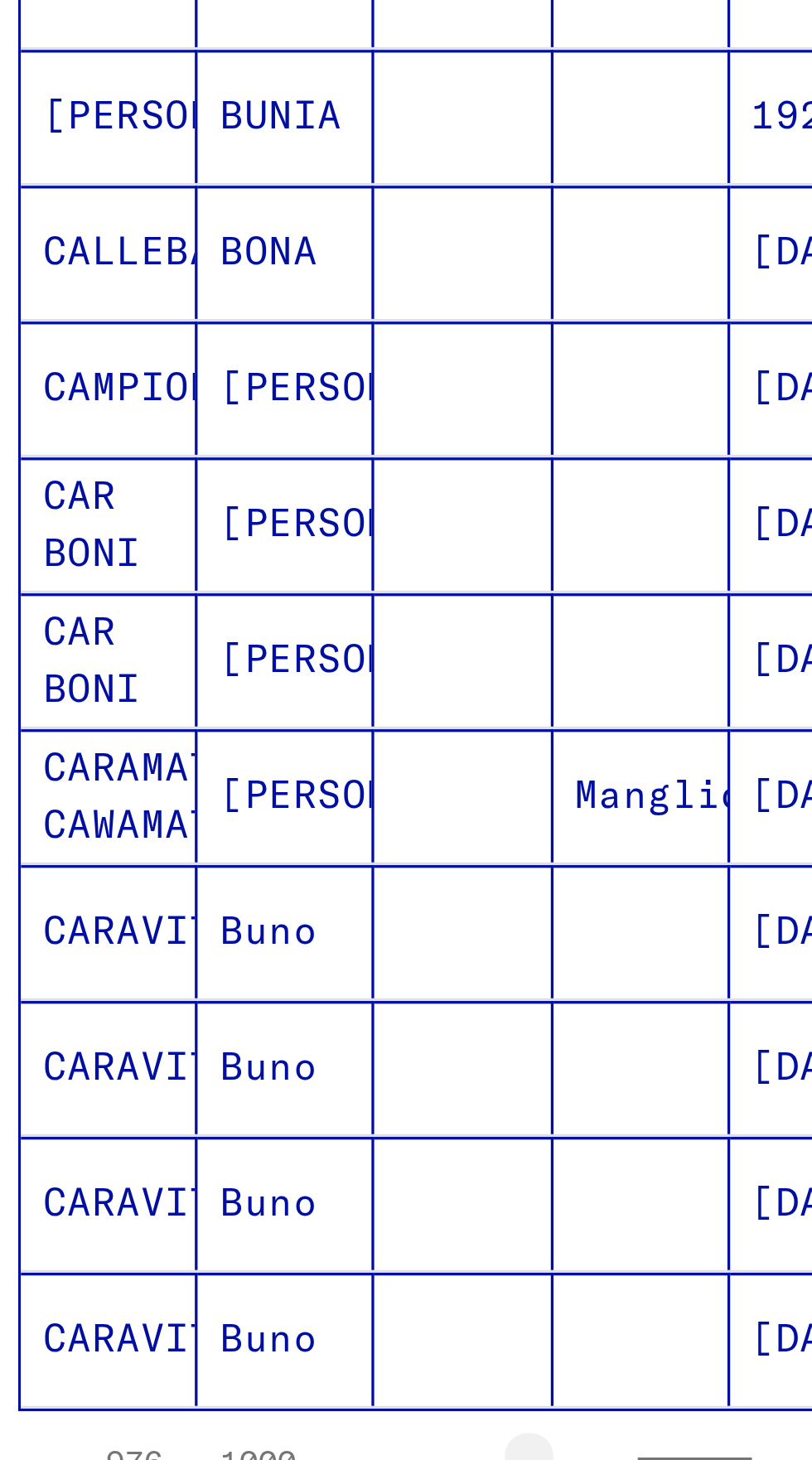
scroll to position [447, 0]
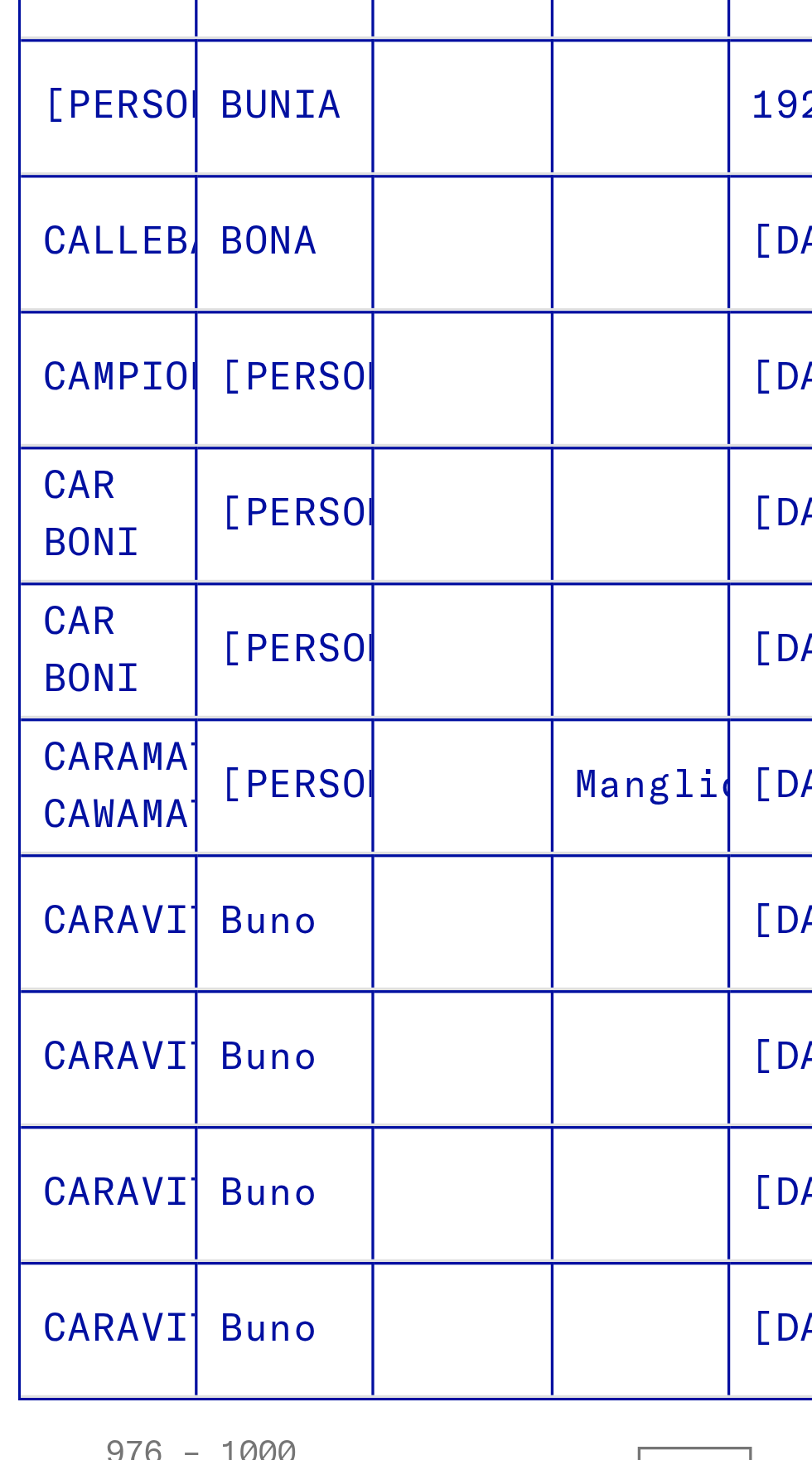
click at [209, 927] on icon "Previous page" at bounding box center [206, 939] width 23 height 23
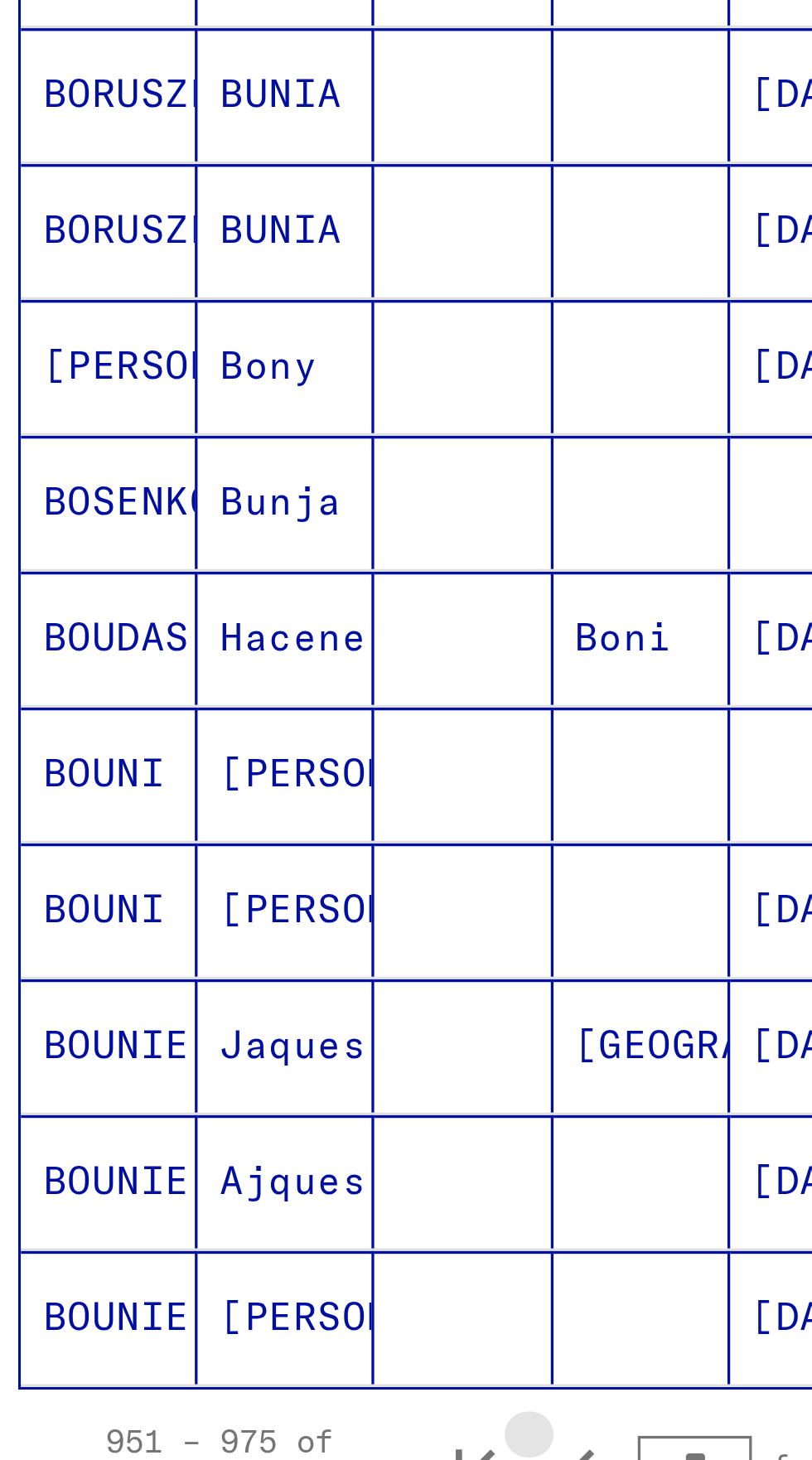
click at [205, 924] on icon "Previous page" at bounding box center [206, 936] width 23 height 23
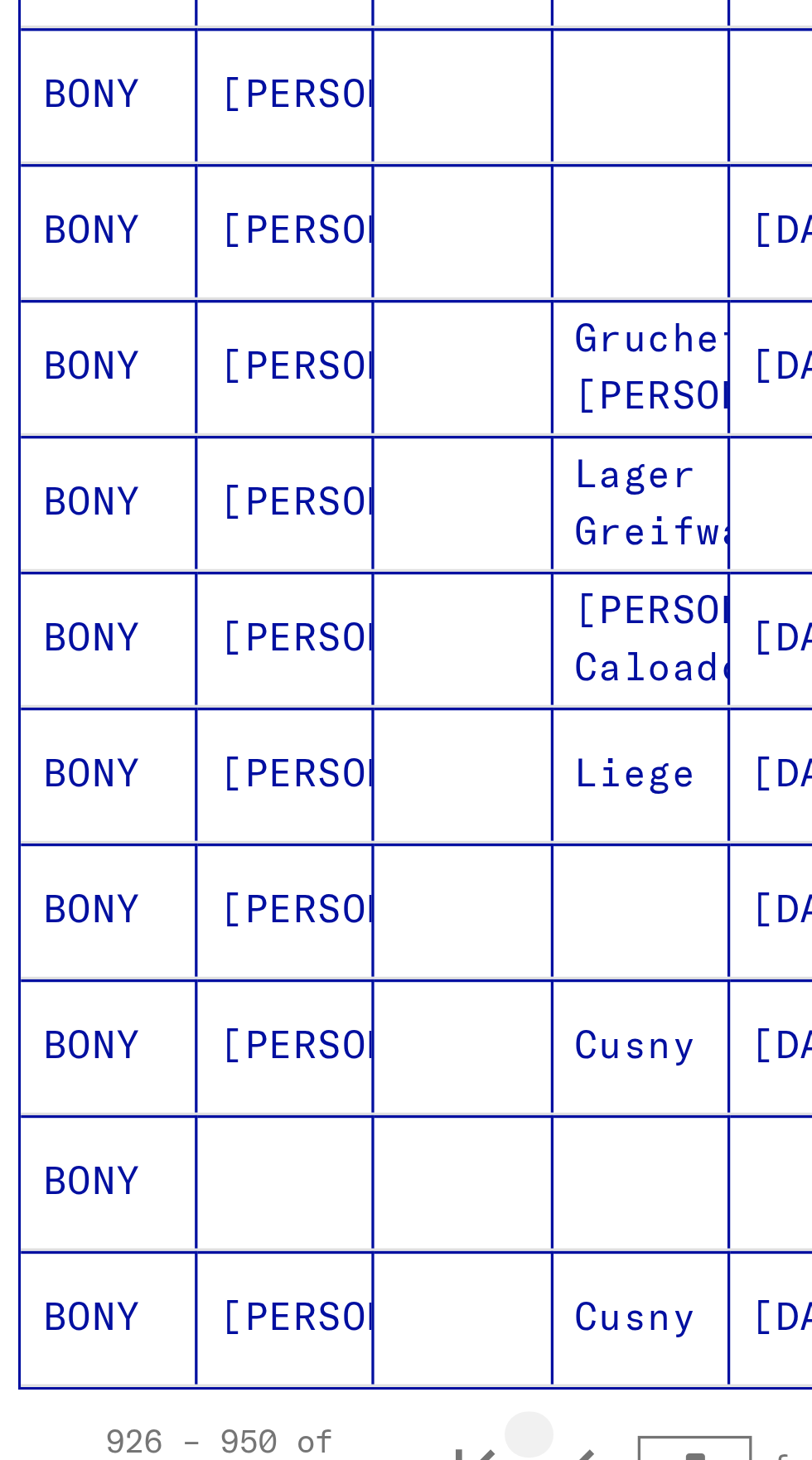
scroll to position [444, 0]
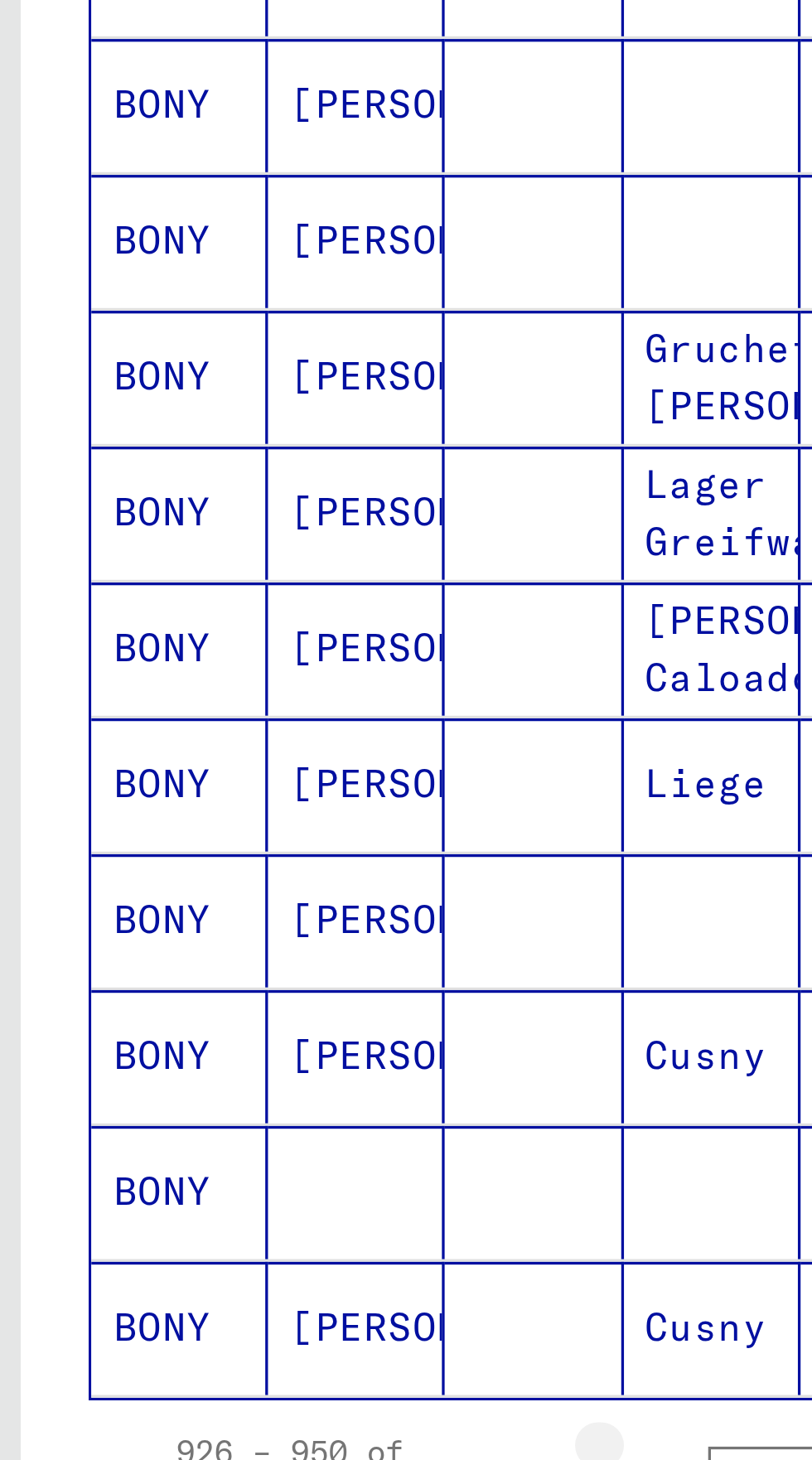
click at [197, 927] on icon "Previous page" at bounding box center [206, 939] width 23 height 23
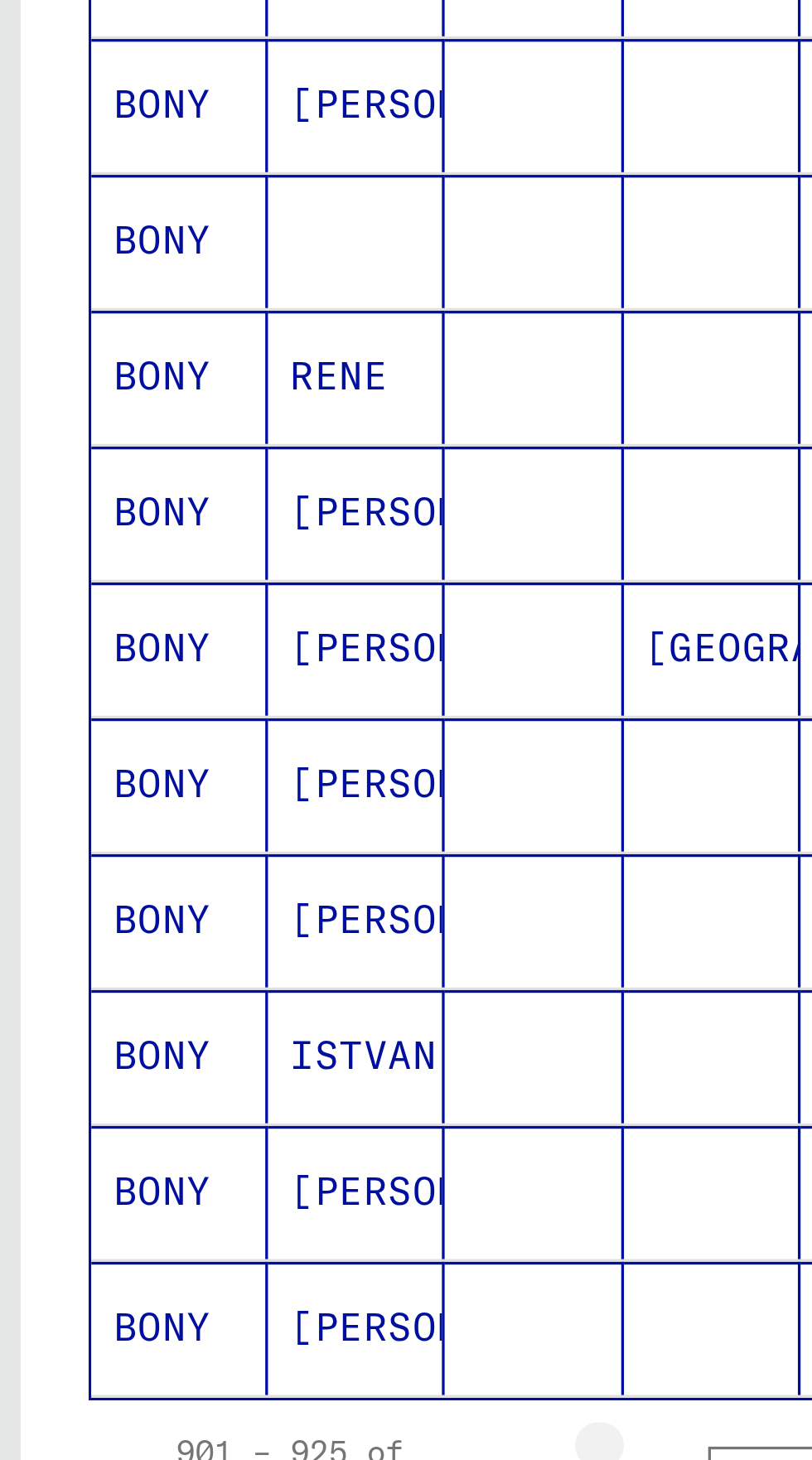
click at [200, 927] on icon "Previous page" at bounding box center [206, 939] width 23 height 23
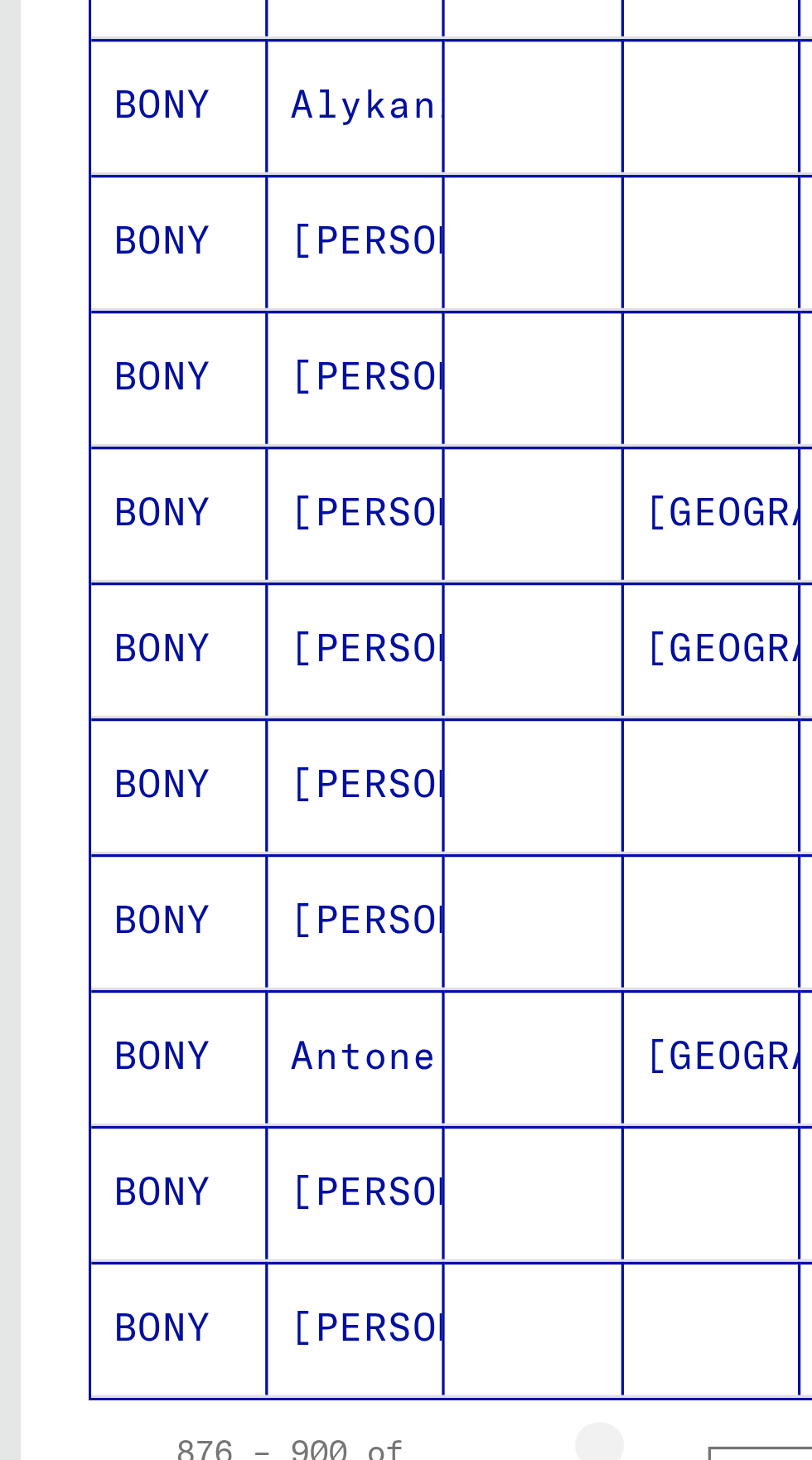
click at [206, 927] on icon "Previous page" at bounding box center [206, 939] width 23 height 23
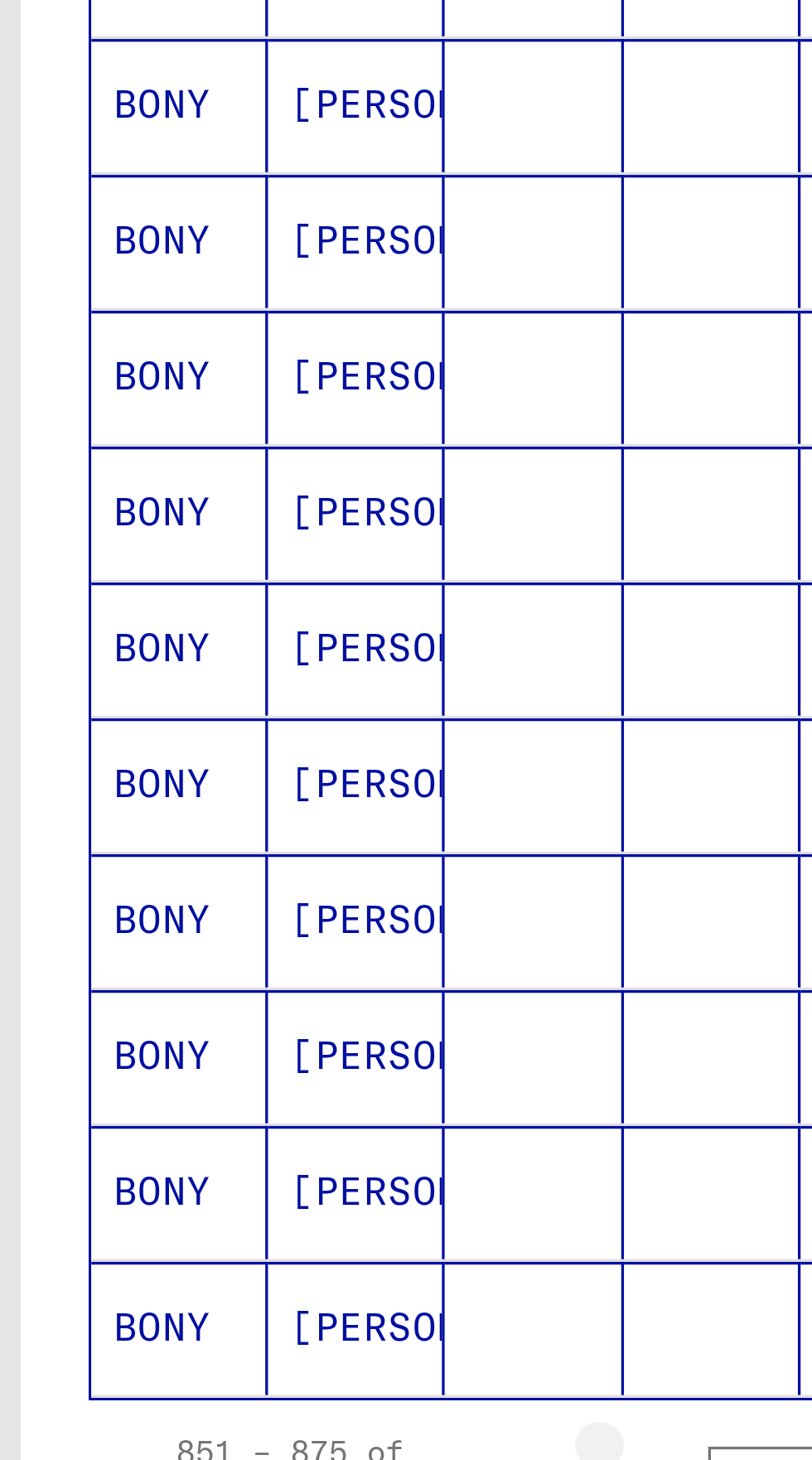
click at [201, 927] on icon "Previous page" at bounding box center [206, 939] width 23 height 23
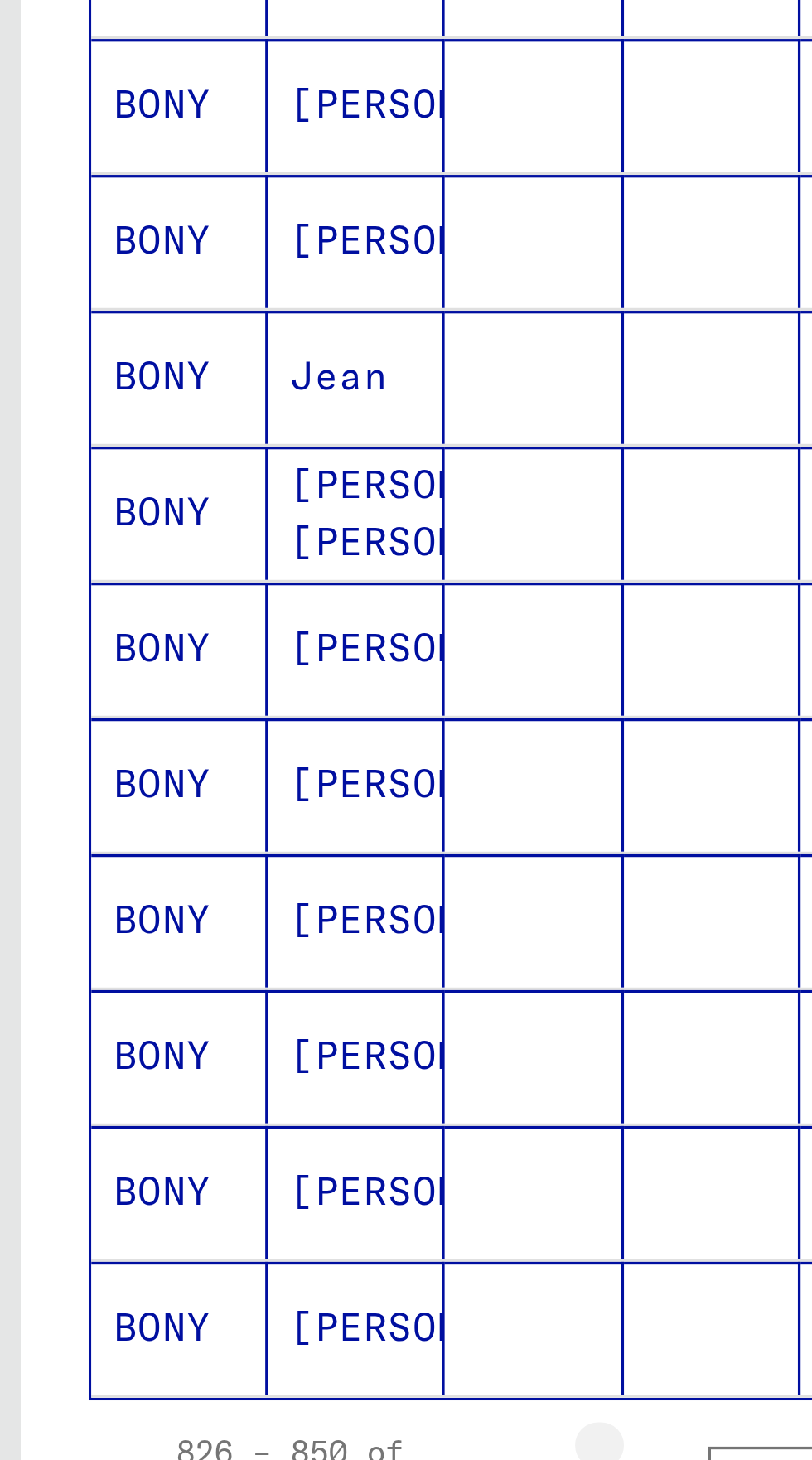
click at [207, 933] on icon "Previous page" at bounding box center [205, 939] width 7 height 12
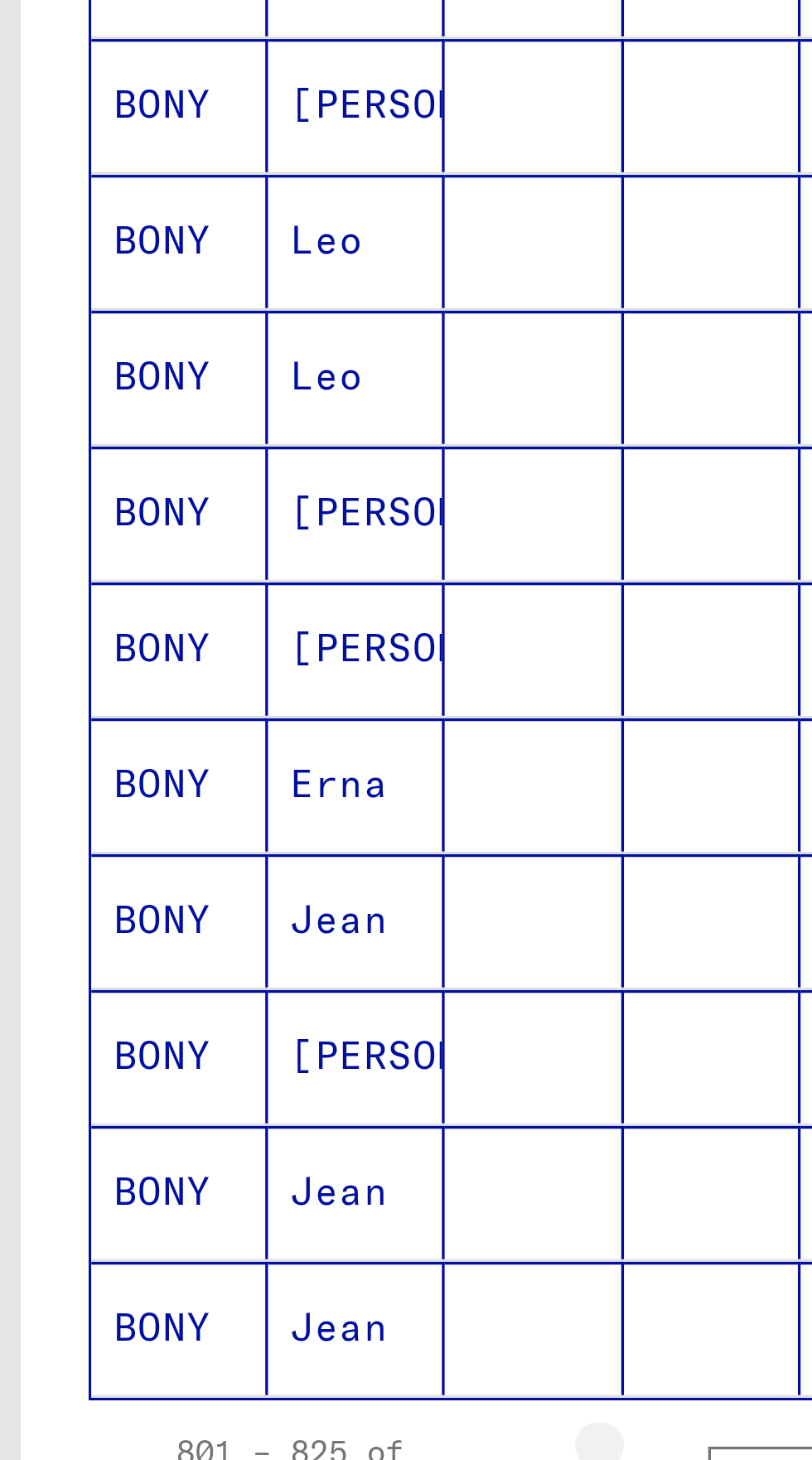
click at [202, 927] on icon "Previous page" at bounding box center [206, 939] width 23 height 23
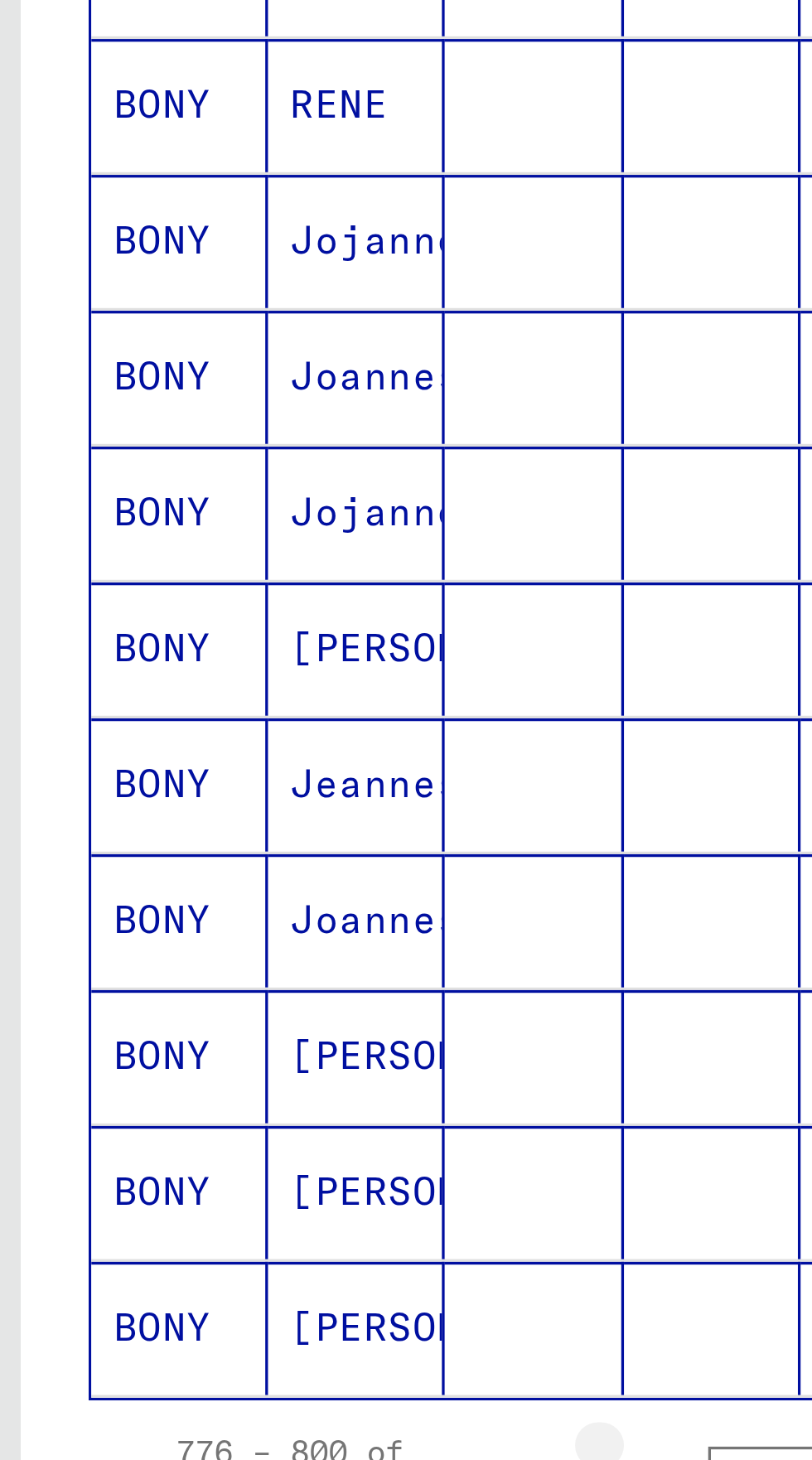
click at [202, 927] on icon "Previous page" at bounding box center [206, 939] width 23 height 23
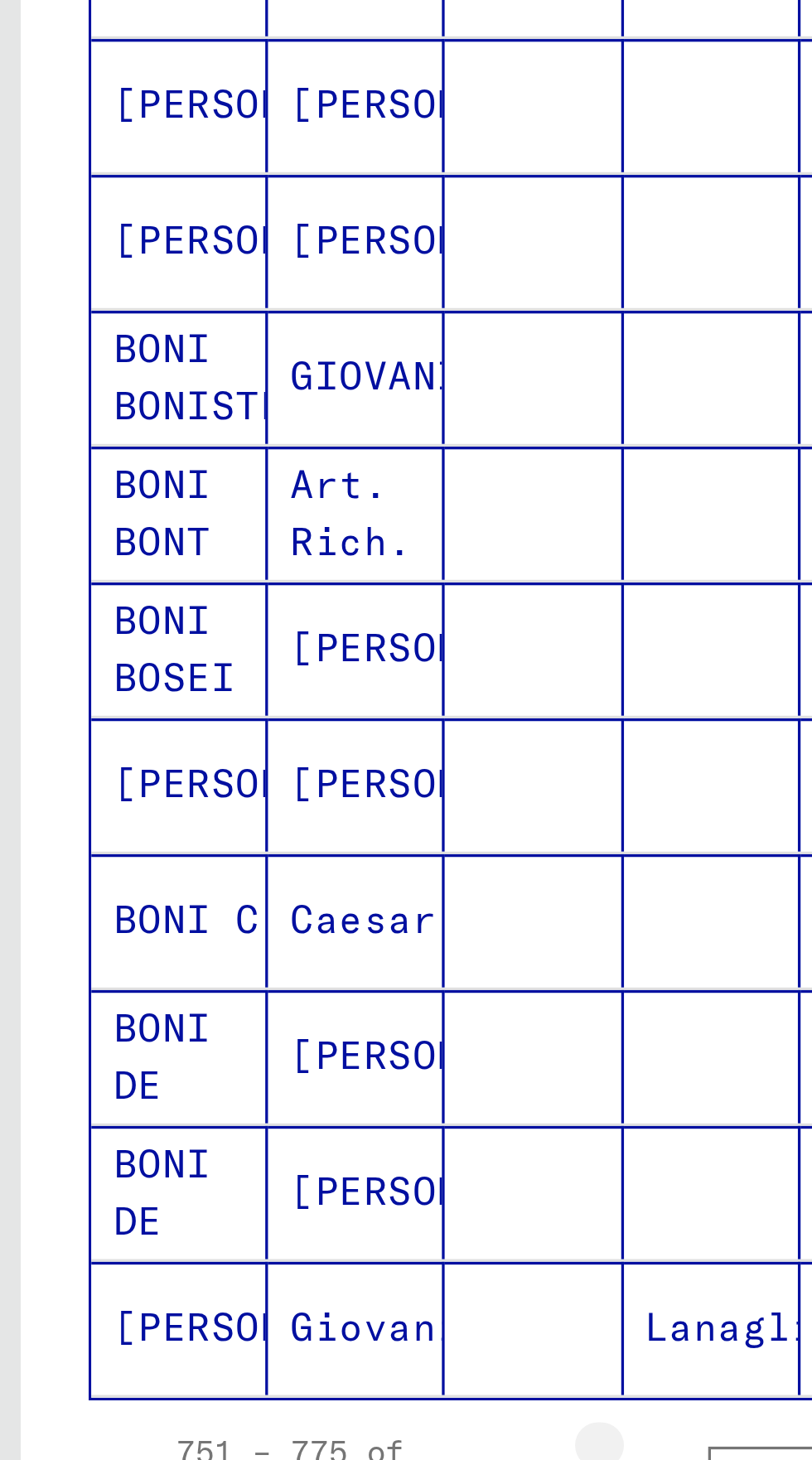
click at [201, 927] on icon "Previous page" at bounding box center [206, 939] width 23 height 23
type input "**"
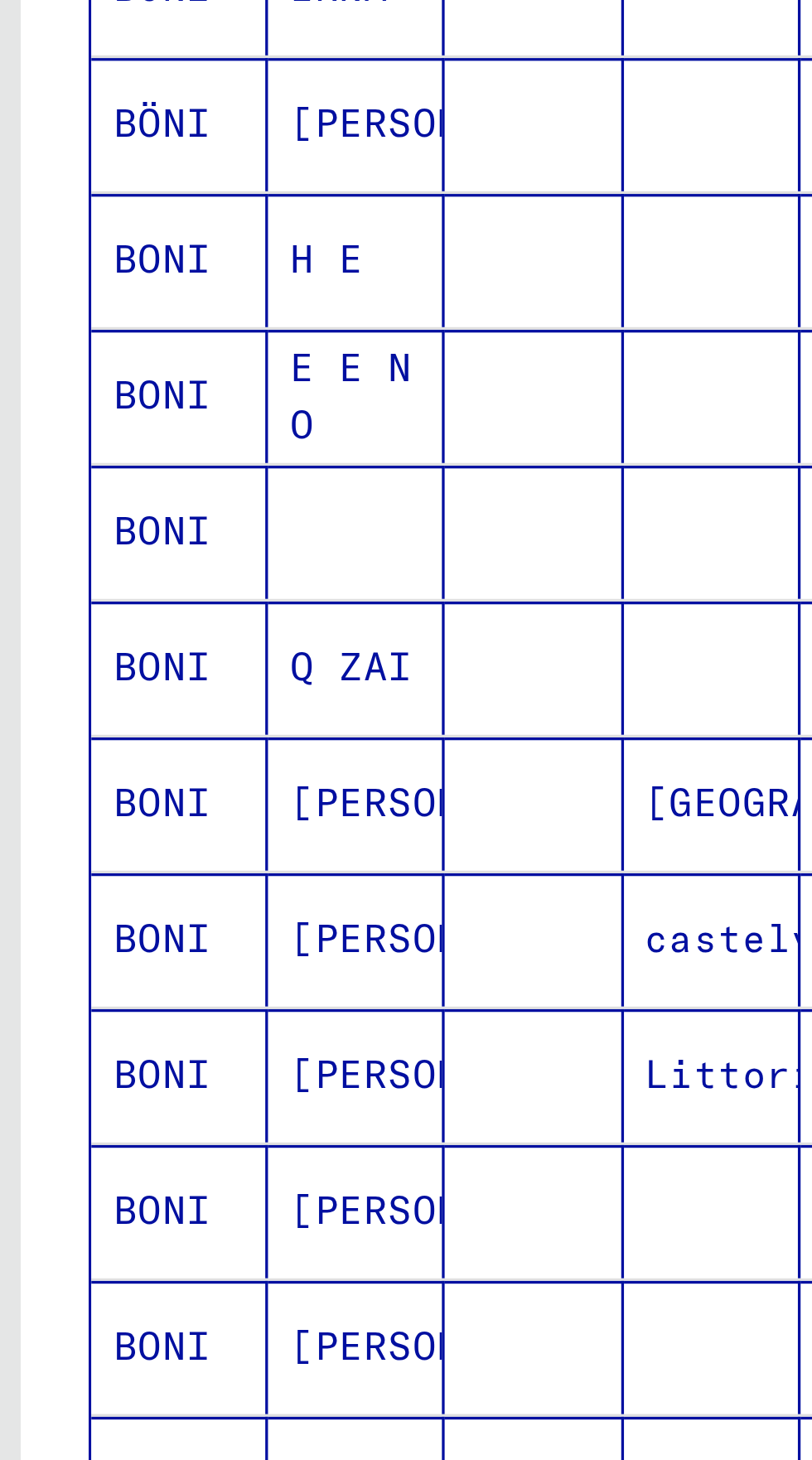
scroll to position [375, 0]
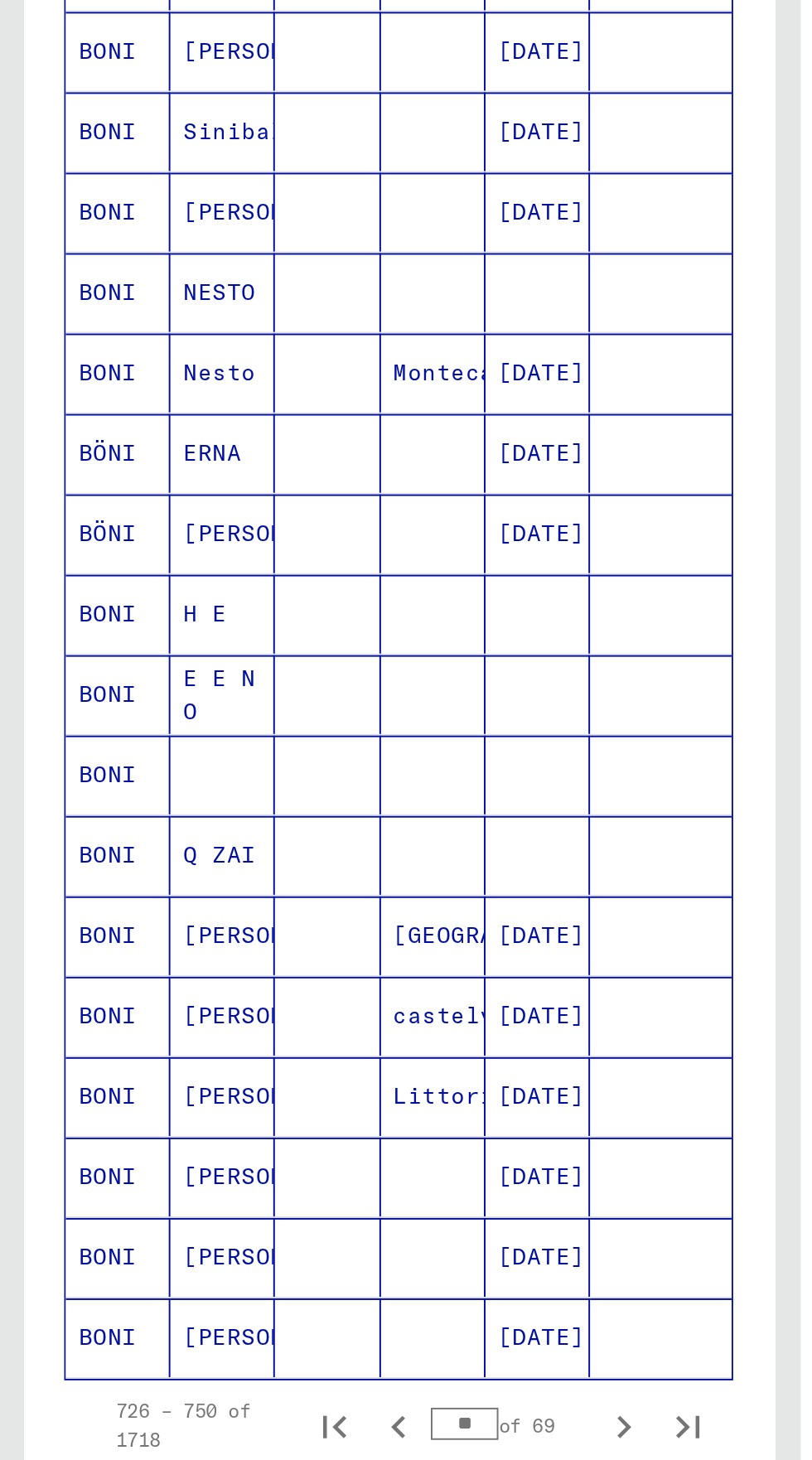
click at [324, 859] on mat-cell at bounding box center [341, 878] width 73 height 41
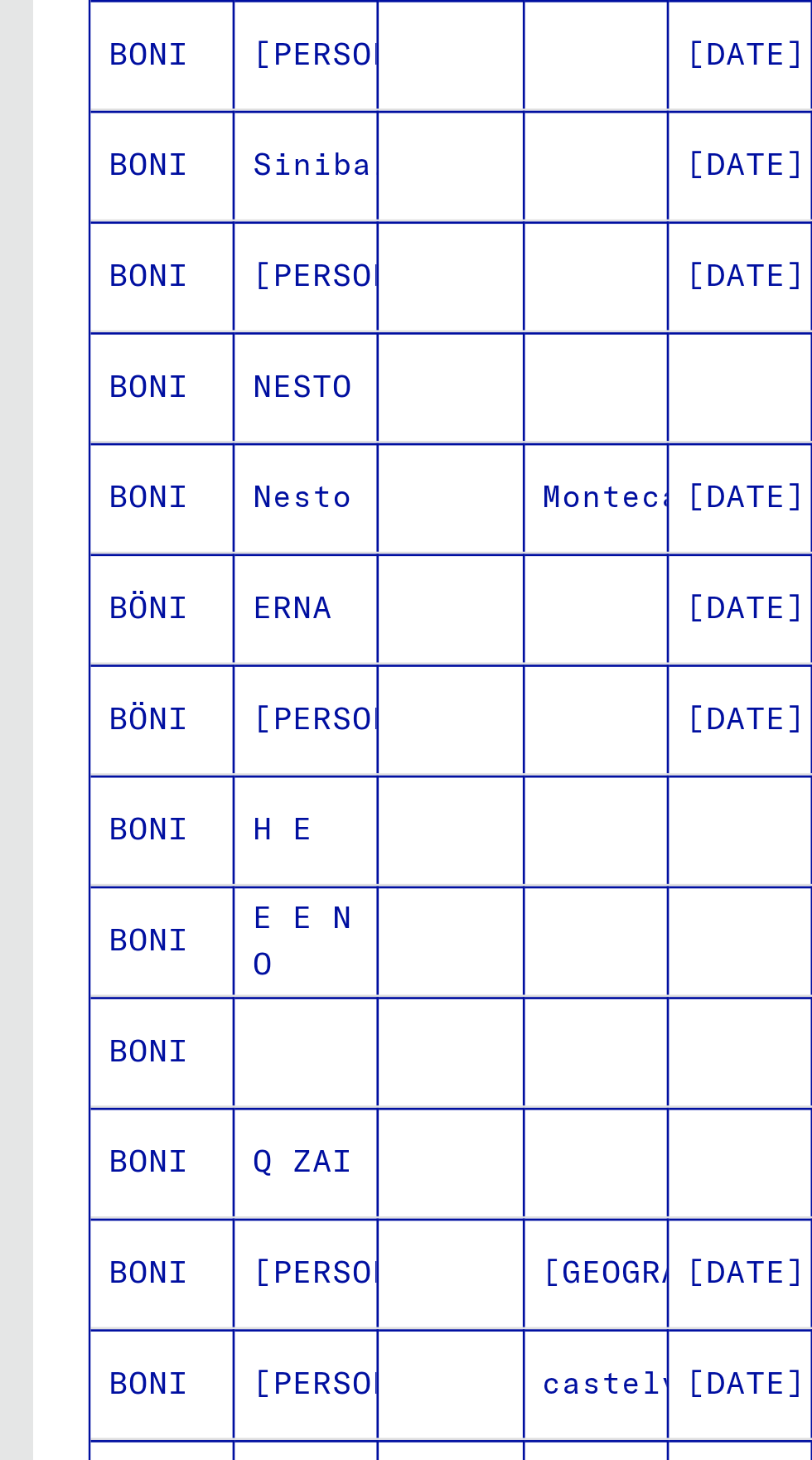
scroll to position [286, 0]
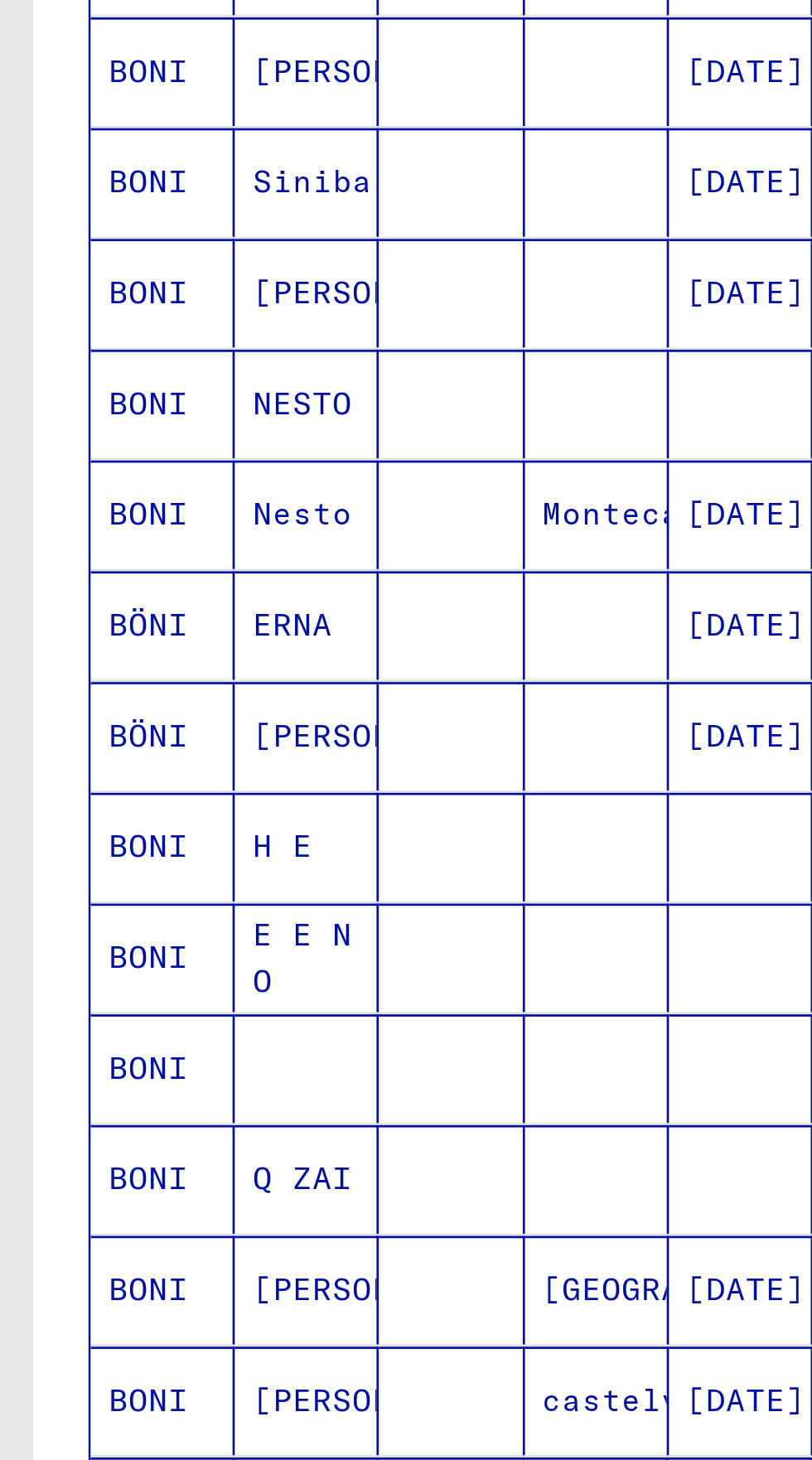
click at [183, 741] on mat-cell at bounding box center [168, 761] width 54 height 41
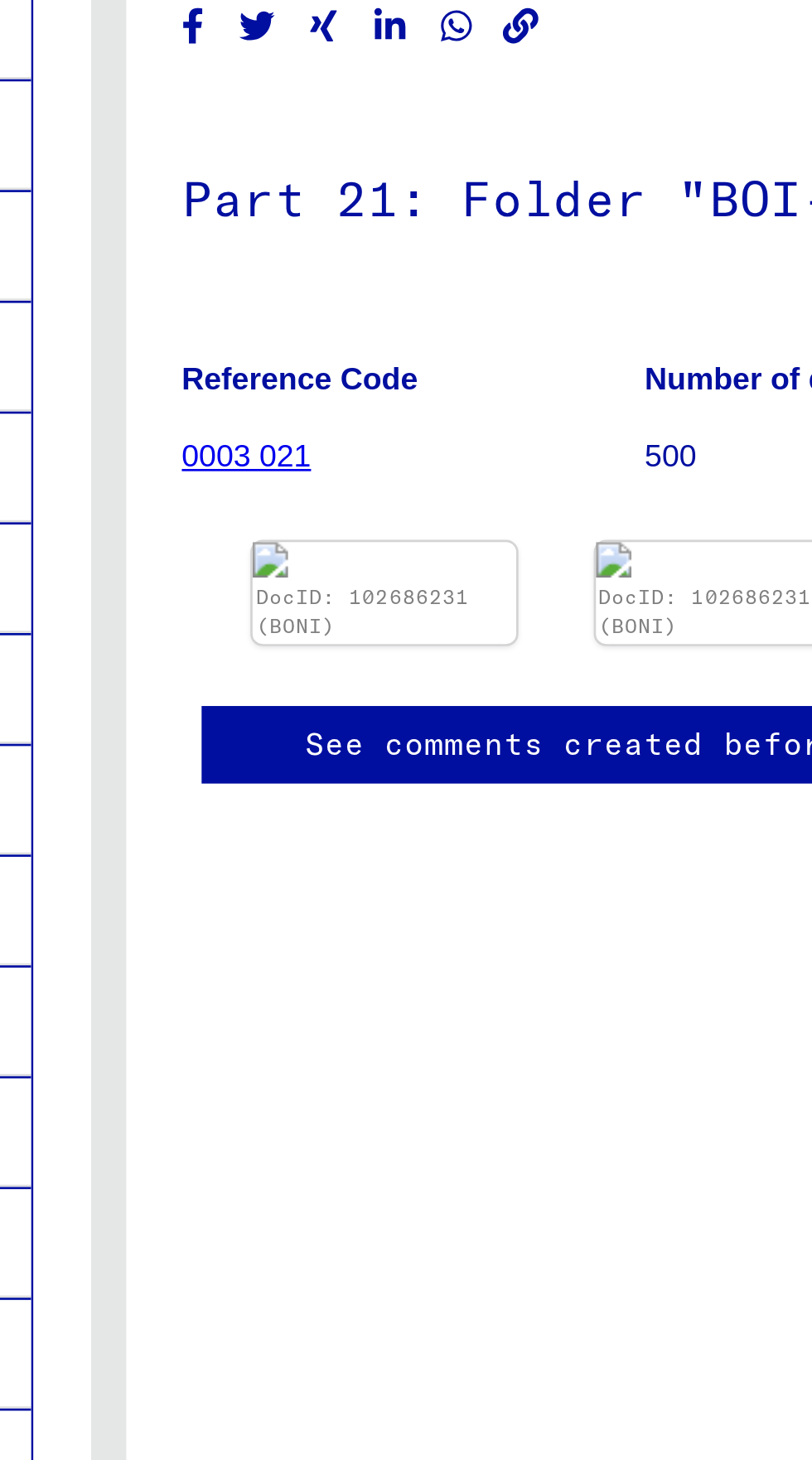
click at [528, 349] on link "DocID: 102686231 (BONI)" at bounding box center [501, 359] width 80 height 21
